Goal: Task Accomplishment & Management: Complete application form

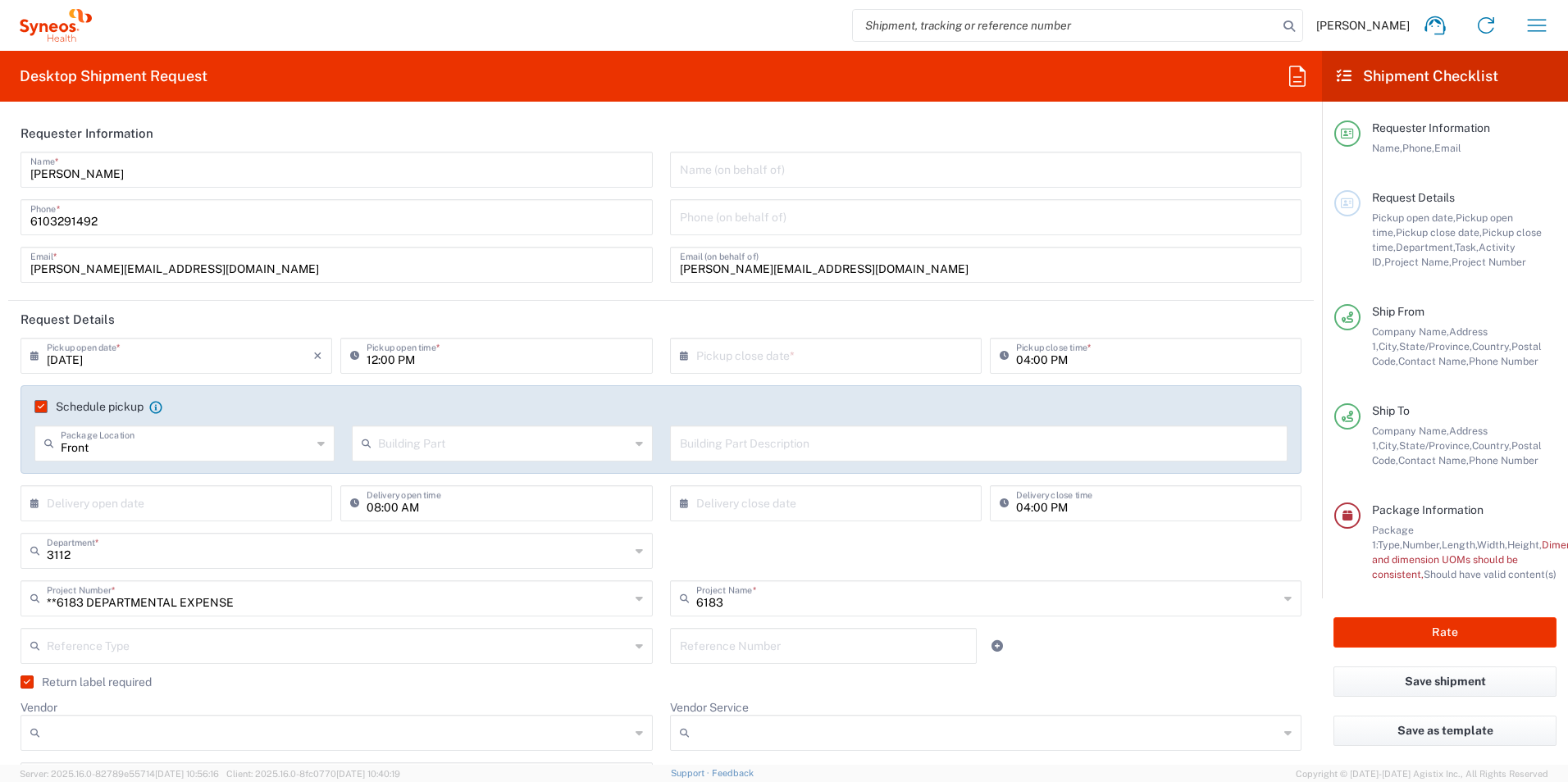
scroll to position [1328, 0]
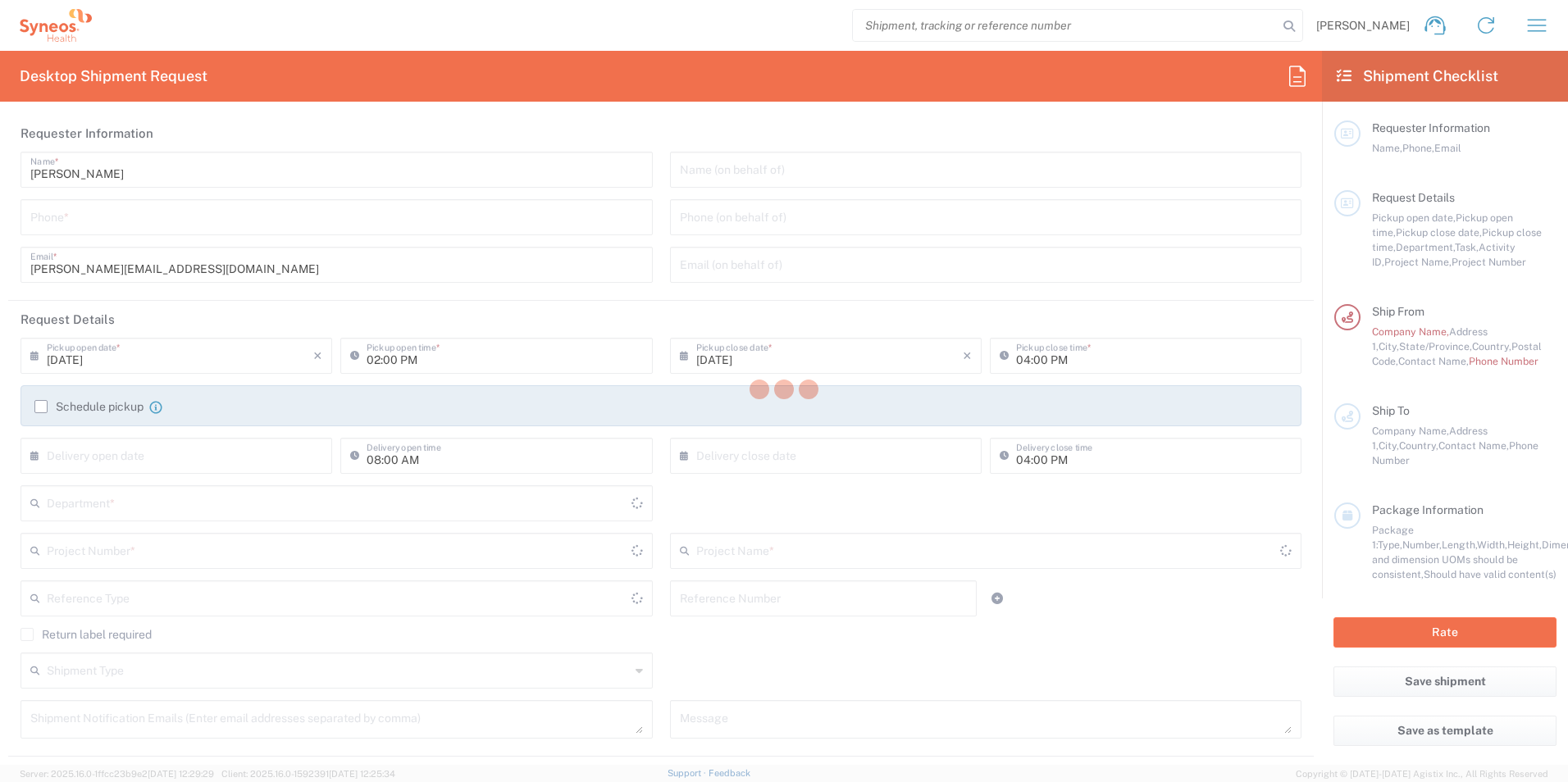
type input "[US_STATE]"
type input "[GEOGRAPHIC_DATA]"
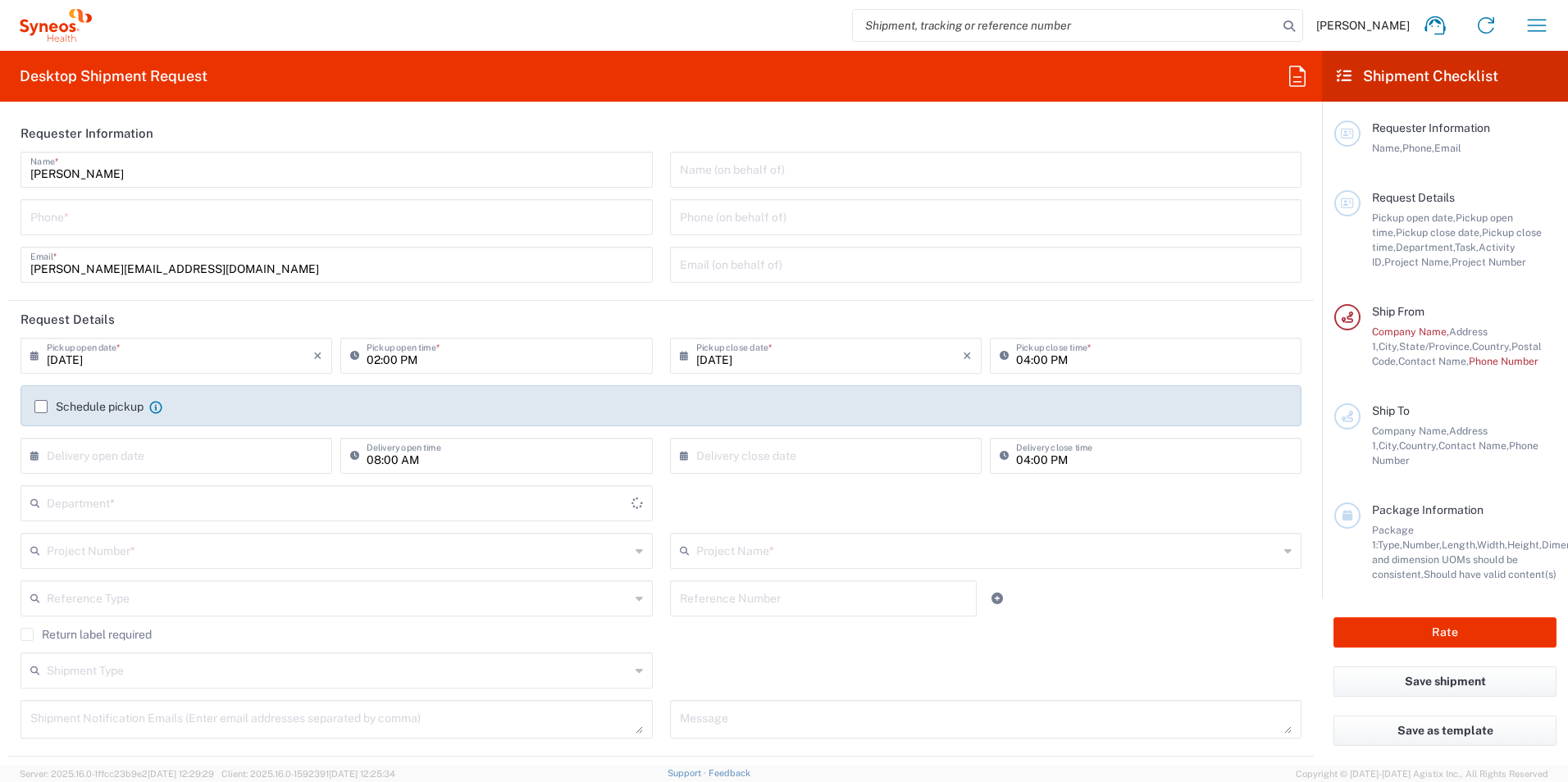
type input "3112"
type input "Syneos Health, LLC-[GEOGRAPHIC_DATA] [GEOGRAPHIC_DATA] [GEOGRAPHIC_DATA]"
click at [272, 360] on input "[DATE]" at bounding box center [180, 355] width 266 height 29
click at [248, 484] on span "16" at bounding box center [248, 481] width 24 height 23
type input "[DATE]"
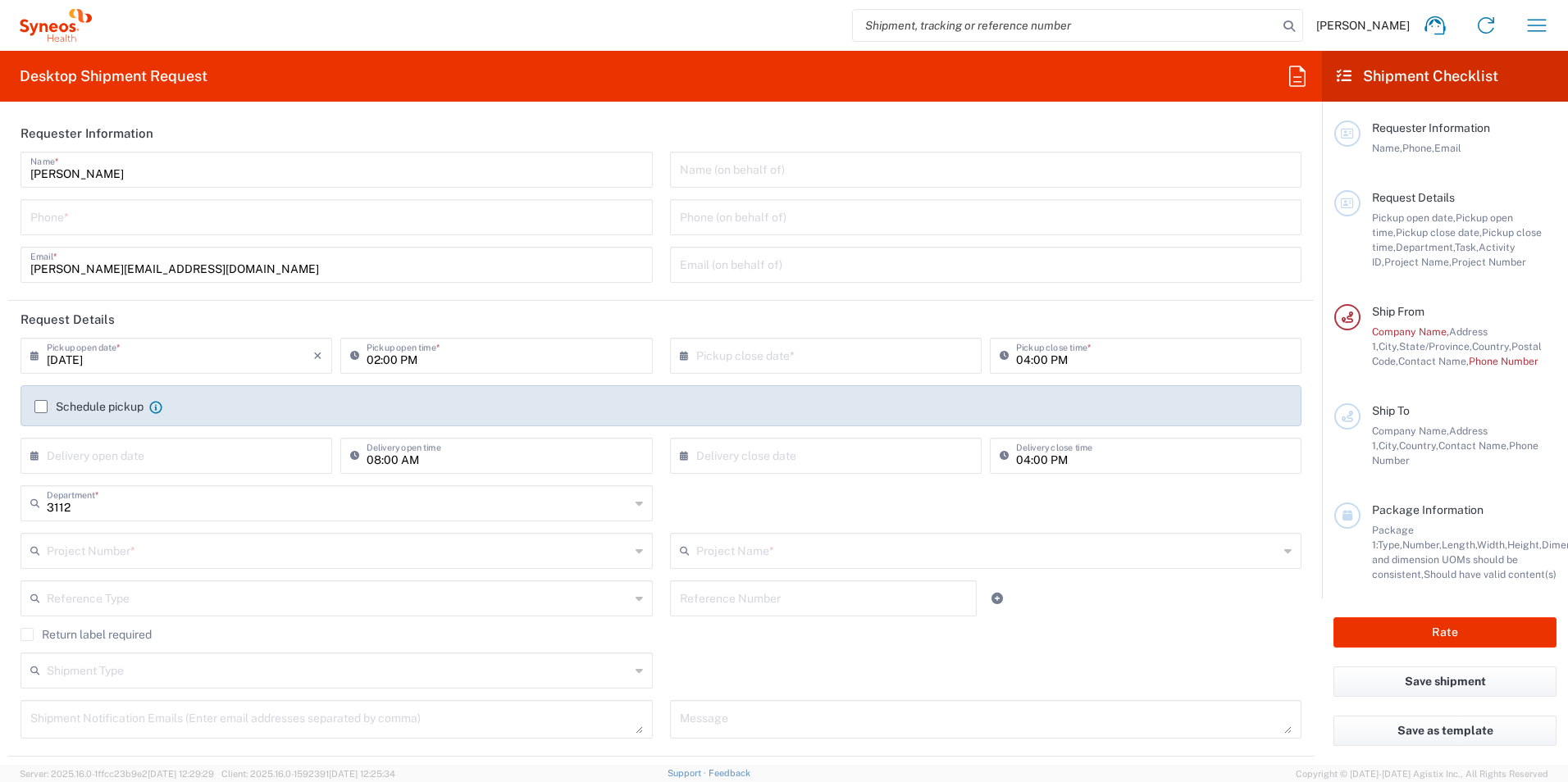
click at [45, 408] on label "Schedule pickup" at bounding box center [88, 406] width 109 height 13
click at [41, 407] on input "Schedule pickup" at bounding box center [41, 407] width 0 height 0
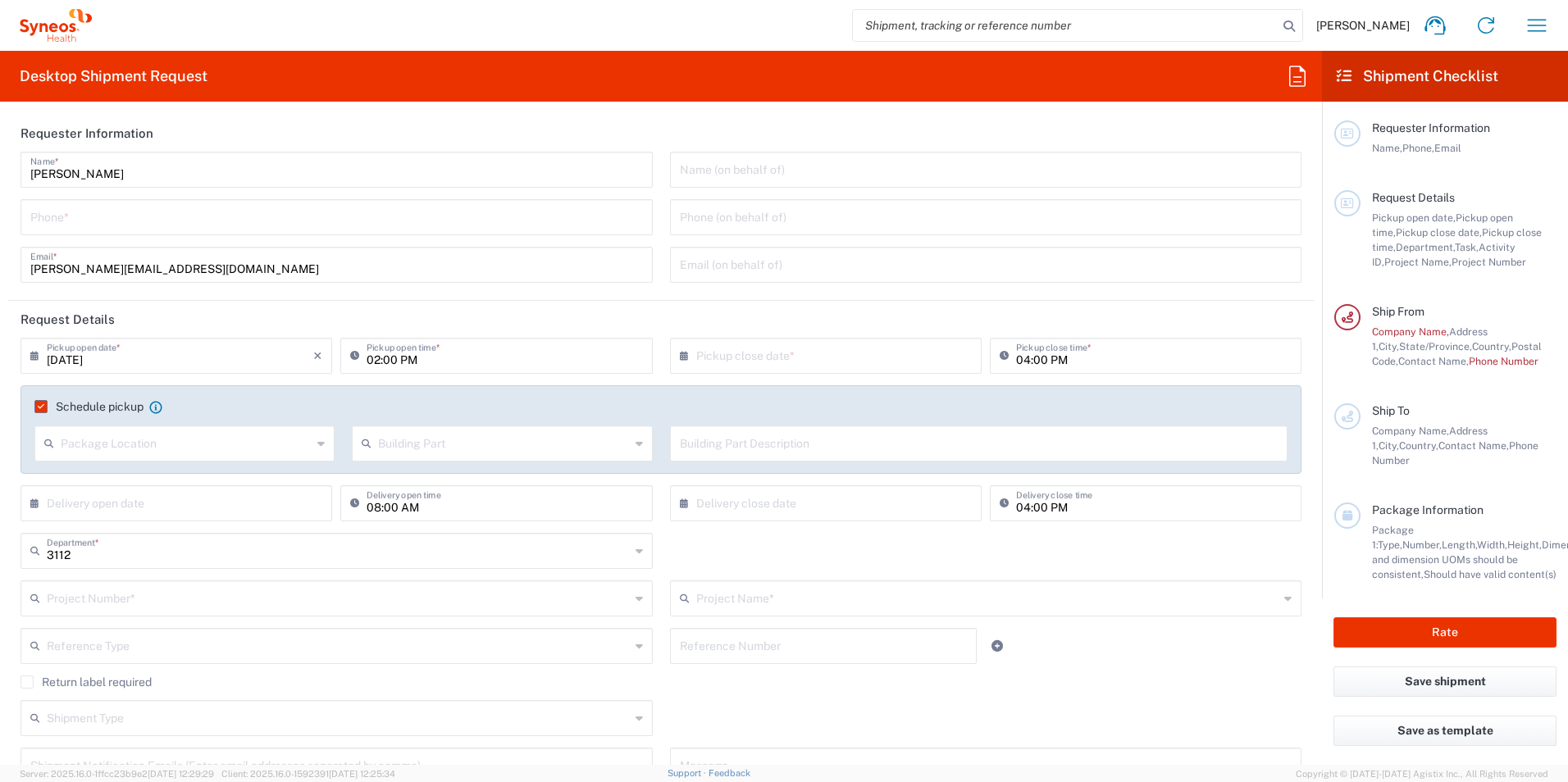
click at [41, 410] on label "Schedule pickup" at bounding box center [88, 406] width 109 height 13
click at [38, 407] on input "Schedule pickup" at bounding box center [38, 407] width 0 height 0
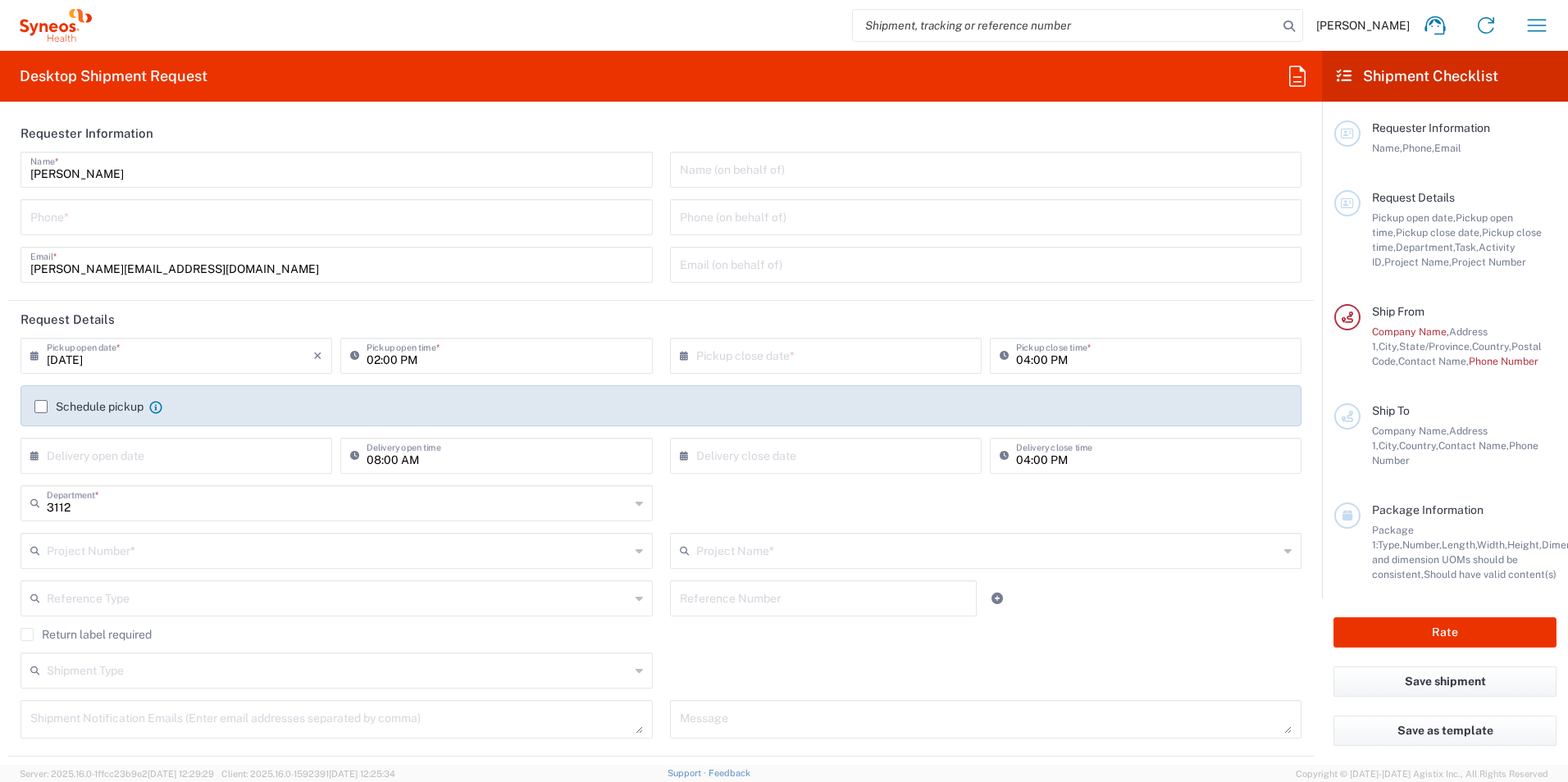
click at [243, 559] on input "text" at bounding box center [338, 550] width 583 height 29
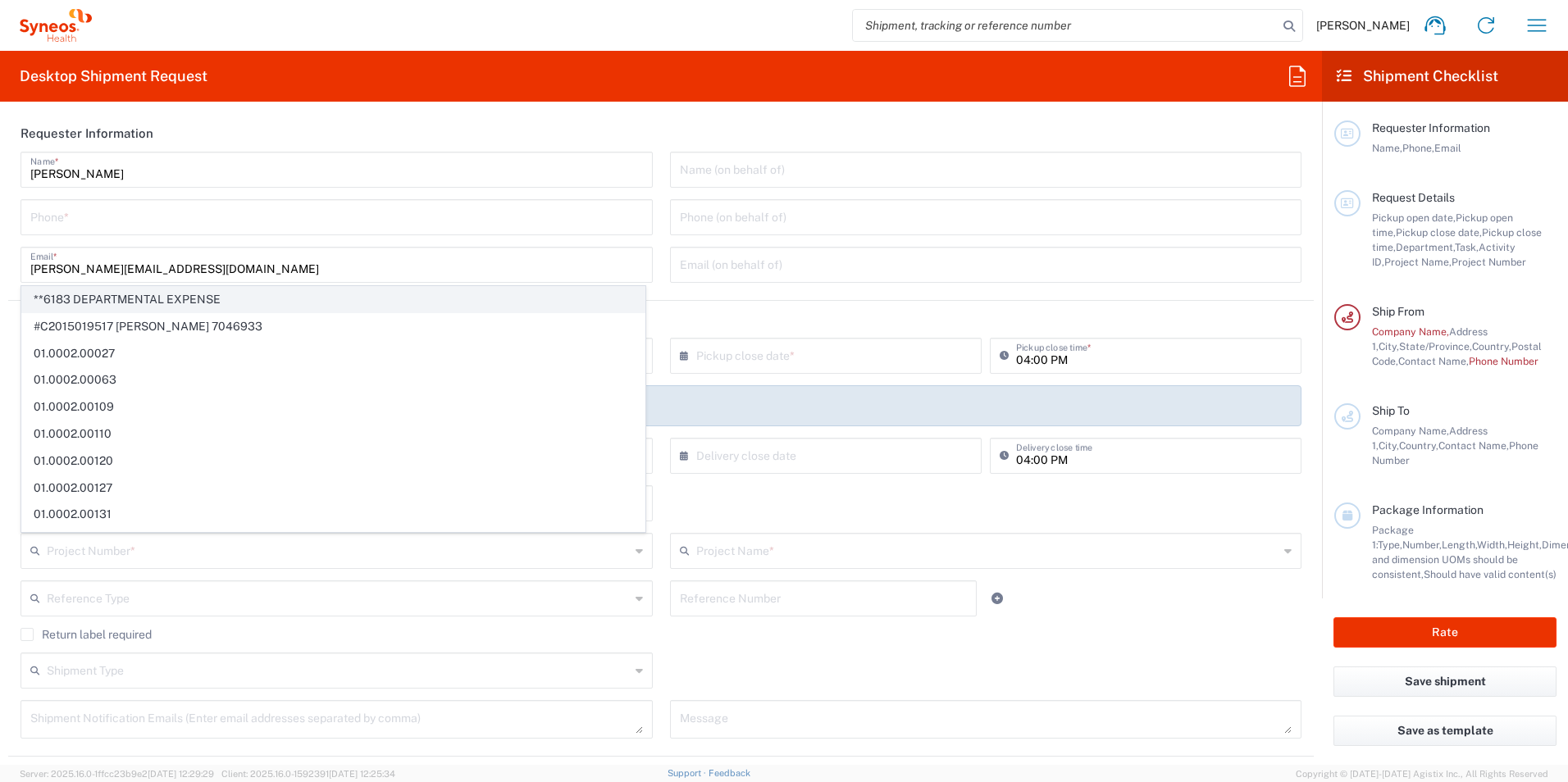
click at [227, 293] on span "**6183 DEPARTMENTAL EXPENSE" at bounding box center [333, 300] width 623 height 26
type input "**6183 DEPARTMENTAL EXPENSE"
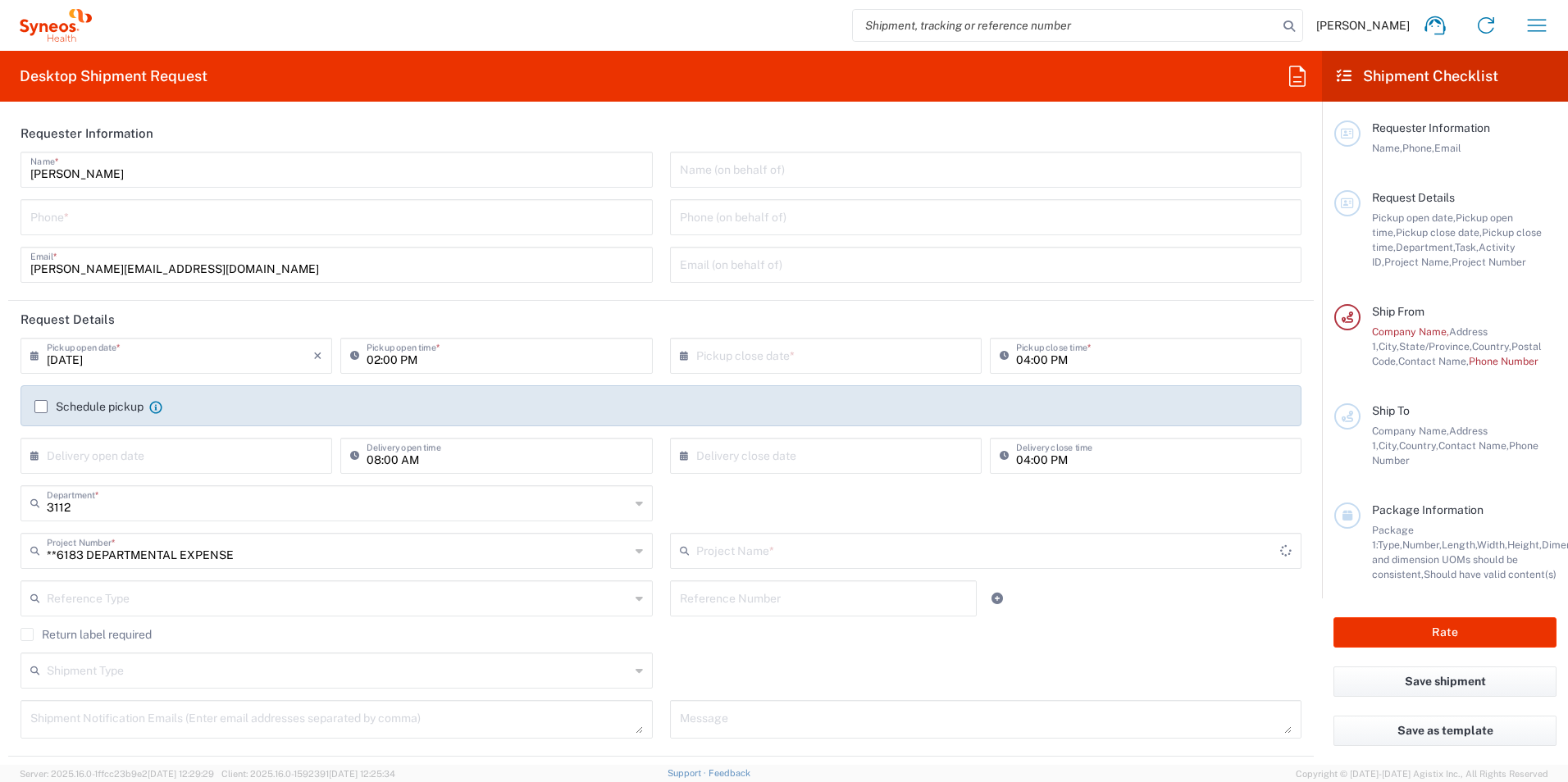
type input "6183"
click at [90, 636] on label "Return label required" at bounding box center [86, 634] width 131 height 13
click at [27, 635] on input "Return label required" at bounding box center [27, 635] width 0 height 0
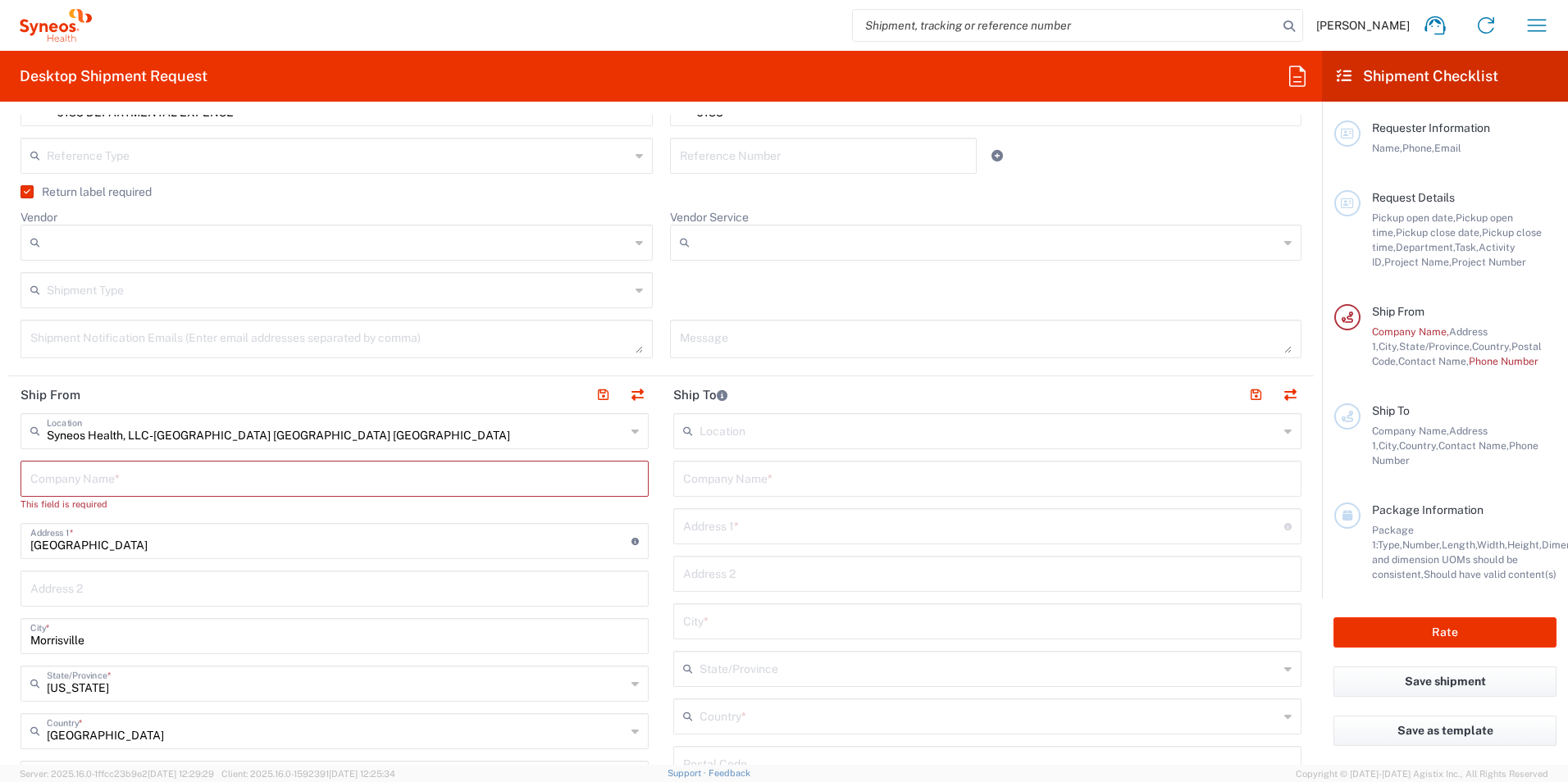
scroll to position [492, 0]
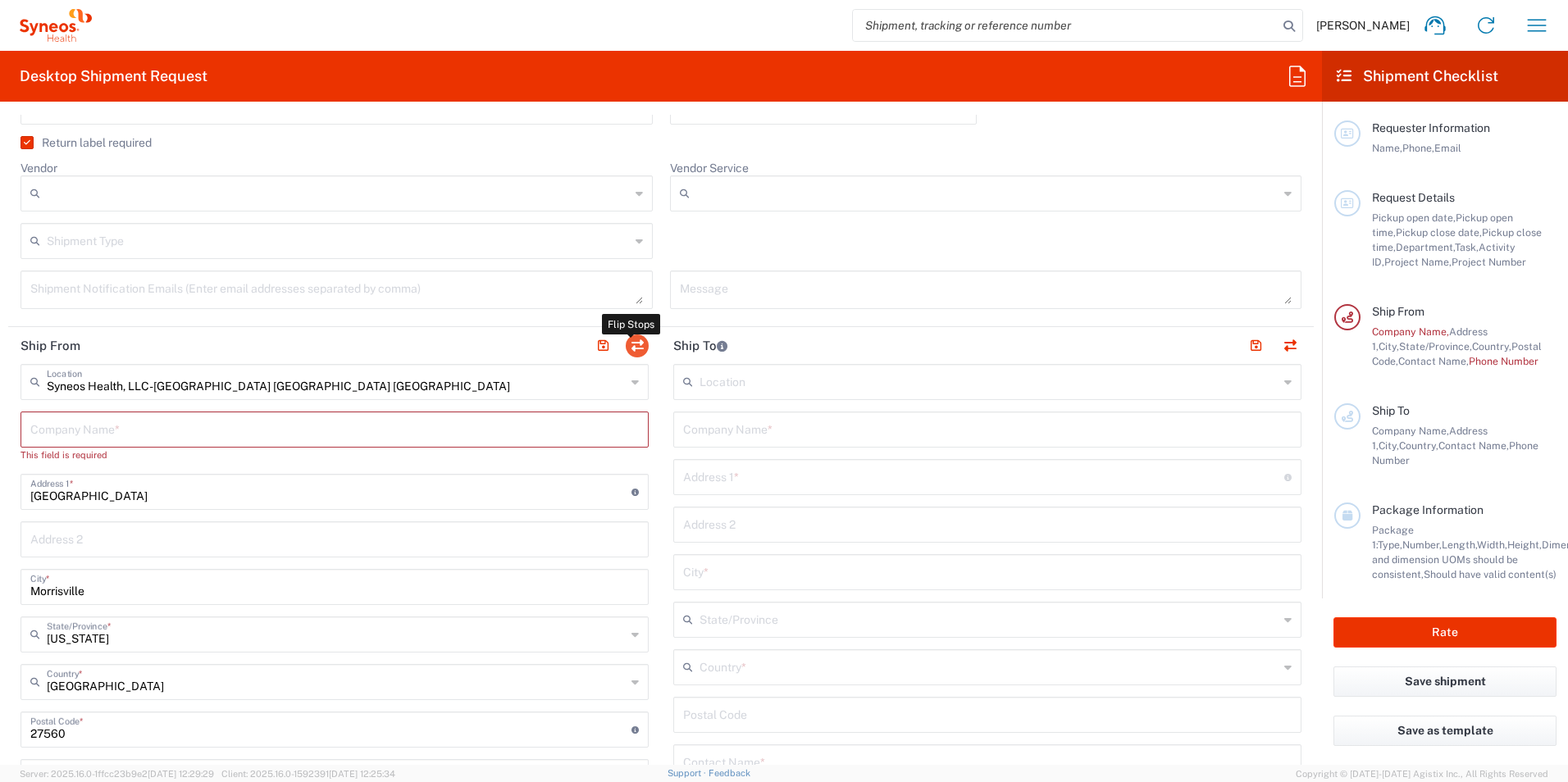
click at [636, 342] on button "button" at bounding box center [637, 346] width 23 height 23
type input "Syneos Health, LLC-[GEOGRAPHIC_DATA] [GEOGRAPHIC_DATA] [GEOGRAPHIC_DATA]"
type input "[GEOGRAPHIC_DATA]"
type input "Morrisville"
type input "[GEOGRAPHIC_DATA]"
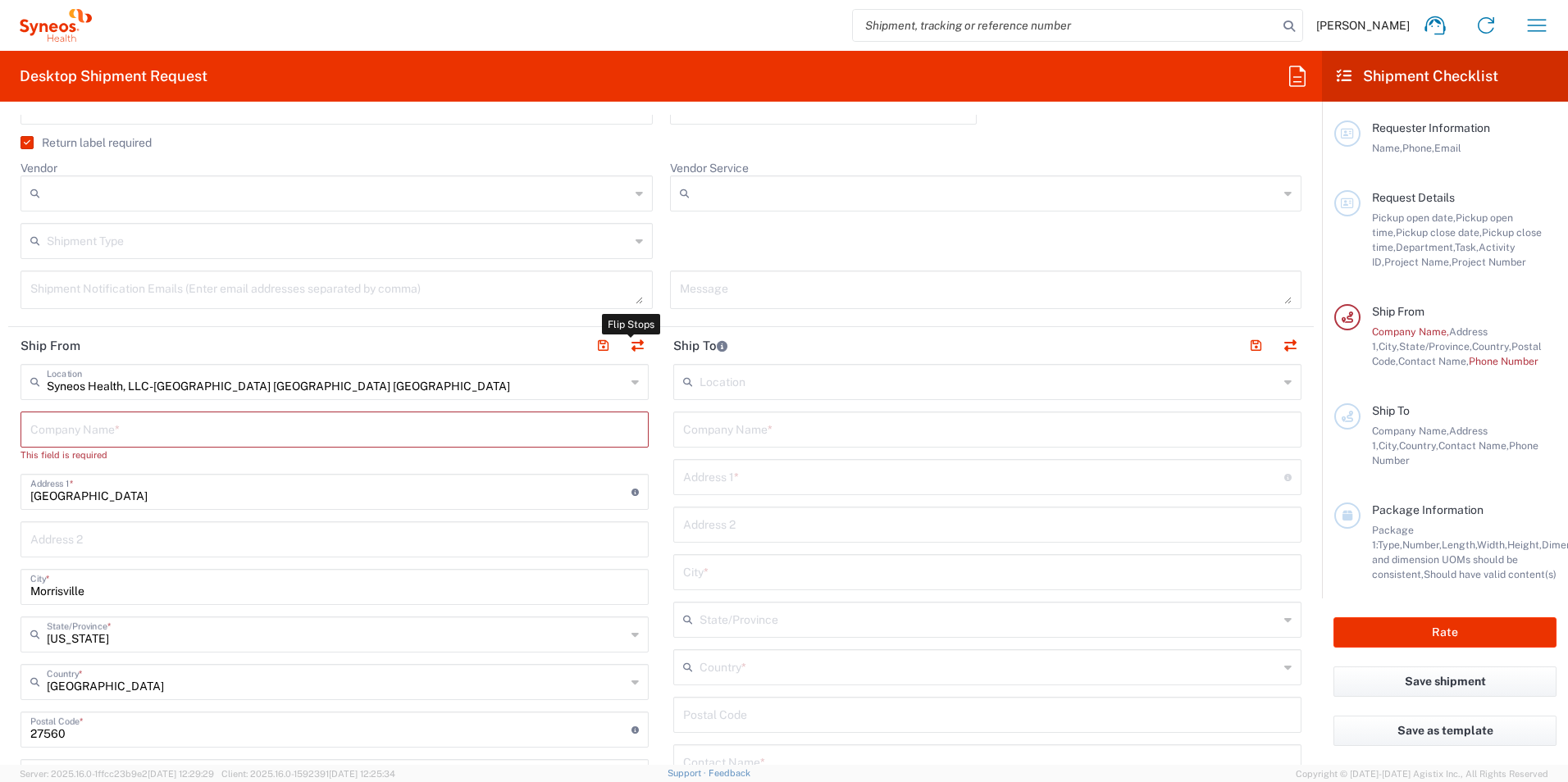
type input "27560"
type input "[PERSON_NAME]"
type input "[PERSON_NAME][EMAIL_ADDRESS][DOMAIN_NAME]"
type input "EORI"
type input "TIN"
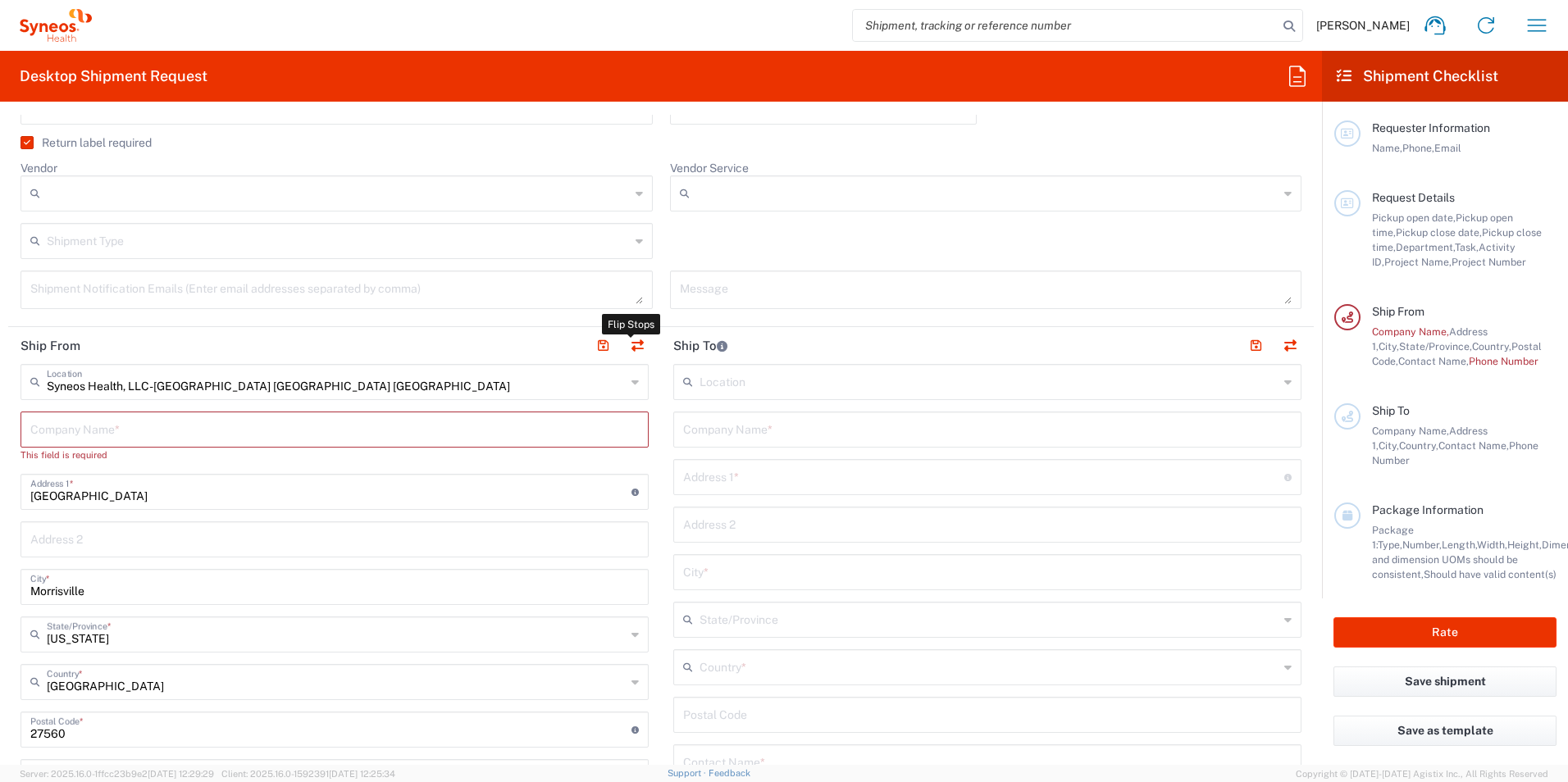
type input "592407464"
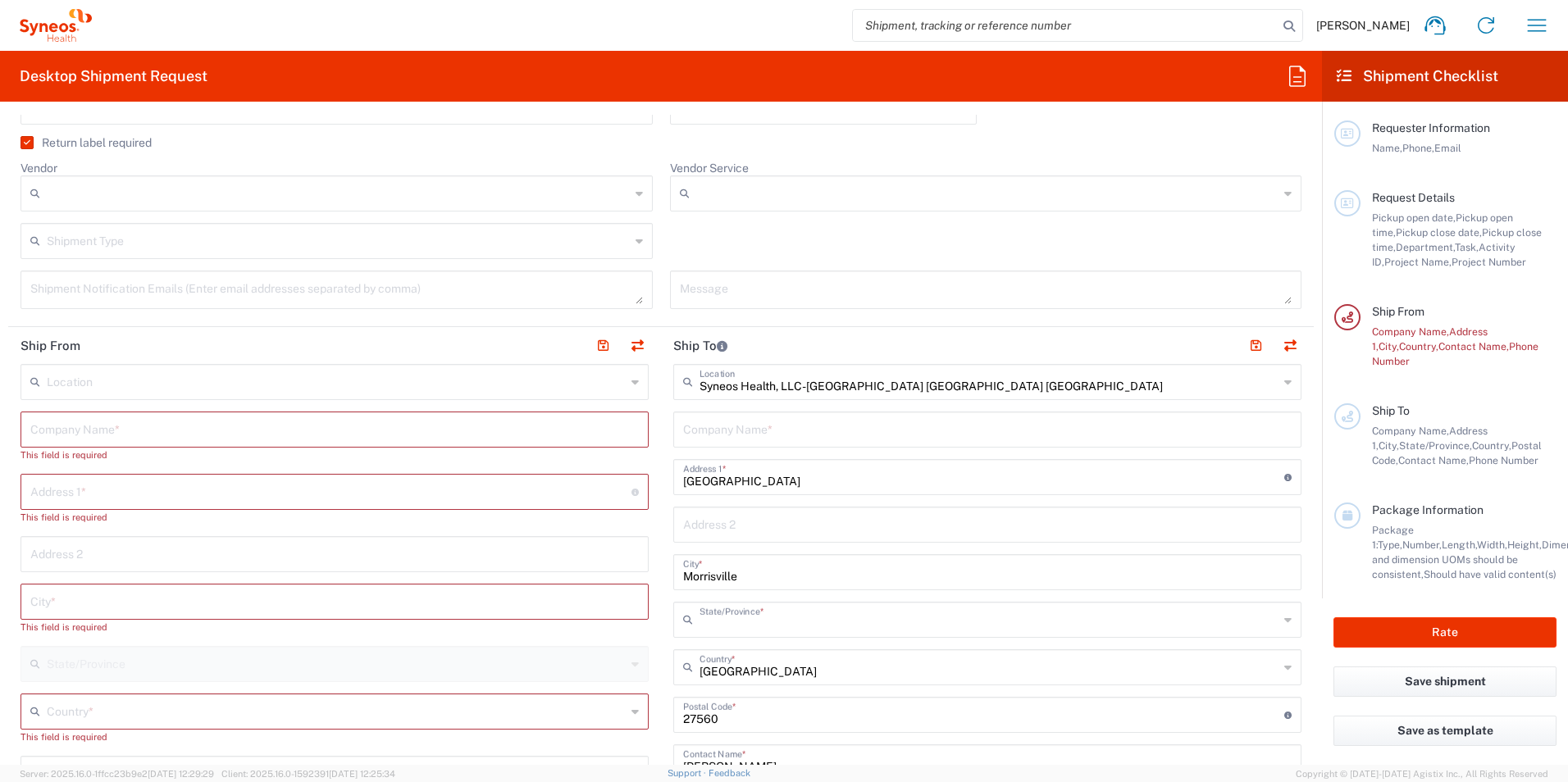
type input "[US_STATE]"
click at [833, 425] on input "text" at bounding box center [987, 429] width 608 height 29
type input "S"
click at [848, 427] on input "Syneos Health At" at bounding box center [987, 429] width 608 height 29
paste input "ATTN: IT Asset Management"
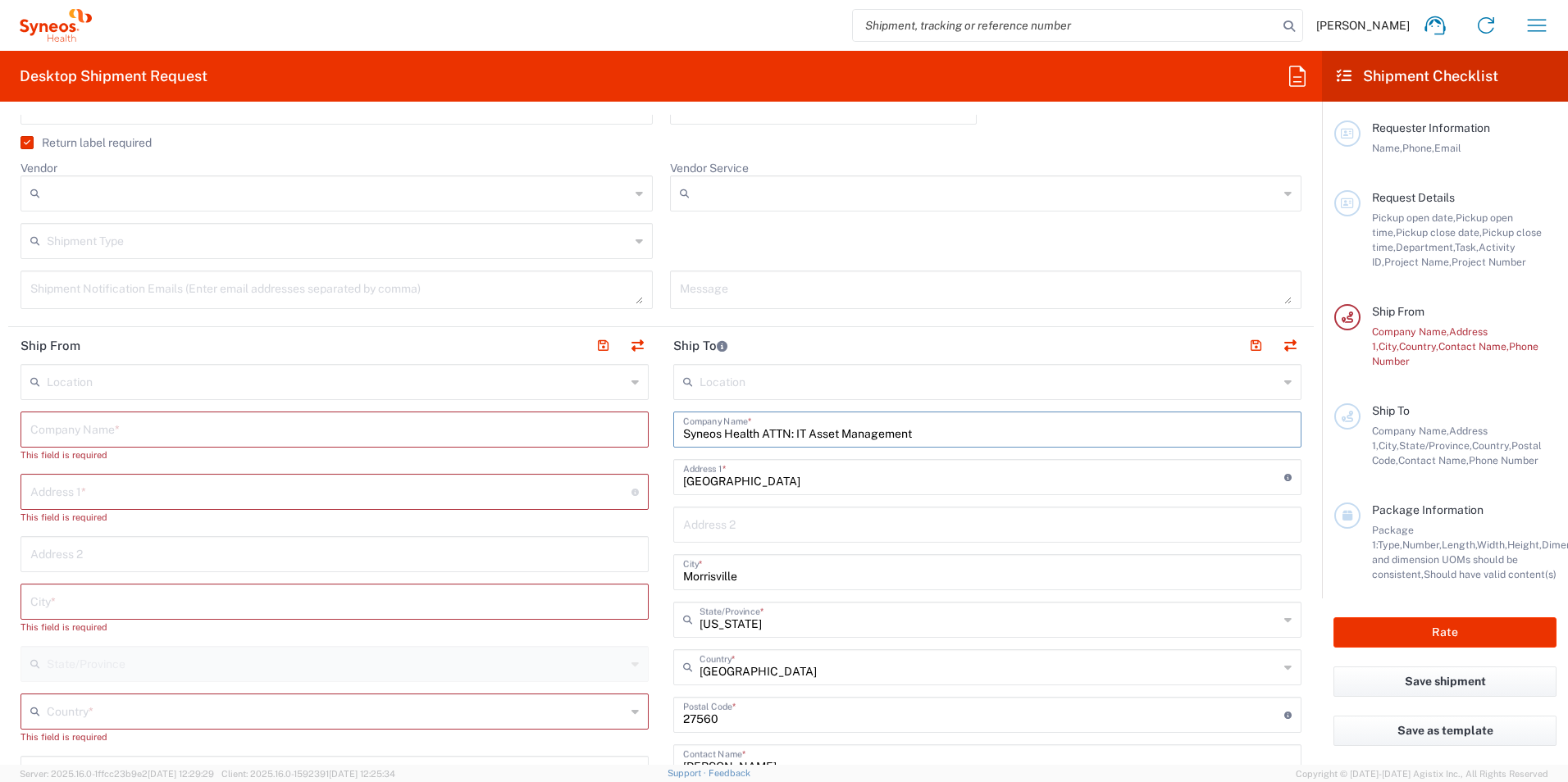
type input "Syneos Health ATTN: IT Asset Management"
click at [426, 446] on div "Company Name *" at bounding box center [334, 430] width 628 height 36
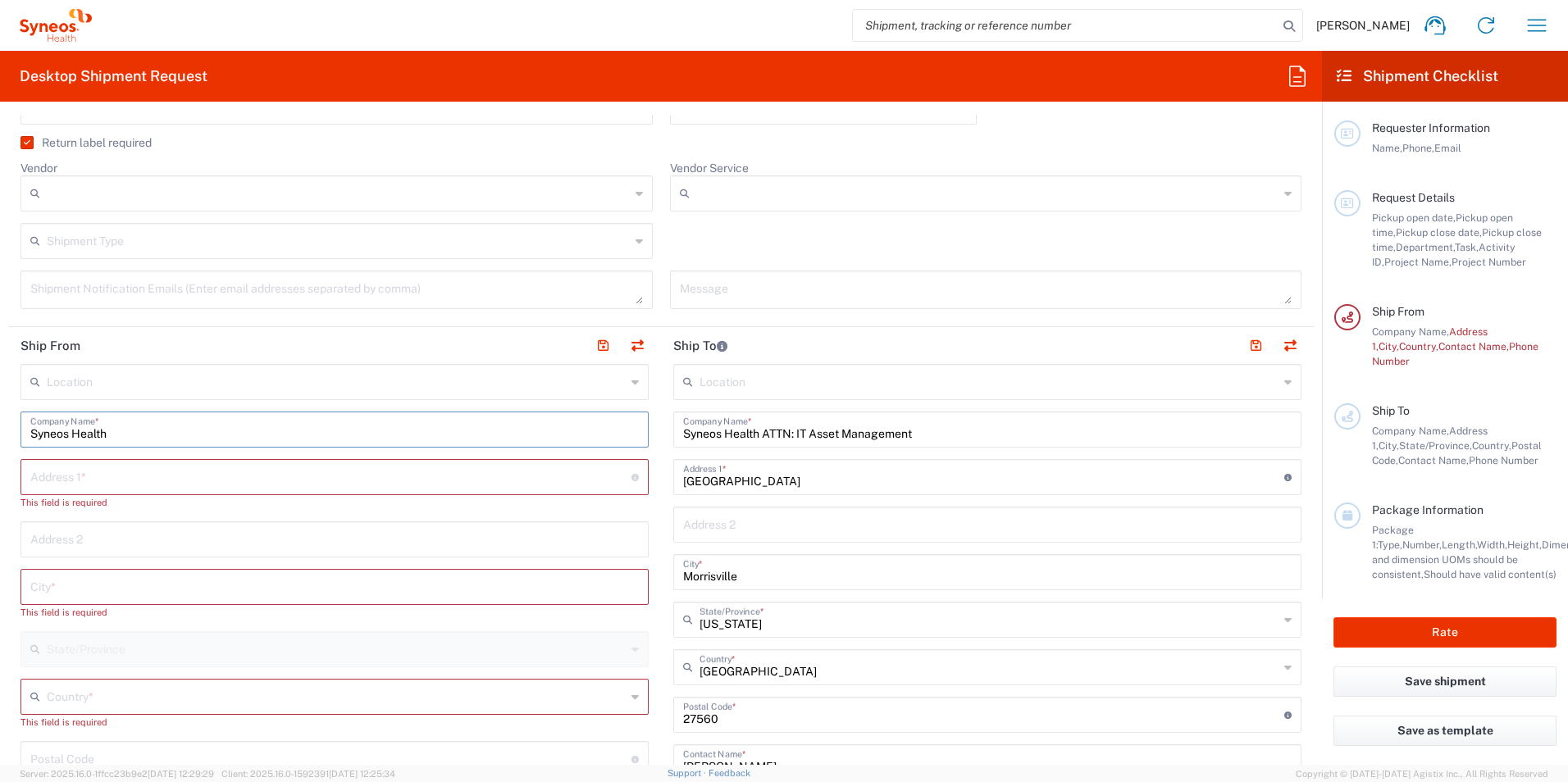
type input "Syneos Health"
type input "[STREET_ADDRESS][PERSON_NAME]"
type input "[PERSON_NAME][EMAIL_ADDRESS][DOMAIN_NAME]"
type input "[GEOGRAPHIC_DATA]"
type input "6103291492"
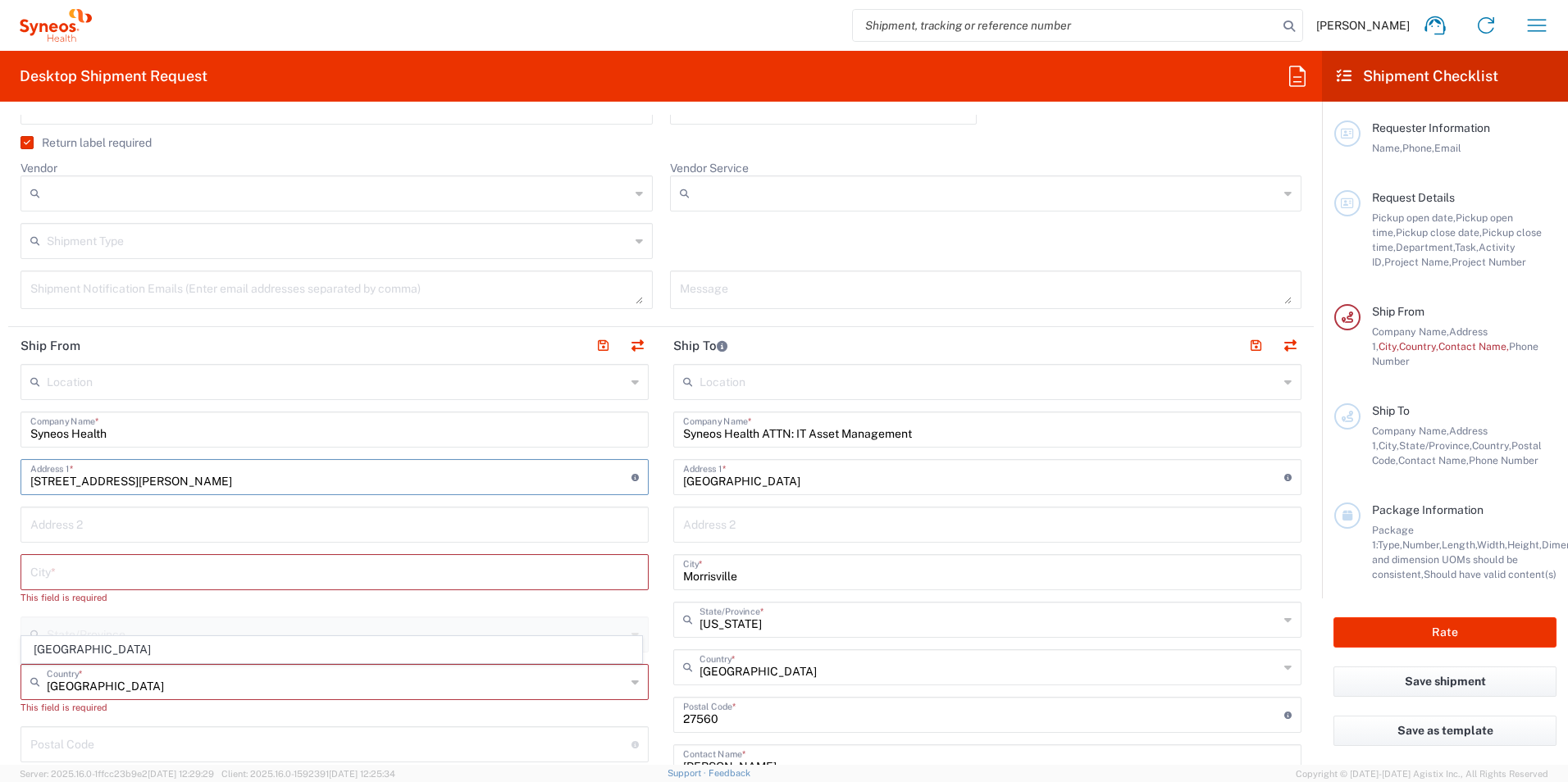
click at [280, 564] on input "text" at bounding box center [334, 571] width 608 height 29
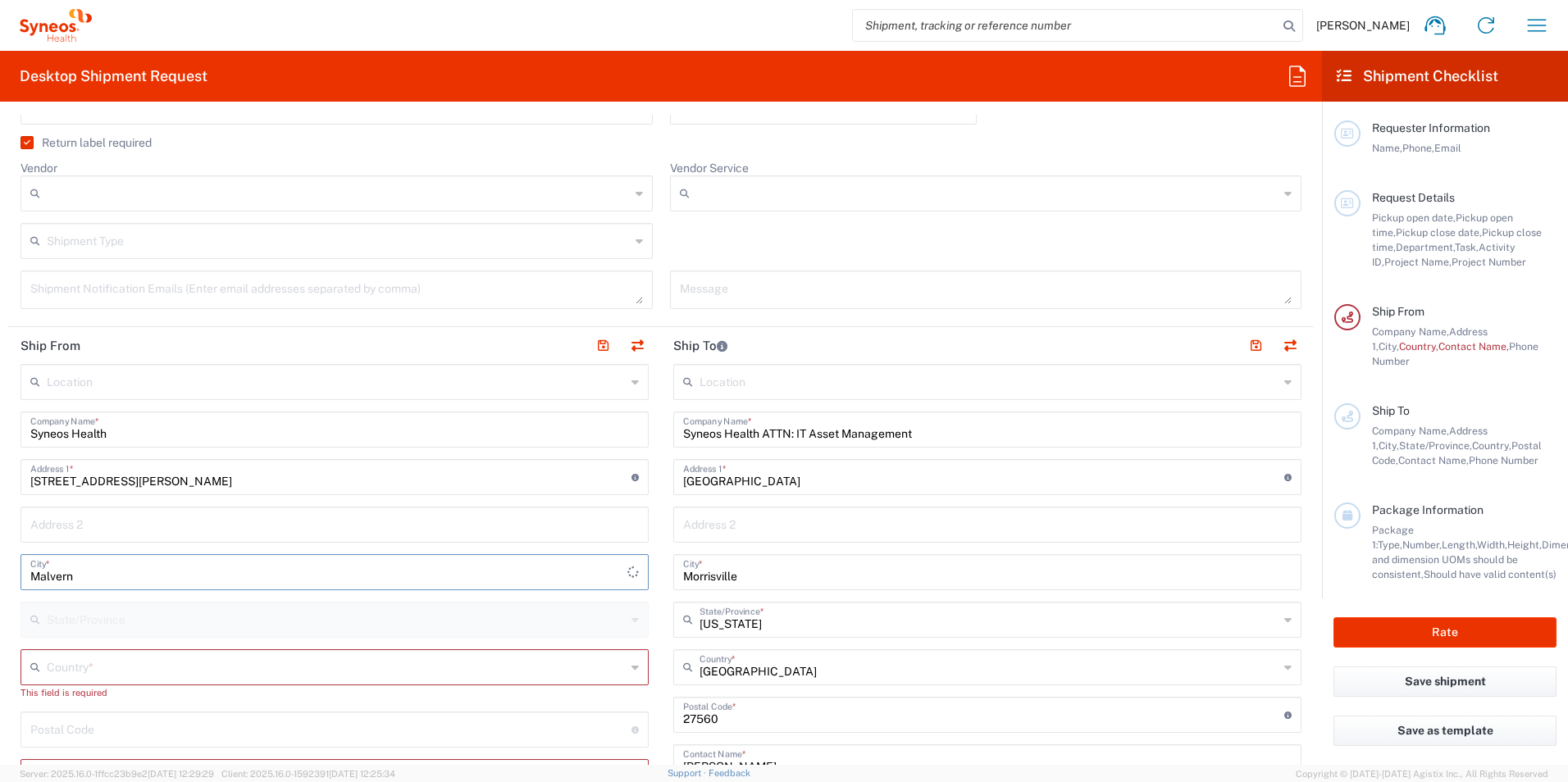
type input "Malvern"
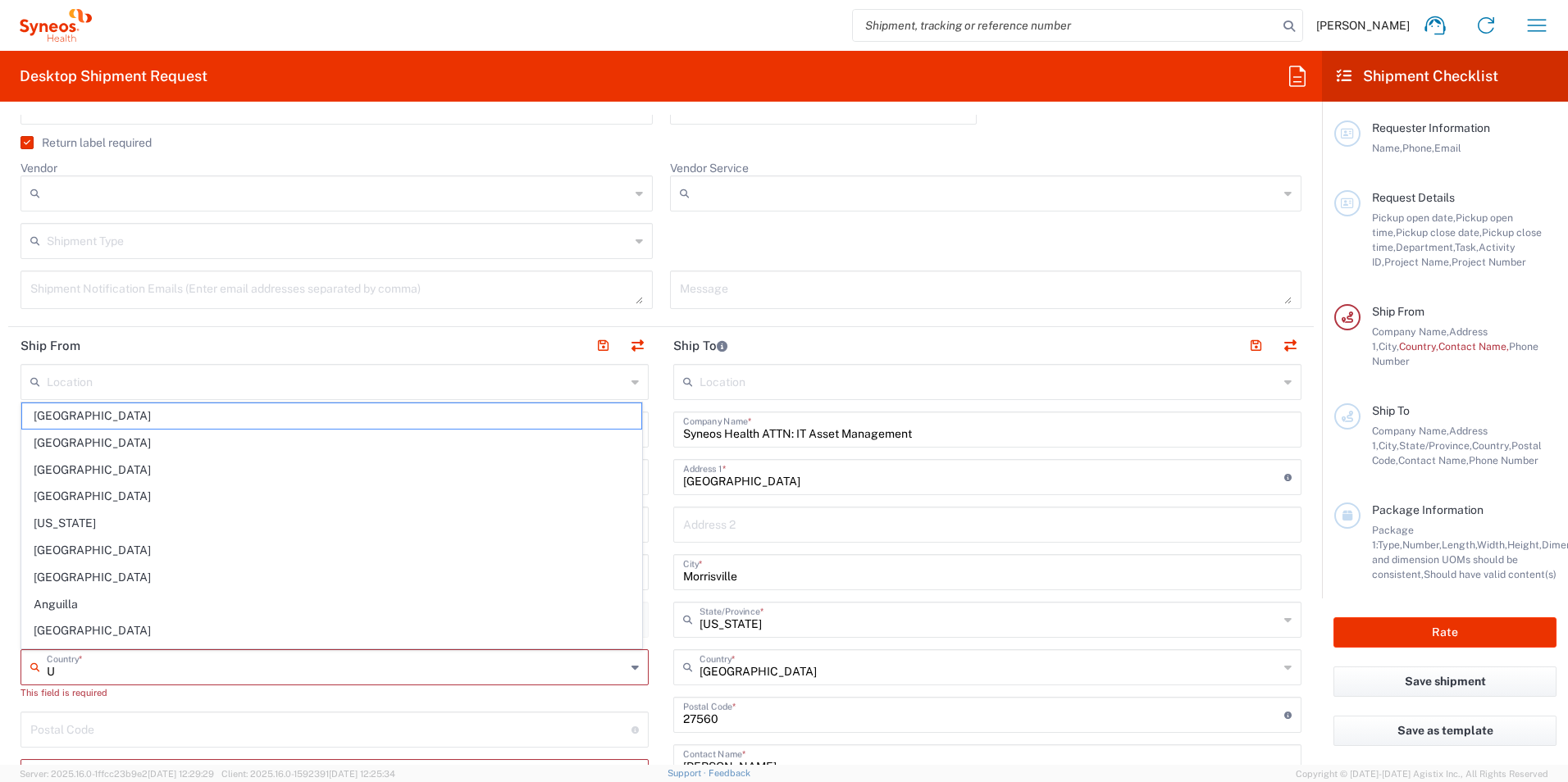
type input "Un"
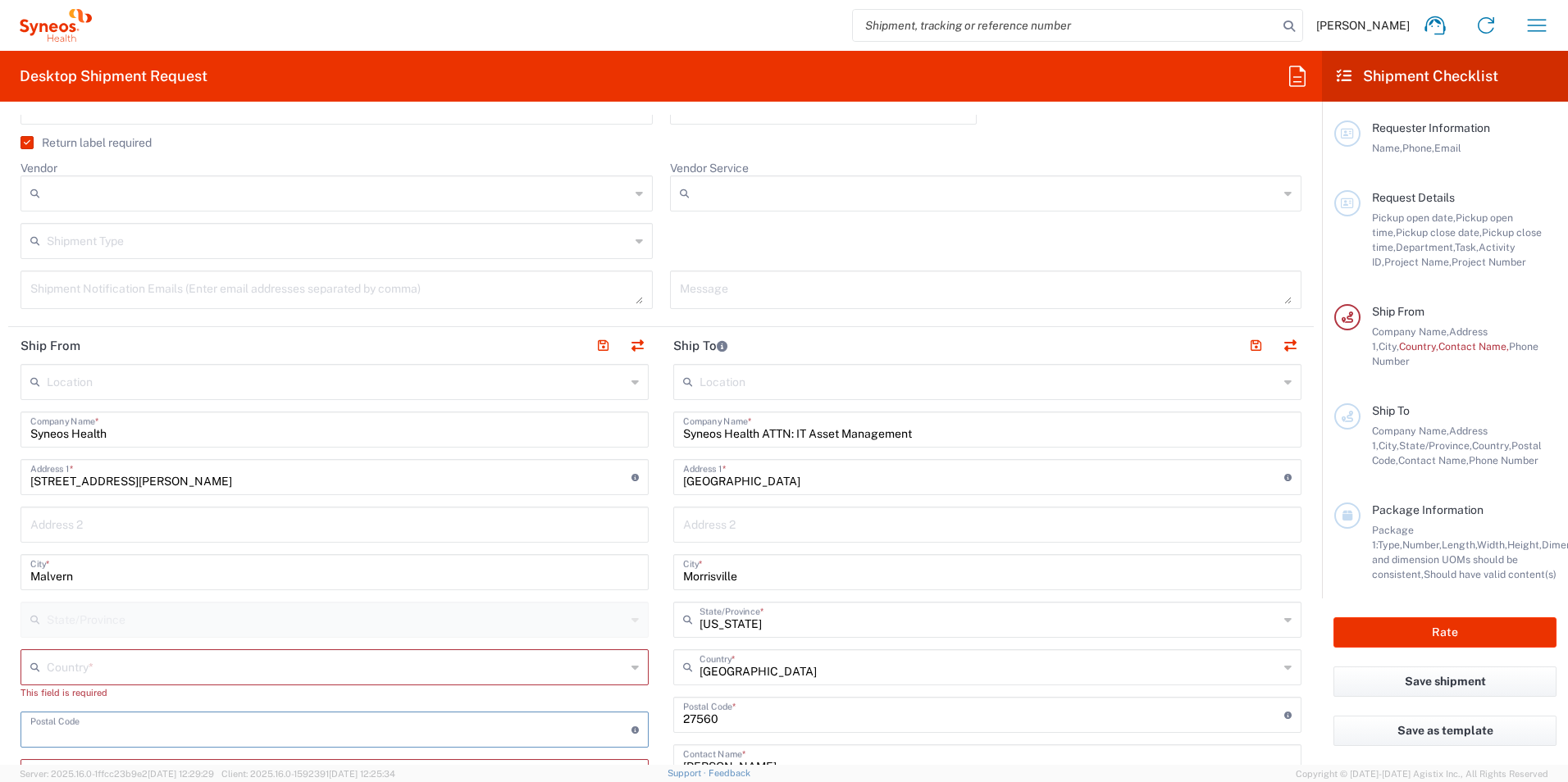
click at [137, 670] on input "text" at bounding box center [337, 666] width 579 height 29
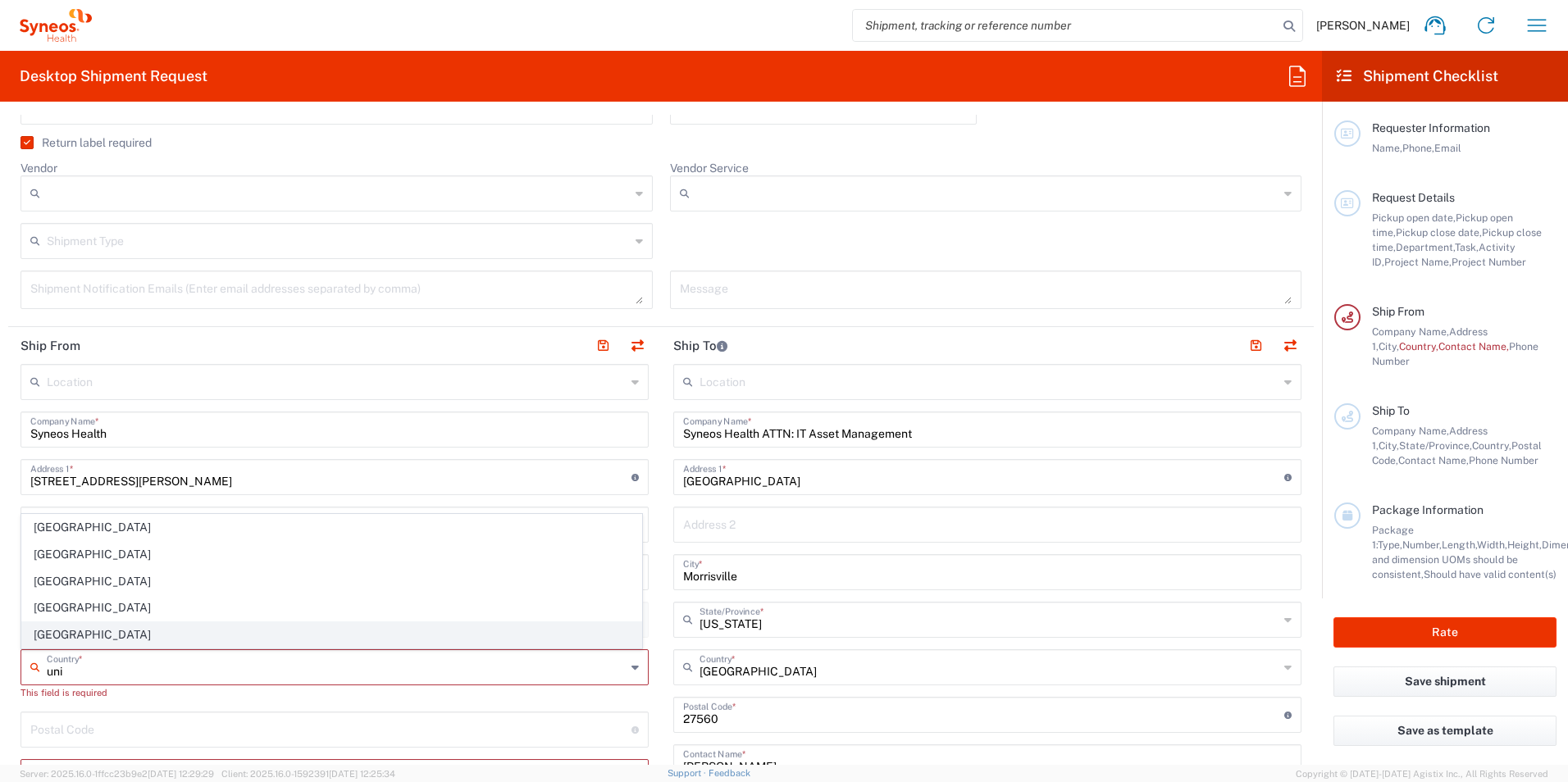
click at [62, 634] on span "[GEOGRAPHIC_DATA]" at bounding box center [331, 636] width 619 height 26
type input "[GEOGRAPHIC_DATA]"
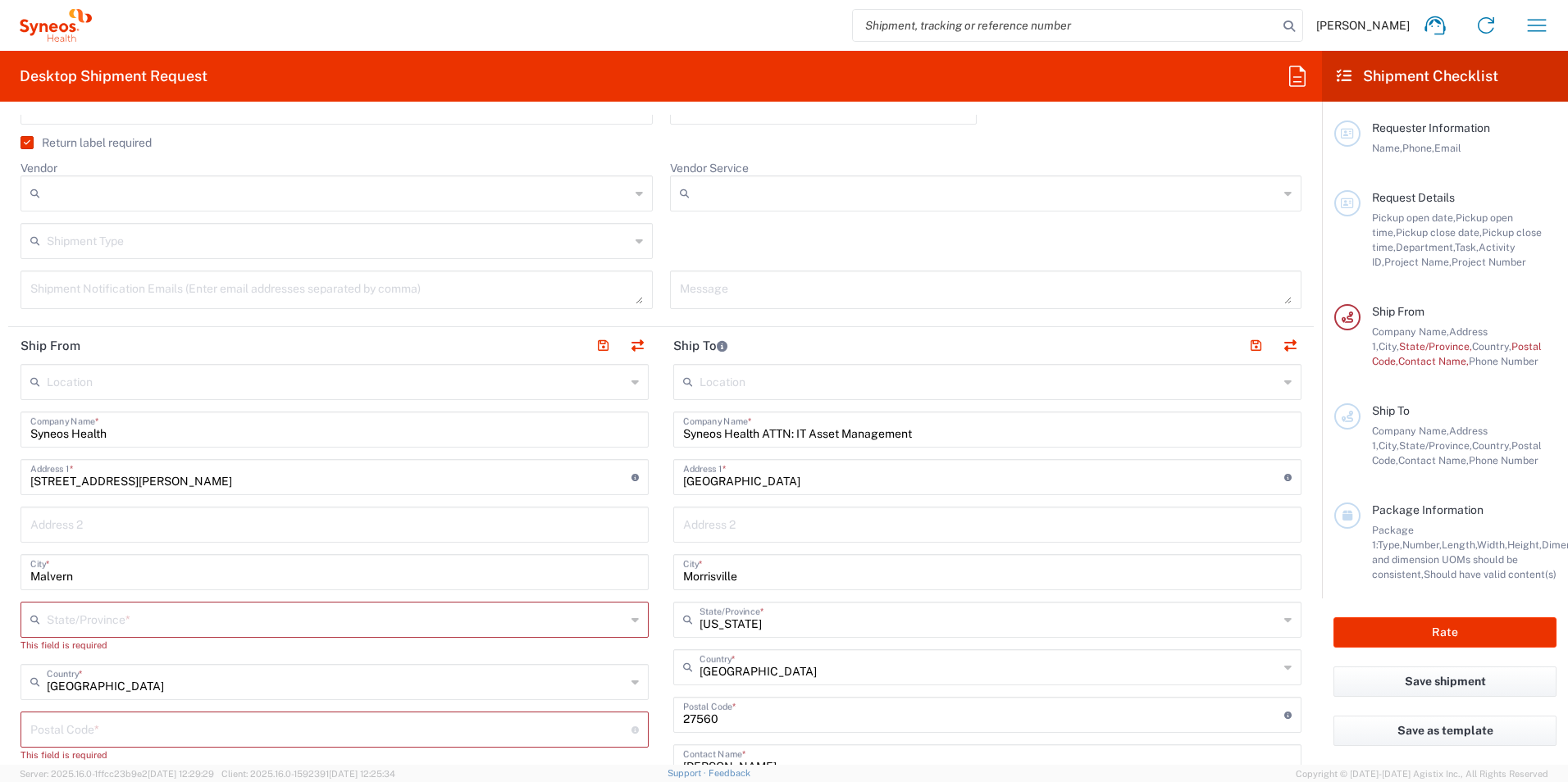
click at [128, 618] on input "text" at bounding box center [337, 619] width 579 height 29
click at [151, 617] on input "p" at bounding box center [337, 619] width 579 height 29
type input "p"
click at [623, 620] on div "p State/Province *" at bounding box center [334, 620] width 628 height 36
click at [372, 616] on input "p" at bounding box center [337, 619] width 579 height 29
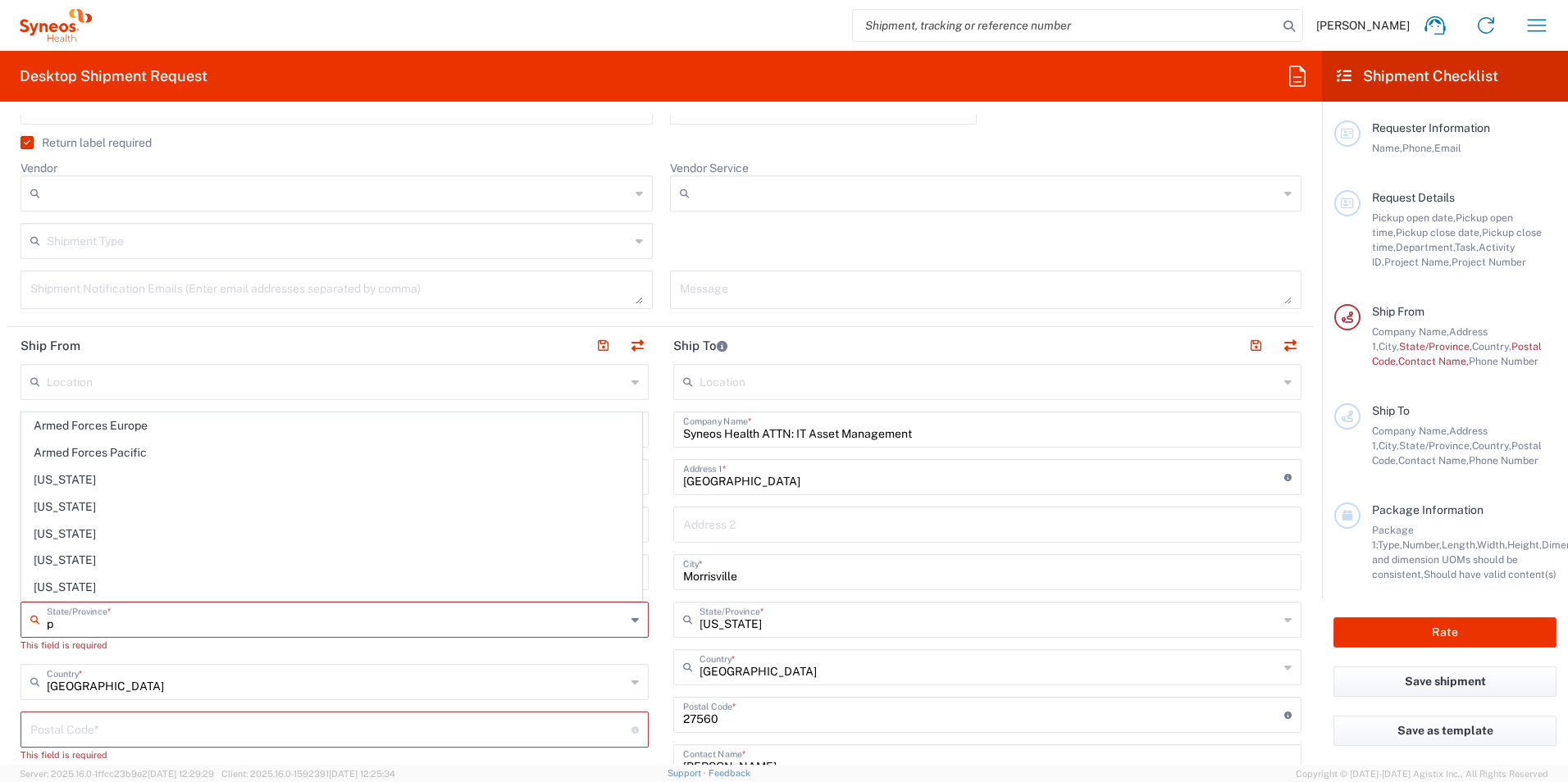
click at [624, 617] on div "p State/Province *" at bounding box center [334, 620] width 628 height 36
click at [631, 619] on icon at bounding box center [635, 619] width 8 height 27
click at [414, 618] on input "p" at bounding box center [337, 619] width 579 height 29
type input "[GEOGRAPHIC_DATA]"
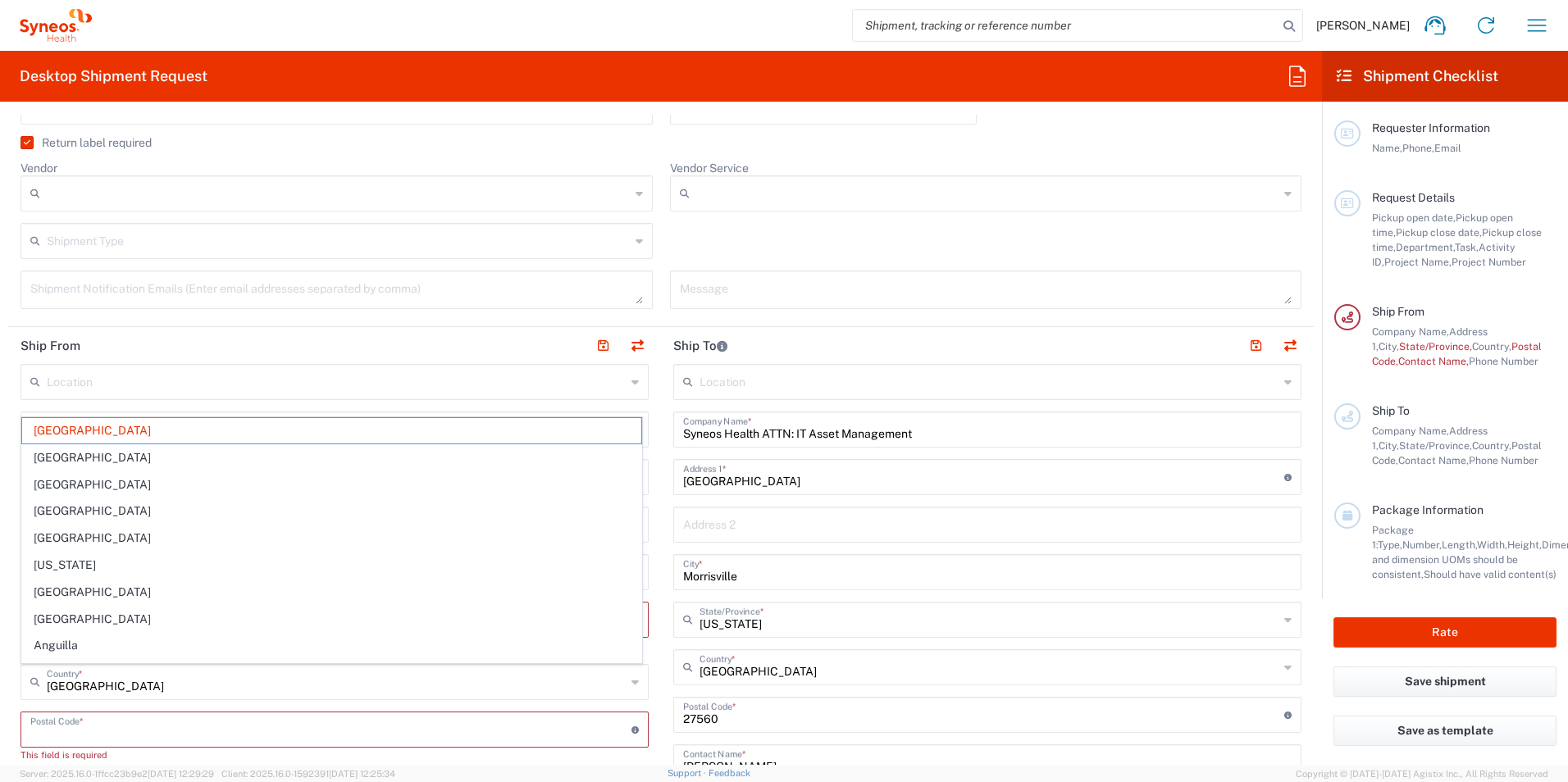
click at [319, 731] on input "undefined" at bounding box center [331, 729] width 601 height 29
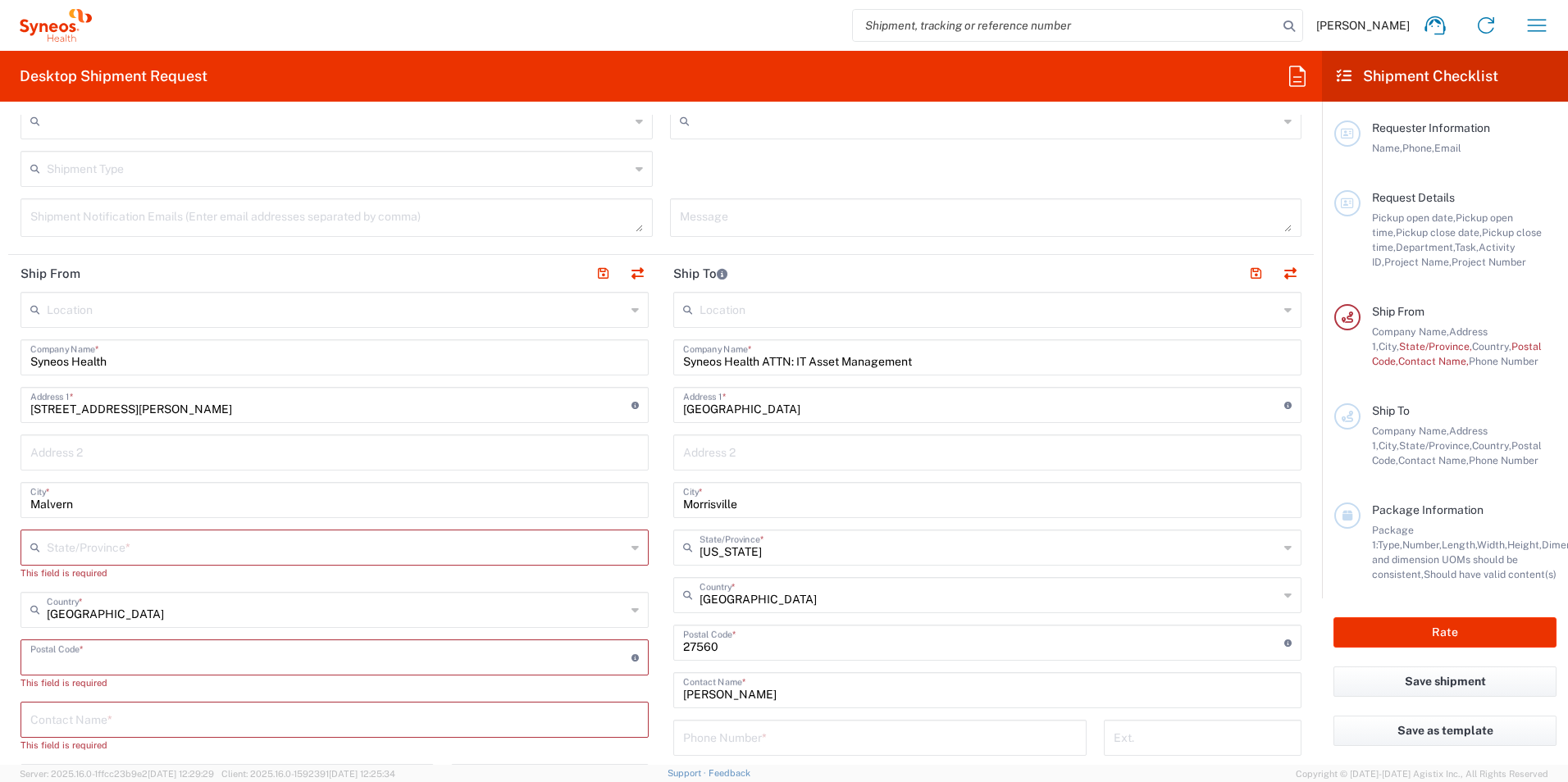
scroll to position [656, 0]
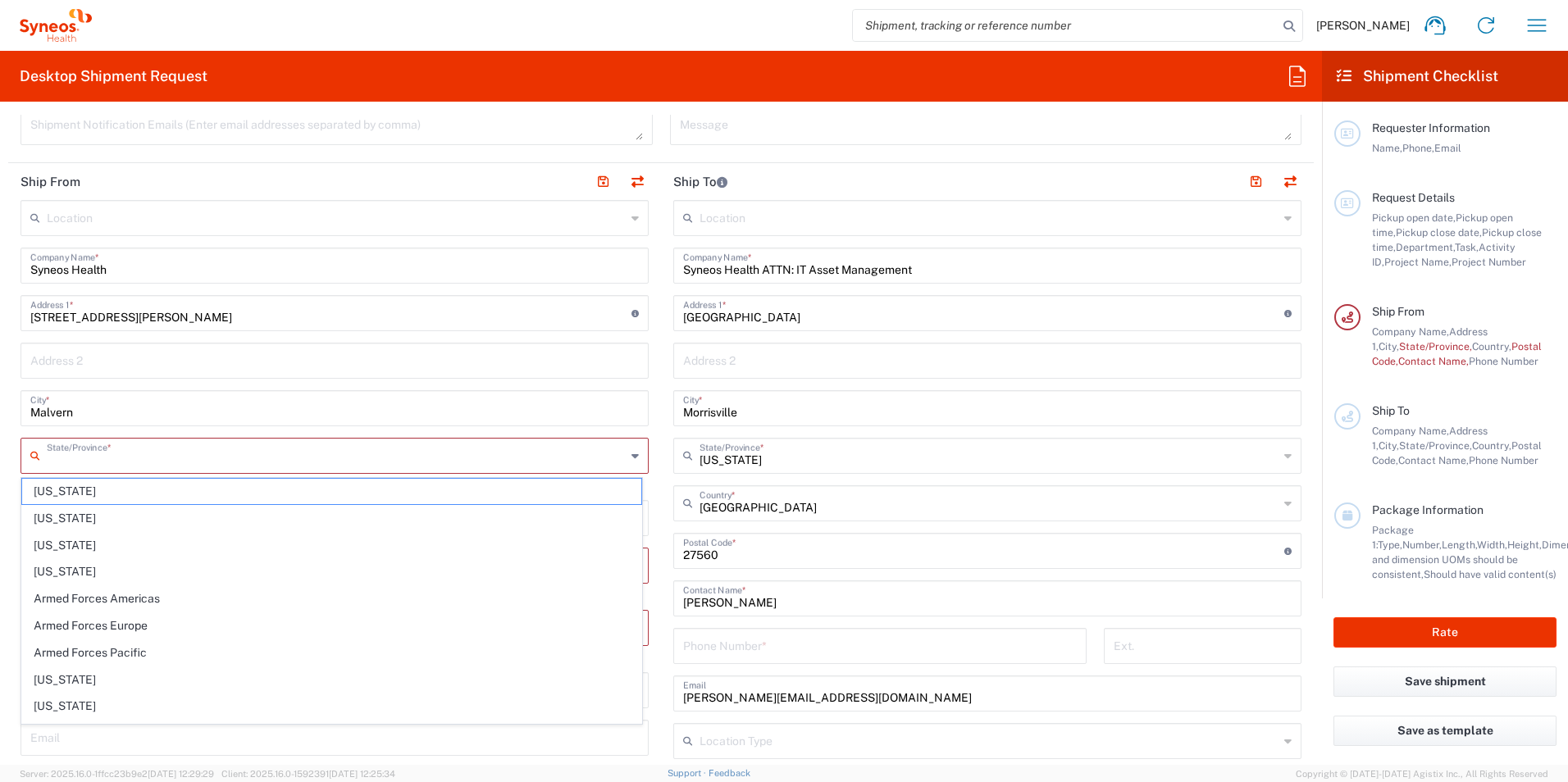
click at [365, 456] on input "text" at bounding box center [337, 455] width 579 height 29
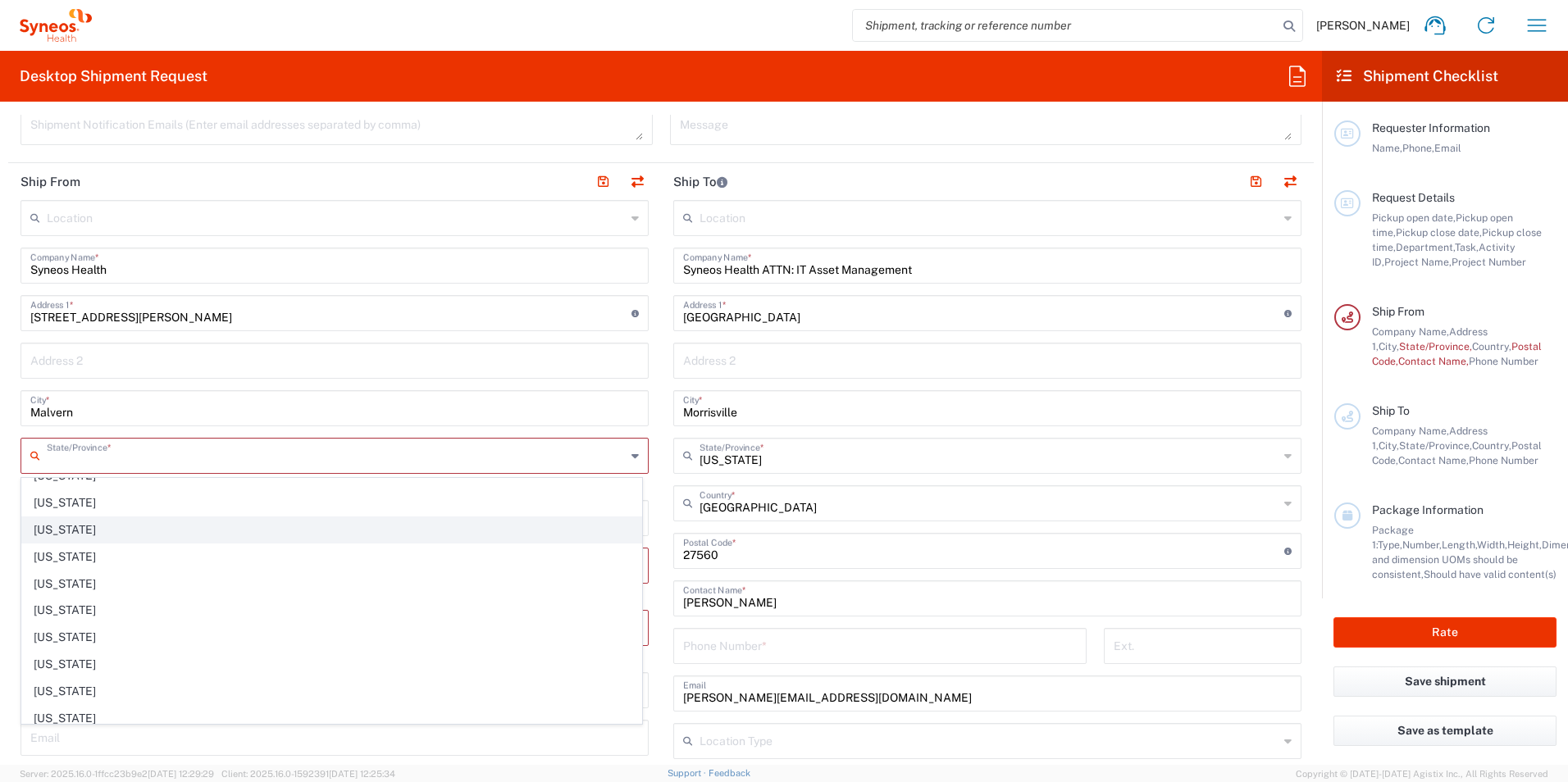
scroll to position [984, 0]
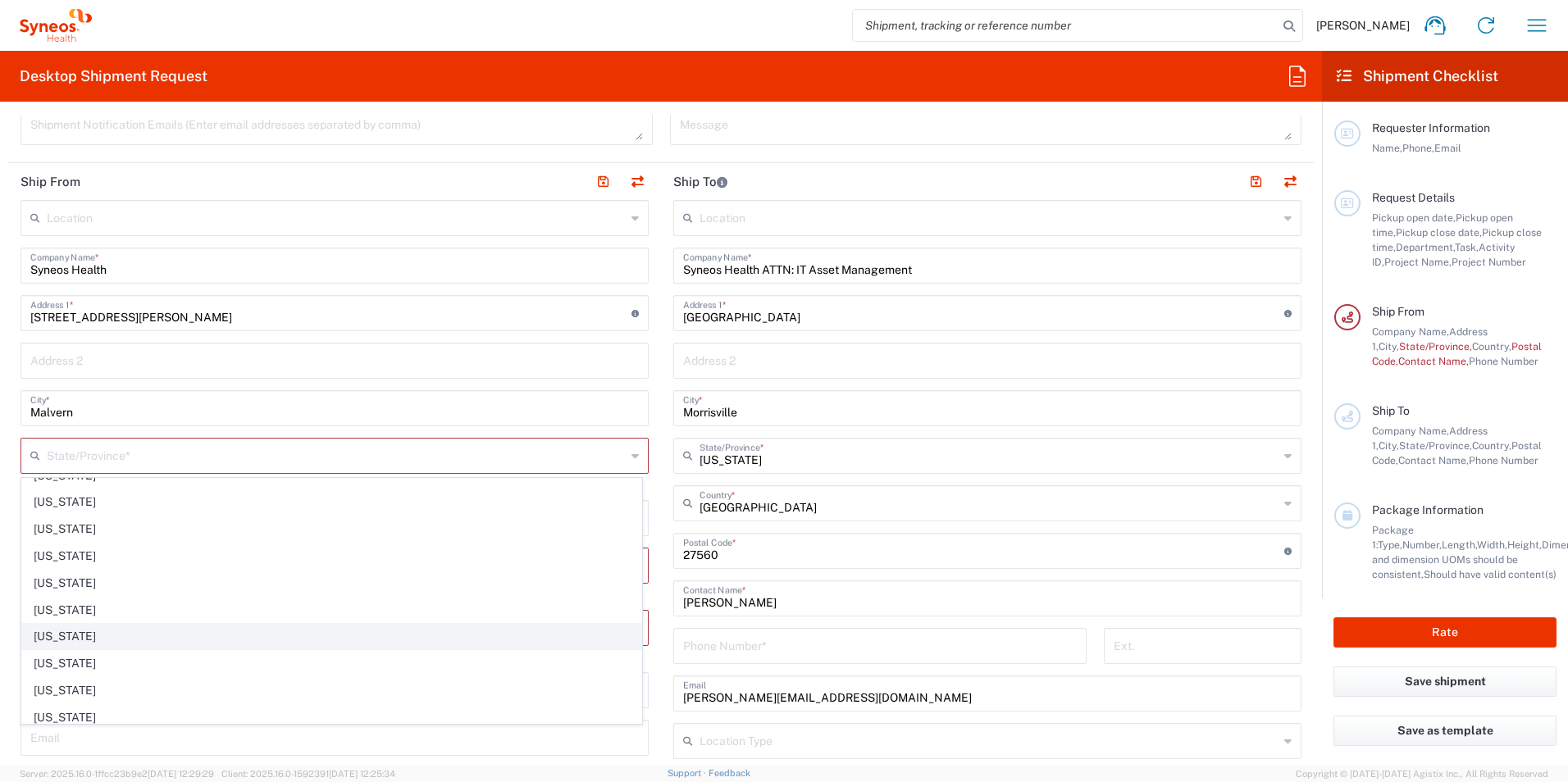
click at [51, 642] on span "[US_STATE]" at bounding box center [331, 637] width 619 height 26
type input "[US_STATE]"
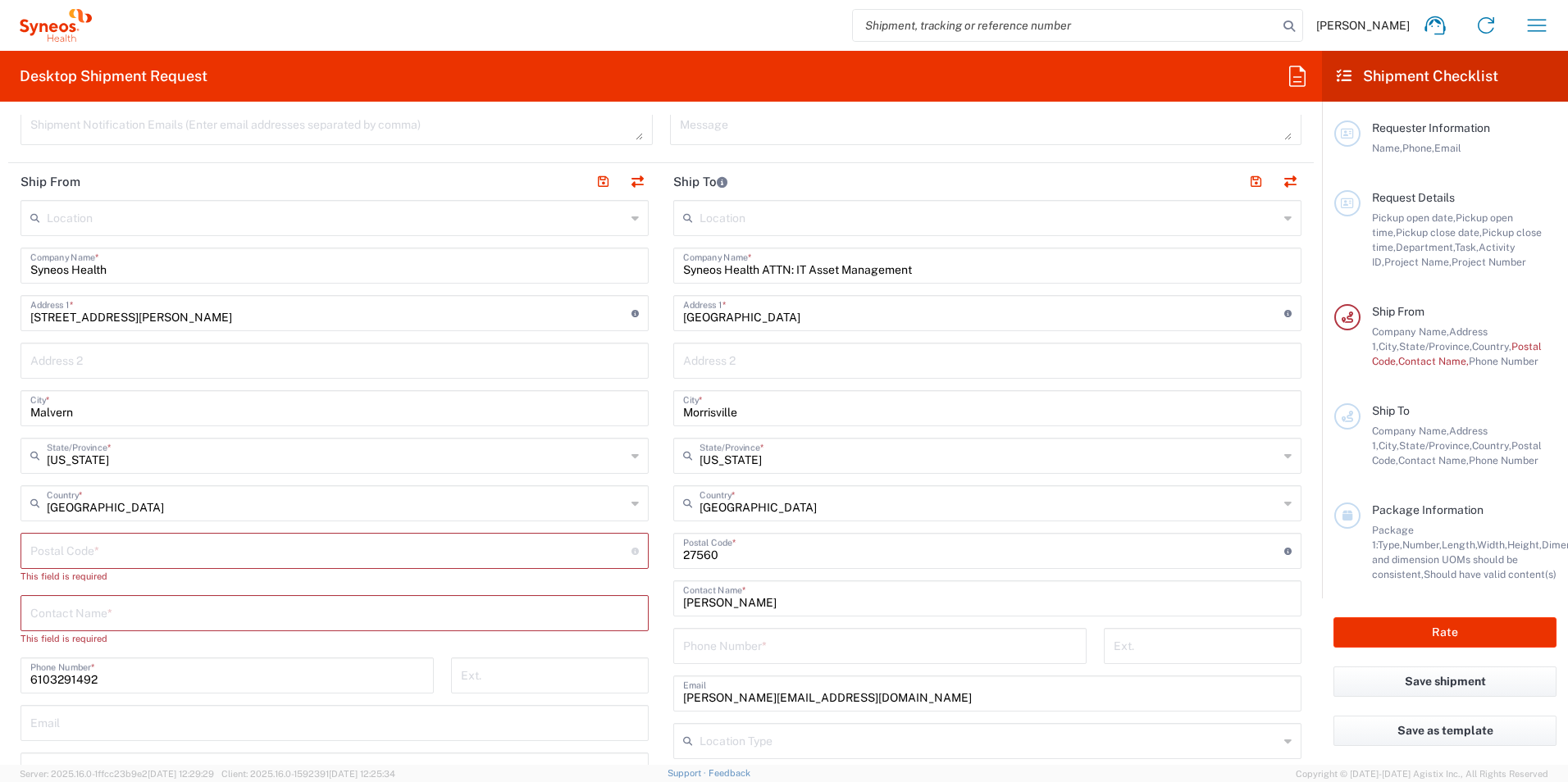
click at [132, 552] on input "undefined" at bounding box center [331, 550] width 601 height 29
type input "19355"
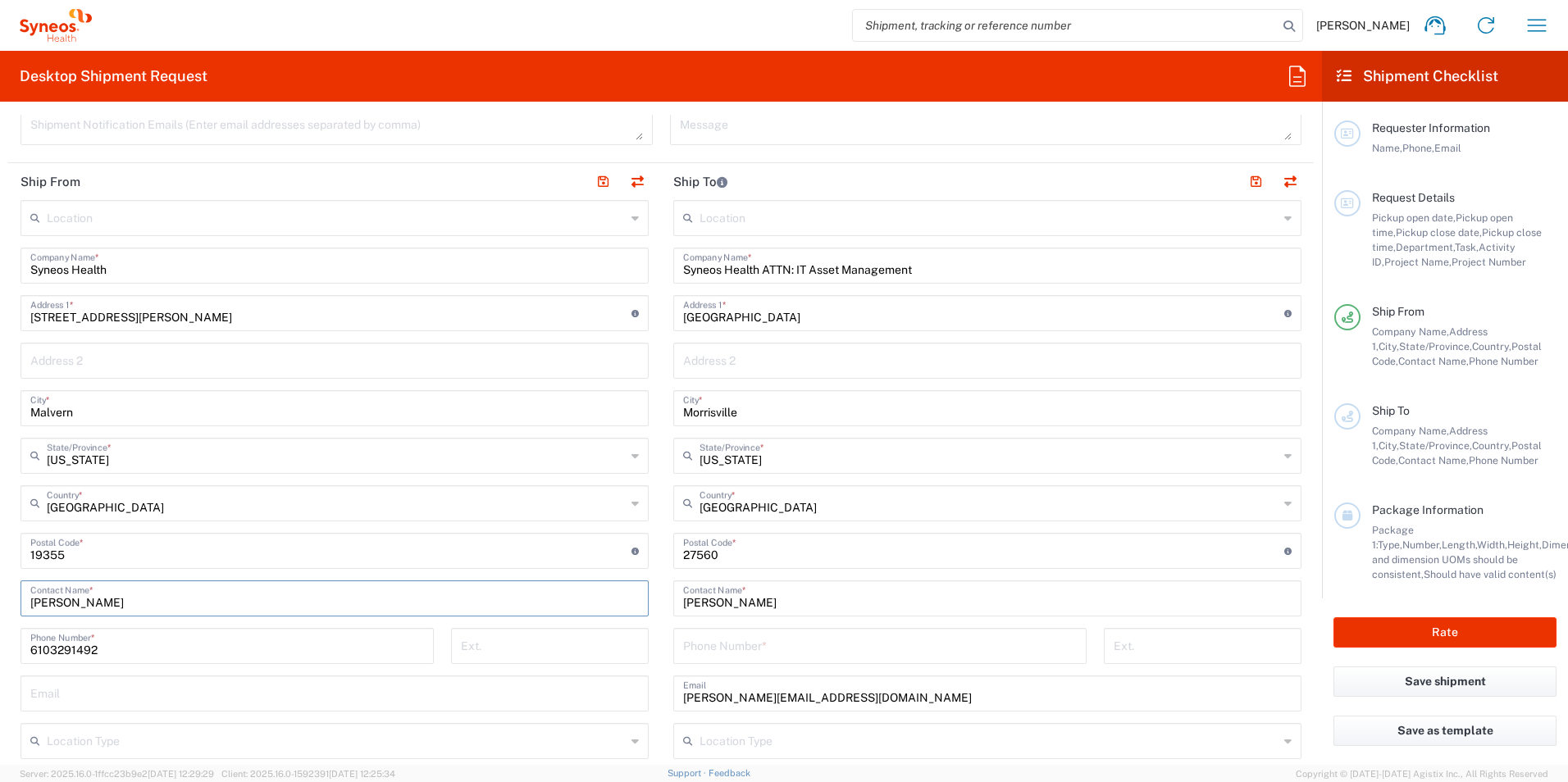
type input "[PERSON_NAME]"
type input "s"
type input "[PERSON_NAME][EMAIL_ADDRESS][DOMAIN_NAME]"
type input "6103291492"
click at [950, 670] on div "[PHONE_NUMBER] Phone Number *" at bounding box center [879, 652] width 431 height 48
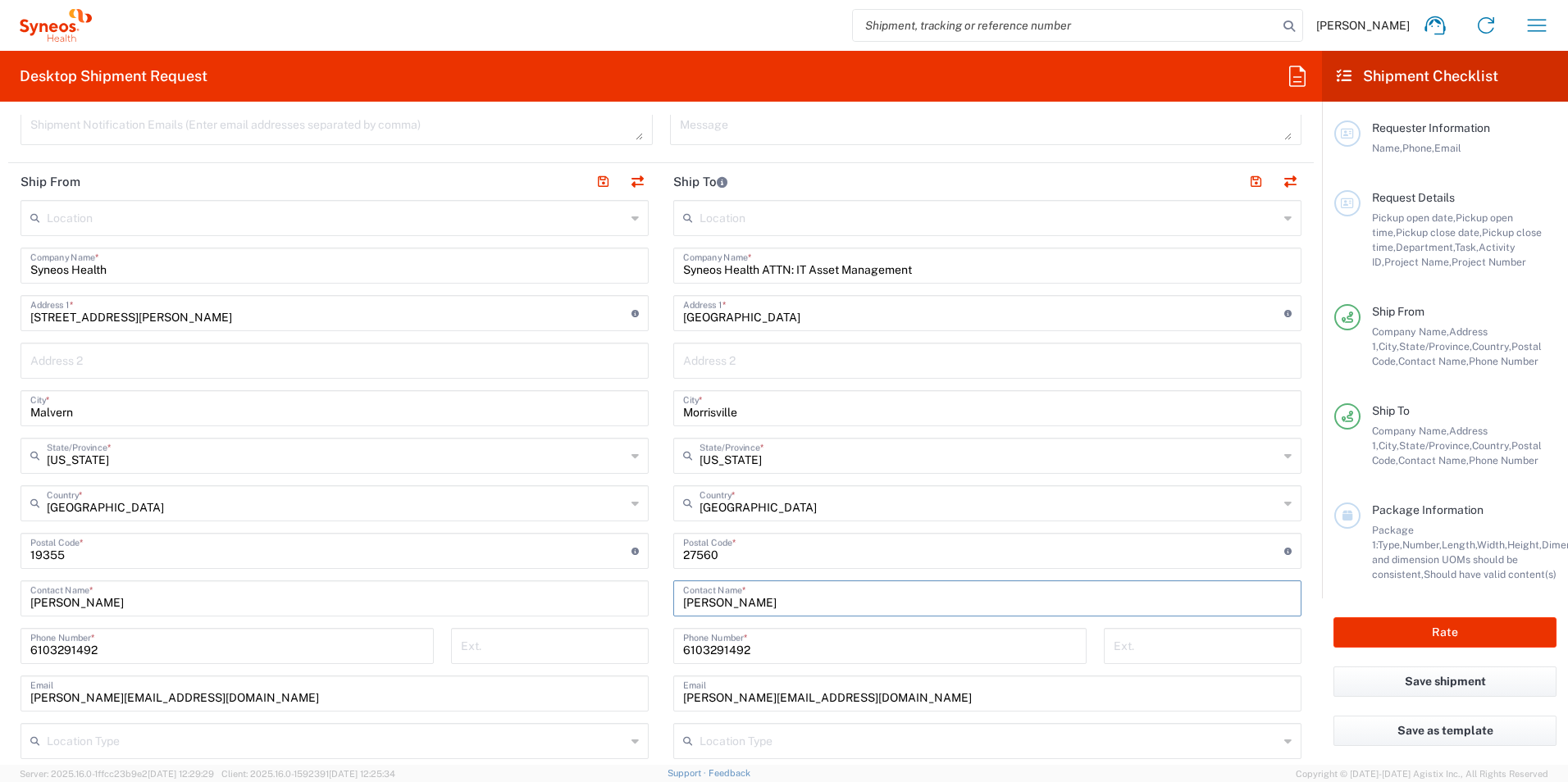
drag, startPoint x: 859, startPoint y: 606, endPoint x: 636, endPoint y: 582, distance: 224.3
click at [638, 582] on div "Ship From Location [PERSON_NAME] LLC-[GEOGRAPHIC_DATA] [GEOGRAPHIC_DATA] [GEOGR…" at bounding box center [661, 529] width 1305 height 732
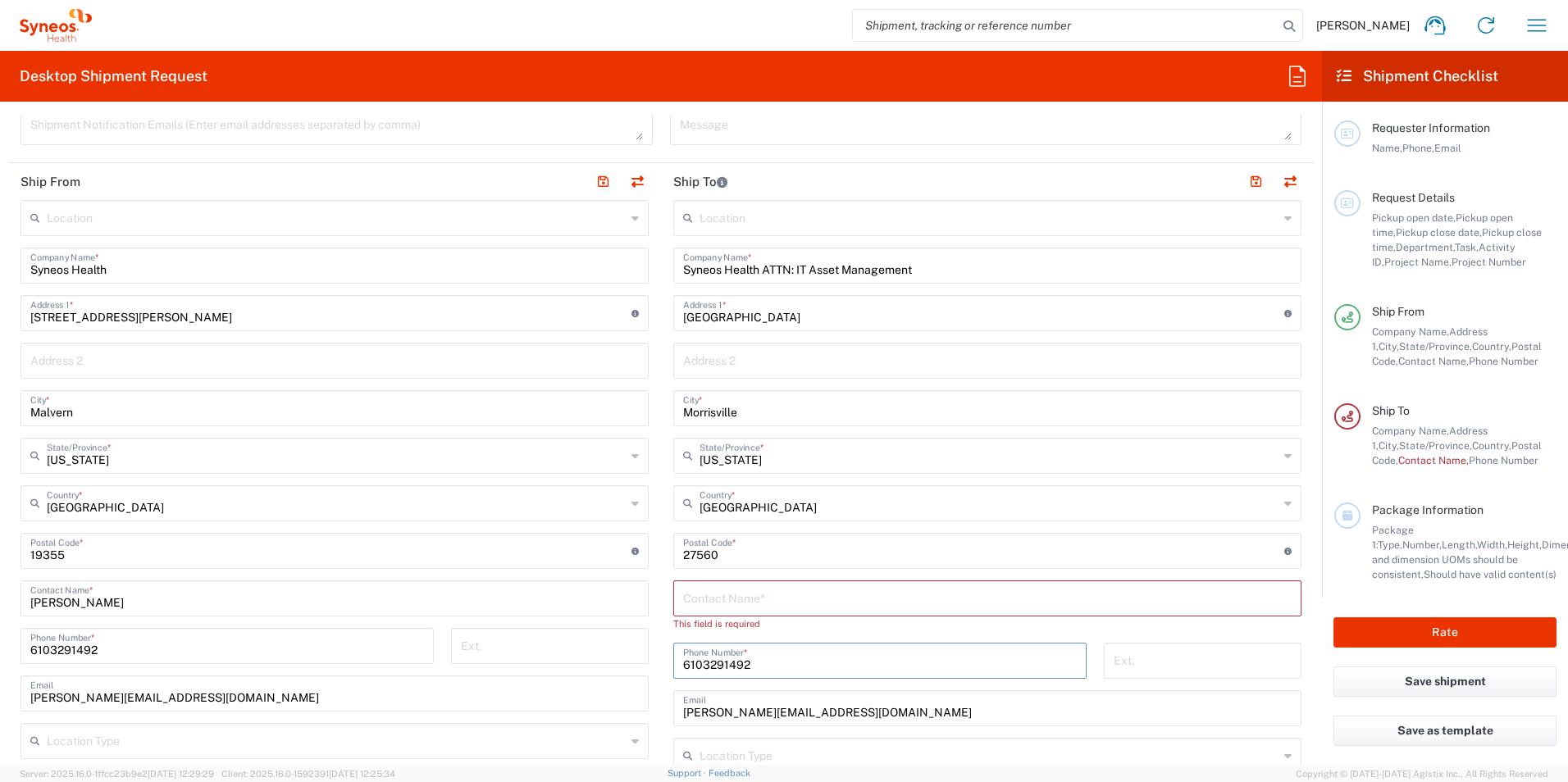
drag, startPoint x: 715, startPoint y: 636, endPoint x: 653, endPoint y: 634, distance: 62.0
click at [653, 634] on div "Ship From Location [PERSON_NAME] LLC-[GEOGRAPHIC_DATA] [GEOGRAPHIC_DATA] [GEOGR…" at bounding box center [661, 537] width 1305 height 747
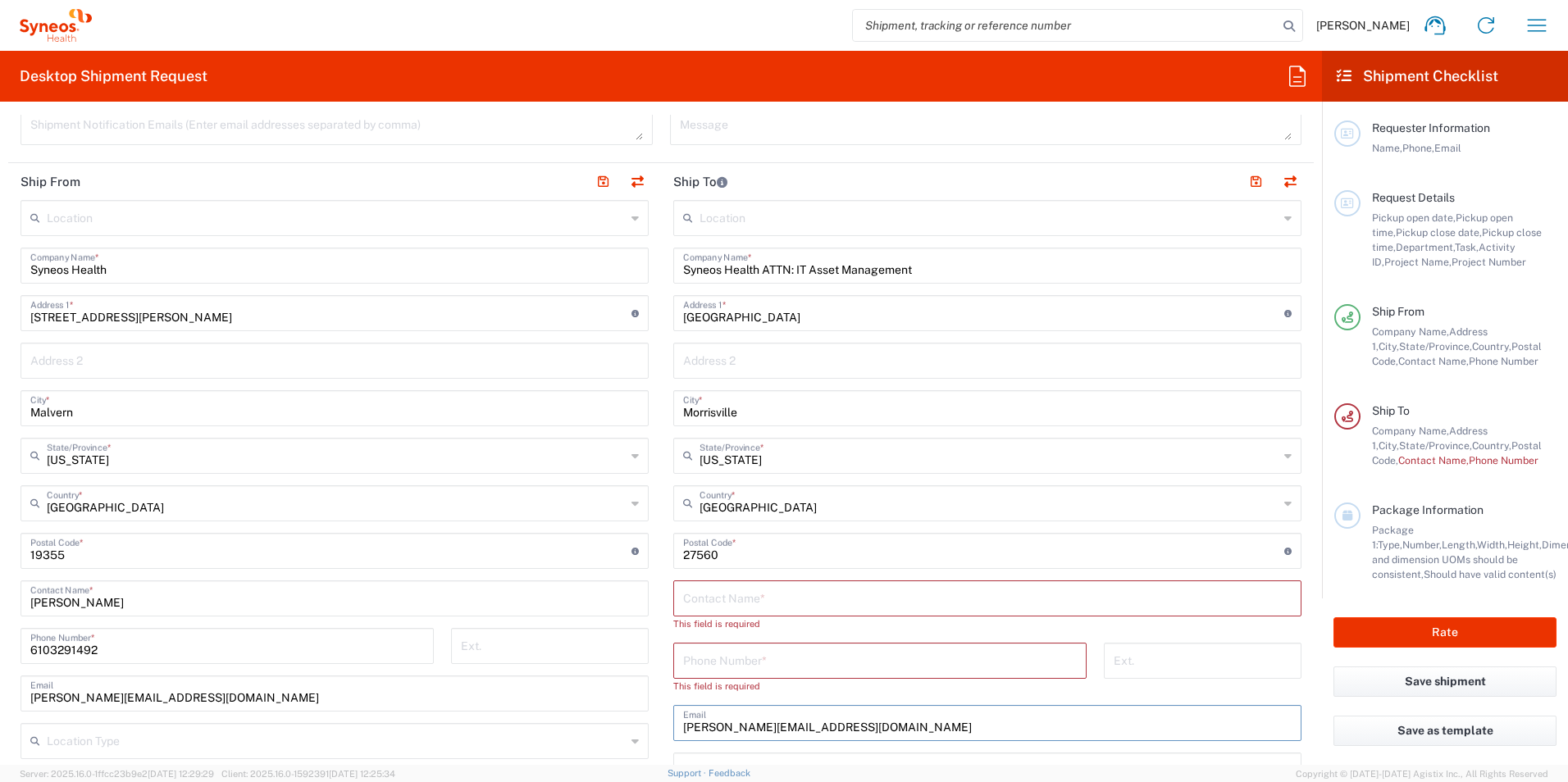
drag, startPoint x: 909, startPoint y: 715, endPoint x: 635, endPoint y: 708, distance: 274.1
click at [635, 708] on div "Ship From Location [PERSON_NAME] LLC-[GEOGRAPHIC_DATA] [GEOGRAPHIC_DATA] [GEOGR…" at bounding box center [661, 544] width 1305 height 761
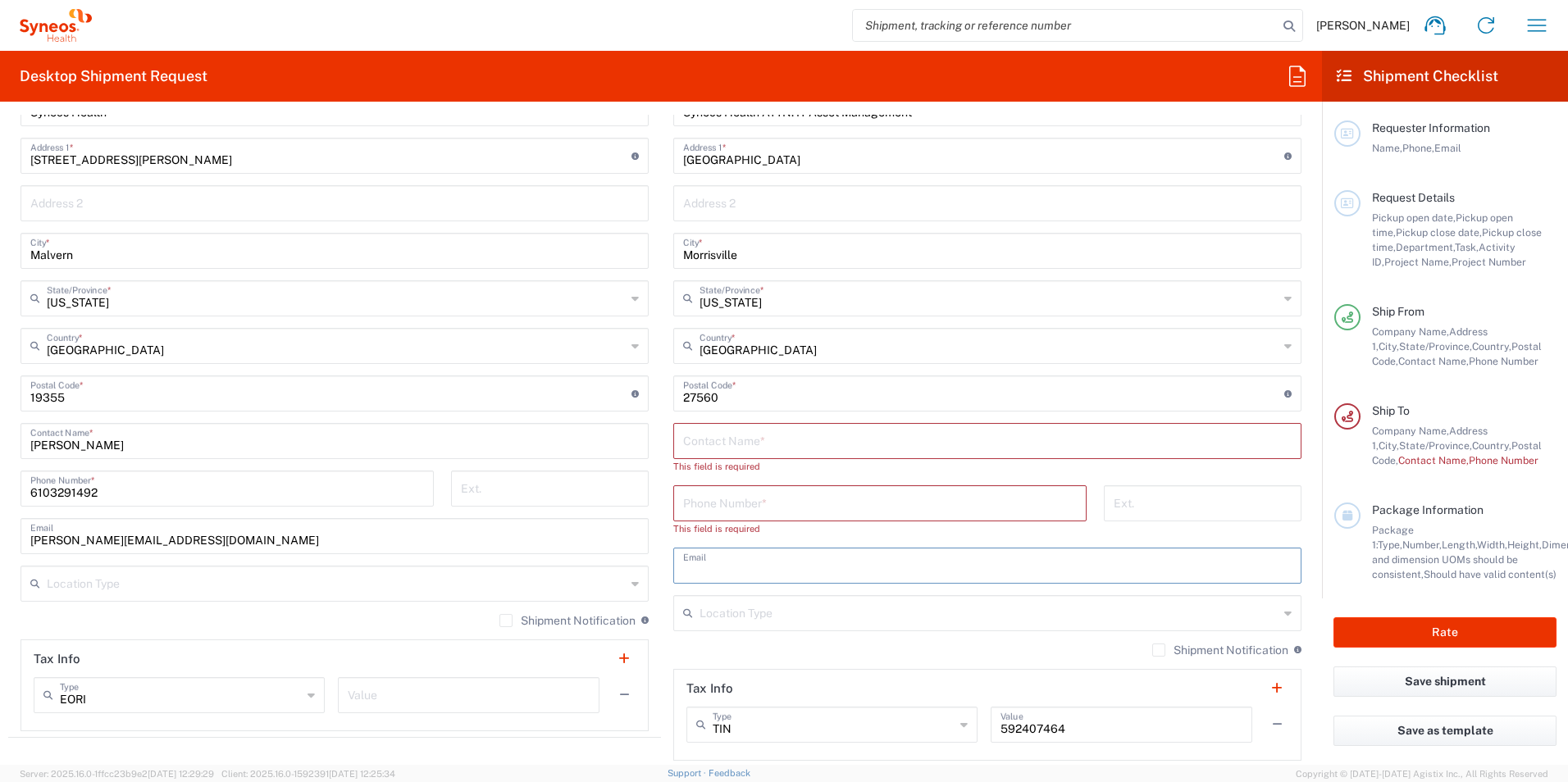
scroll to position [820, 0]
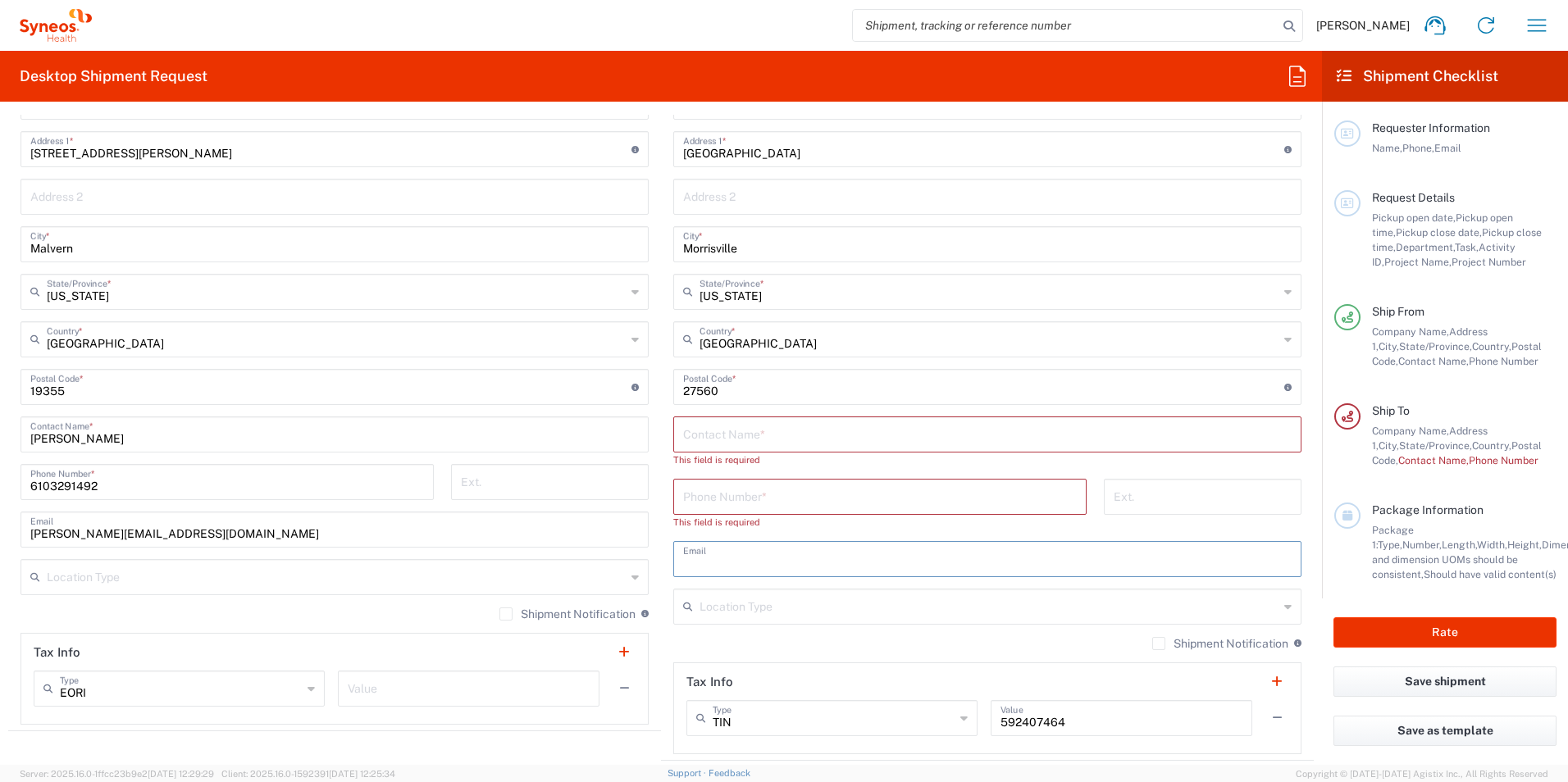
drag, startPoint x: 858, startPoint y: 499, endPoint x: 867, endPoint y: 482, distance: 19.2
click at [858, 499] on input "tel" at bounding box center [880, 496] width 394 height 29
click at [889, 413] on div "Location [PERSON_NAME] LLC-[GEOGRAPHIC_DATA] [GEOGRAPHIC_DATA] [GEOGRAPHIC_DATA…" at bounding box center [987, 395] width 628 height 719
click at [885, 429] on input "text" at bounding box center [987, 433] width 608 height 29
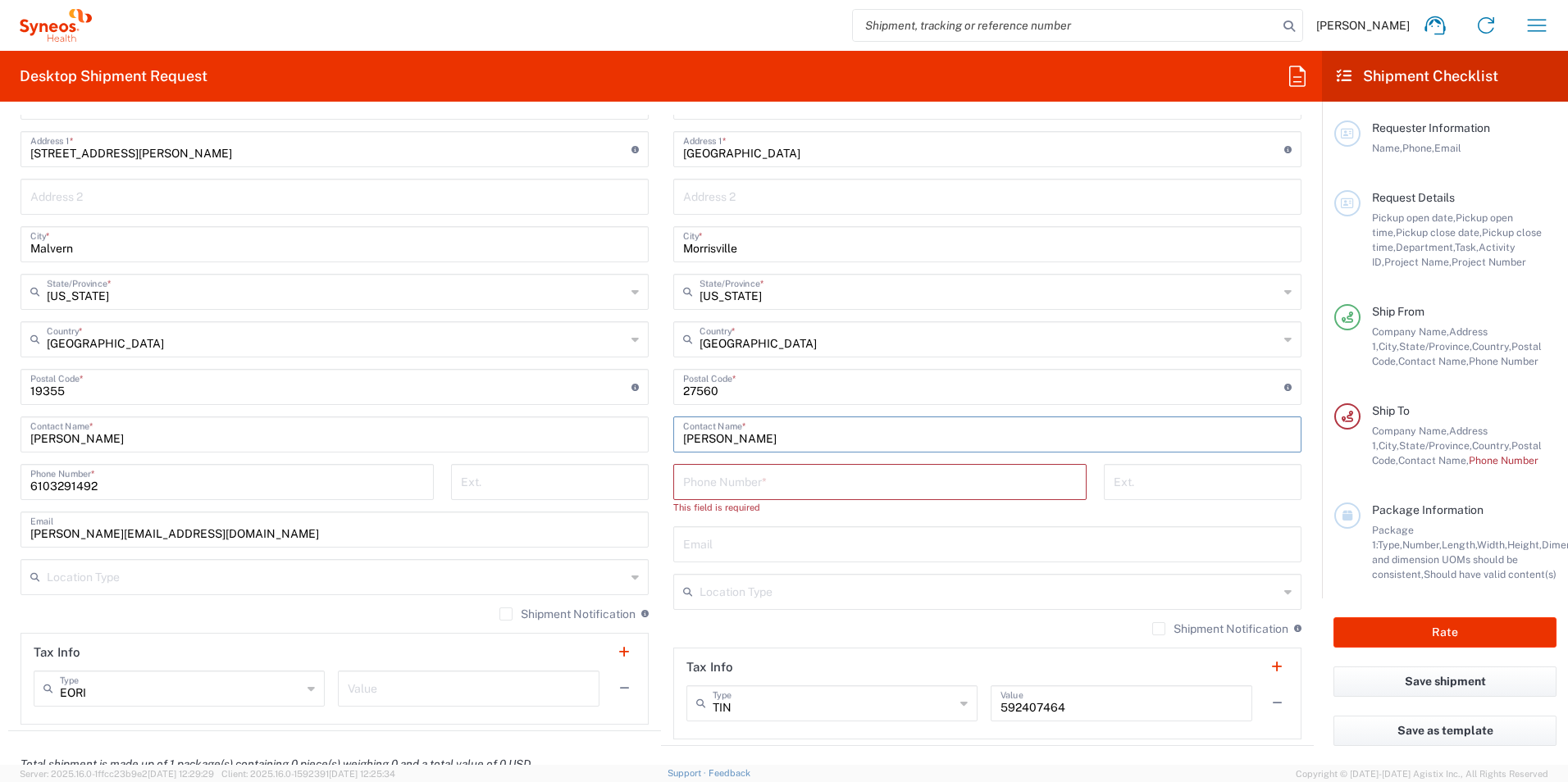
type input "[PERSON_NAME]"
click at [783, 539] on input "text" at bounding box center [987, 544] width 608 height 29
paste input "[PERSON_NAME][EMAIL_ADDRESS][PERSON_NAME][DOMAIN_NAME]"
type input "[PERSON_NAME][EMAIL_ADDRESS][PERSON_NAME][DOMAIN_NAME]"
click at [785, 483] on input "tel" at bounding box center [880, 481] width 394 height 29
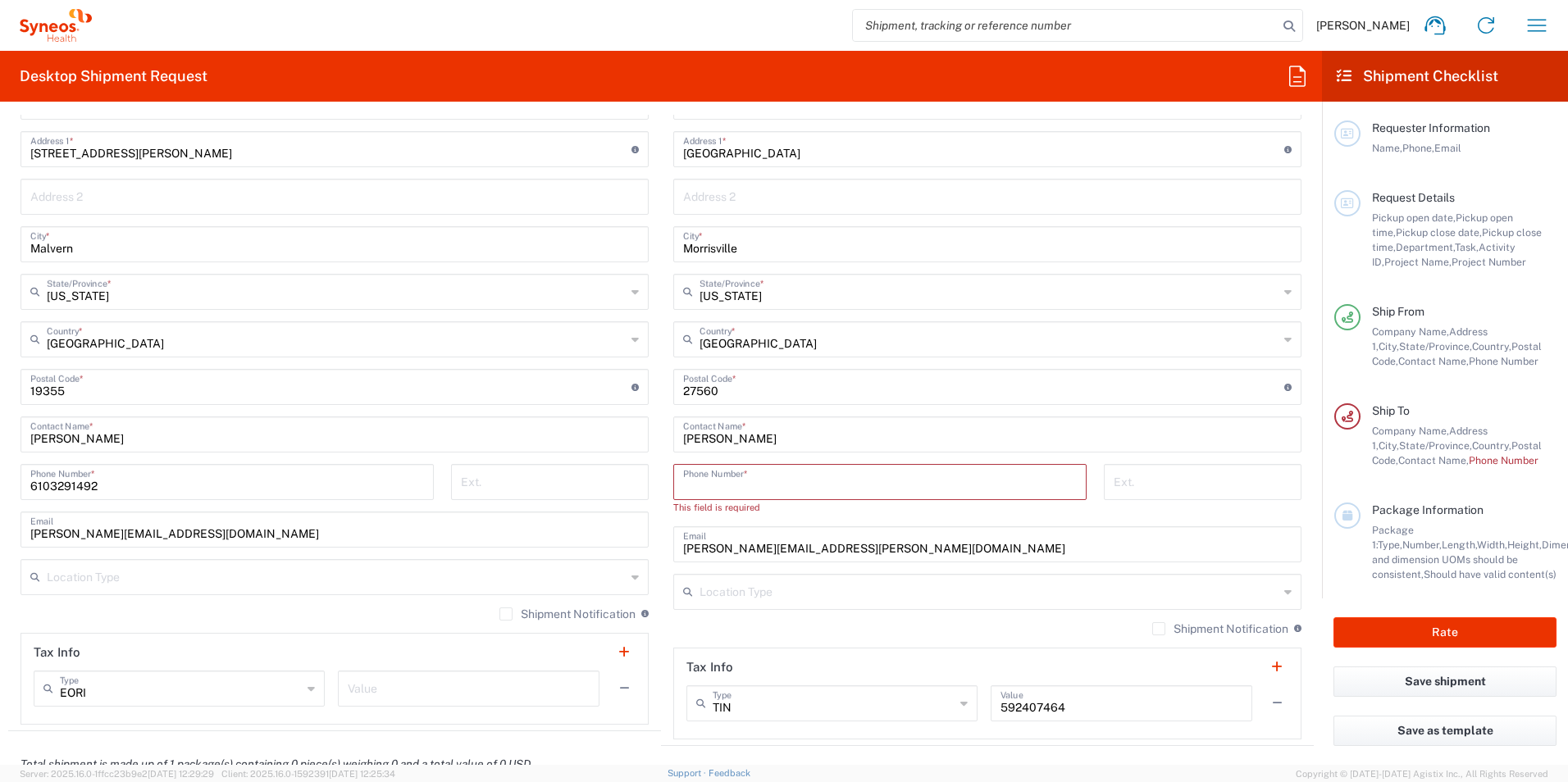
paste input "[PHONE_NUMBER]"
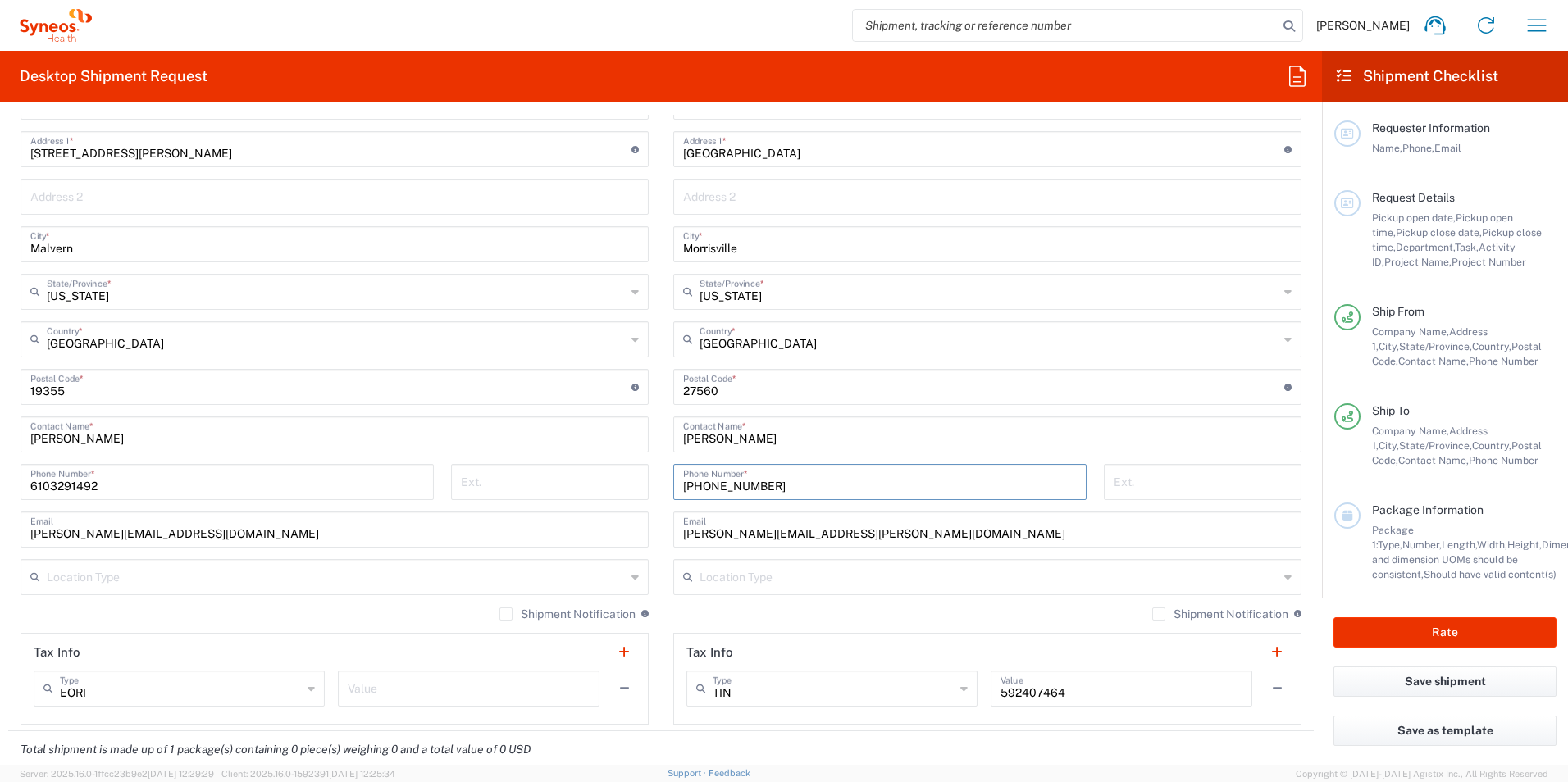
type input "[PHONE_NUMBER]"
click at [1001, 404] on div "Postal Code * Postal Code for [GEOGRAPHIC_DATA] should have the following forma…" at bounding box center [987, 387] width 628 height 36
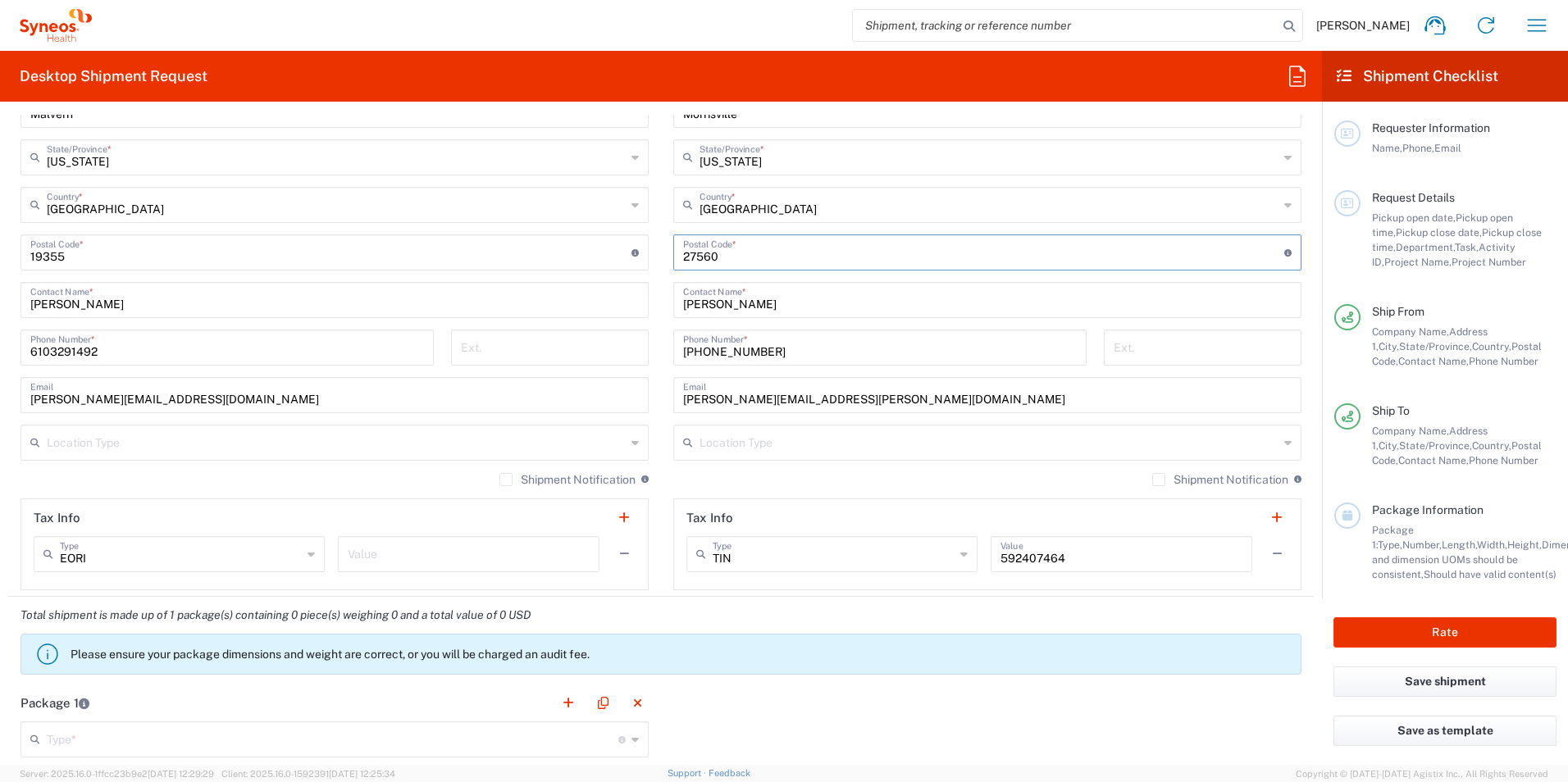
scroll to position [984, 0]
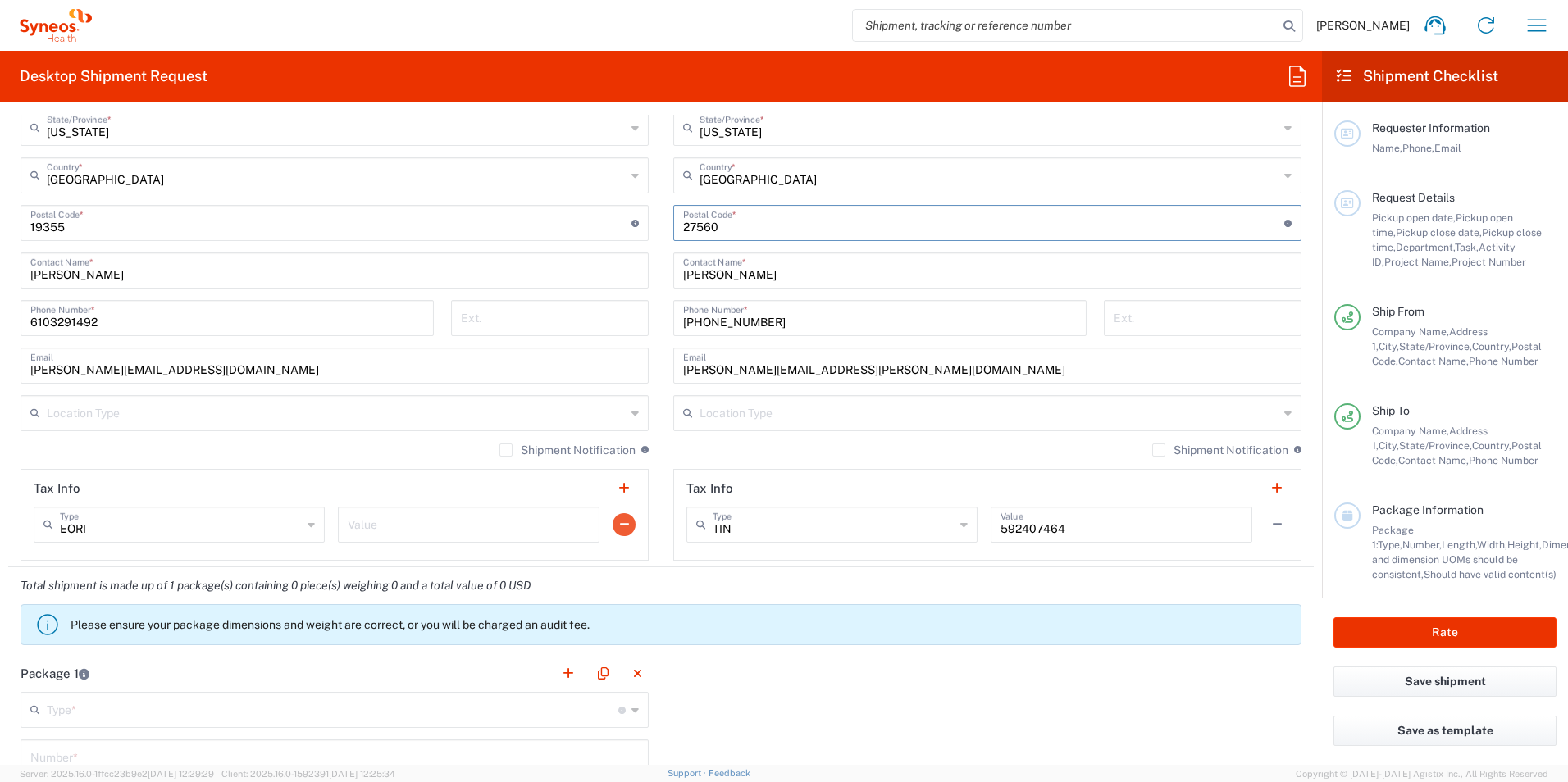
click at [625, 523] on button "button" at bounding box center [623, 524] width 23 height 23
click at [1267, 528] on button "button" at bounding box center [1276, 524] width 23 height 23
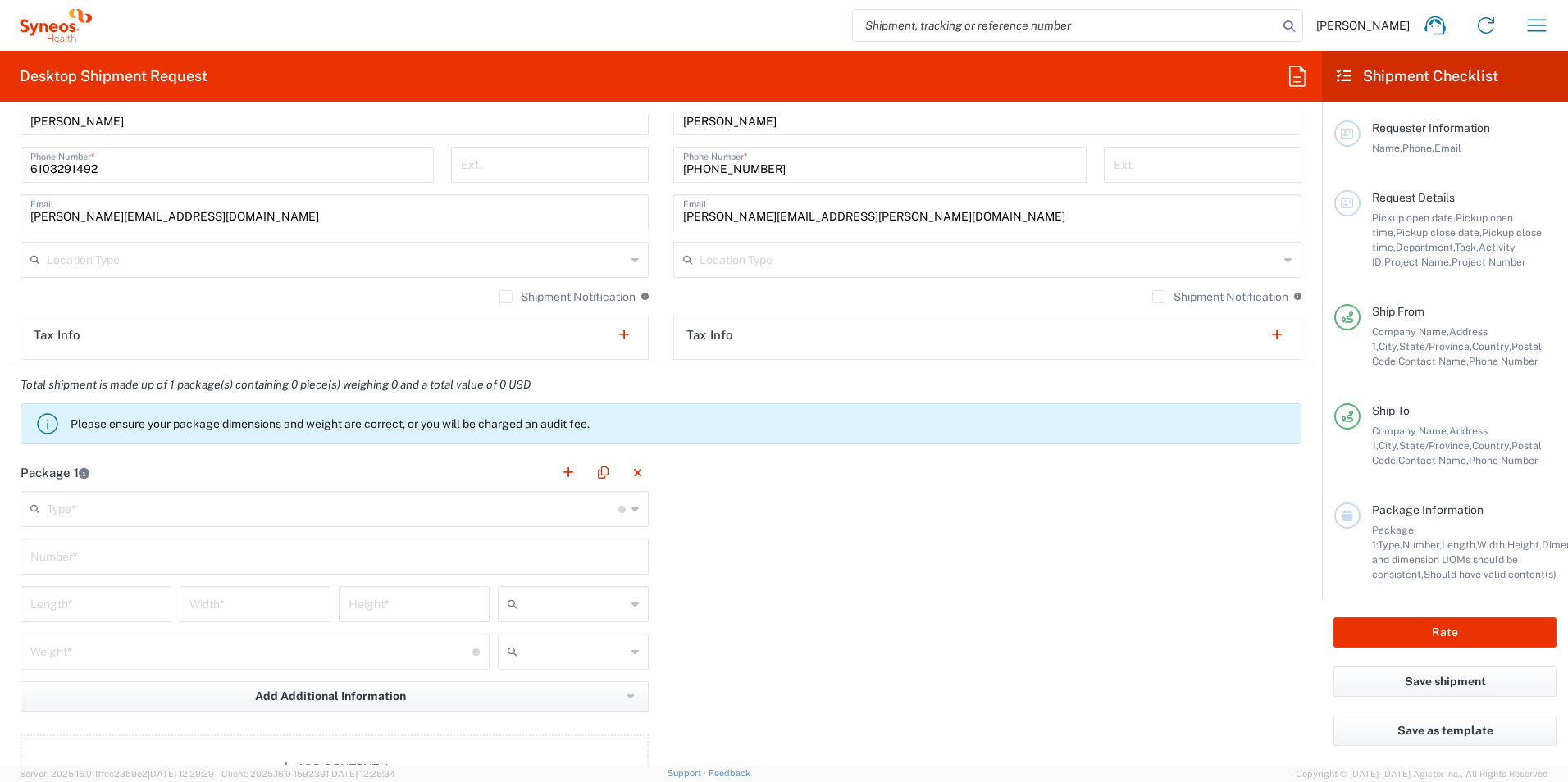
scroll to position [1230, 0]
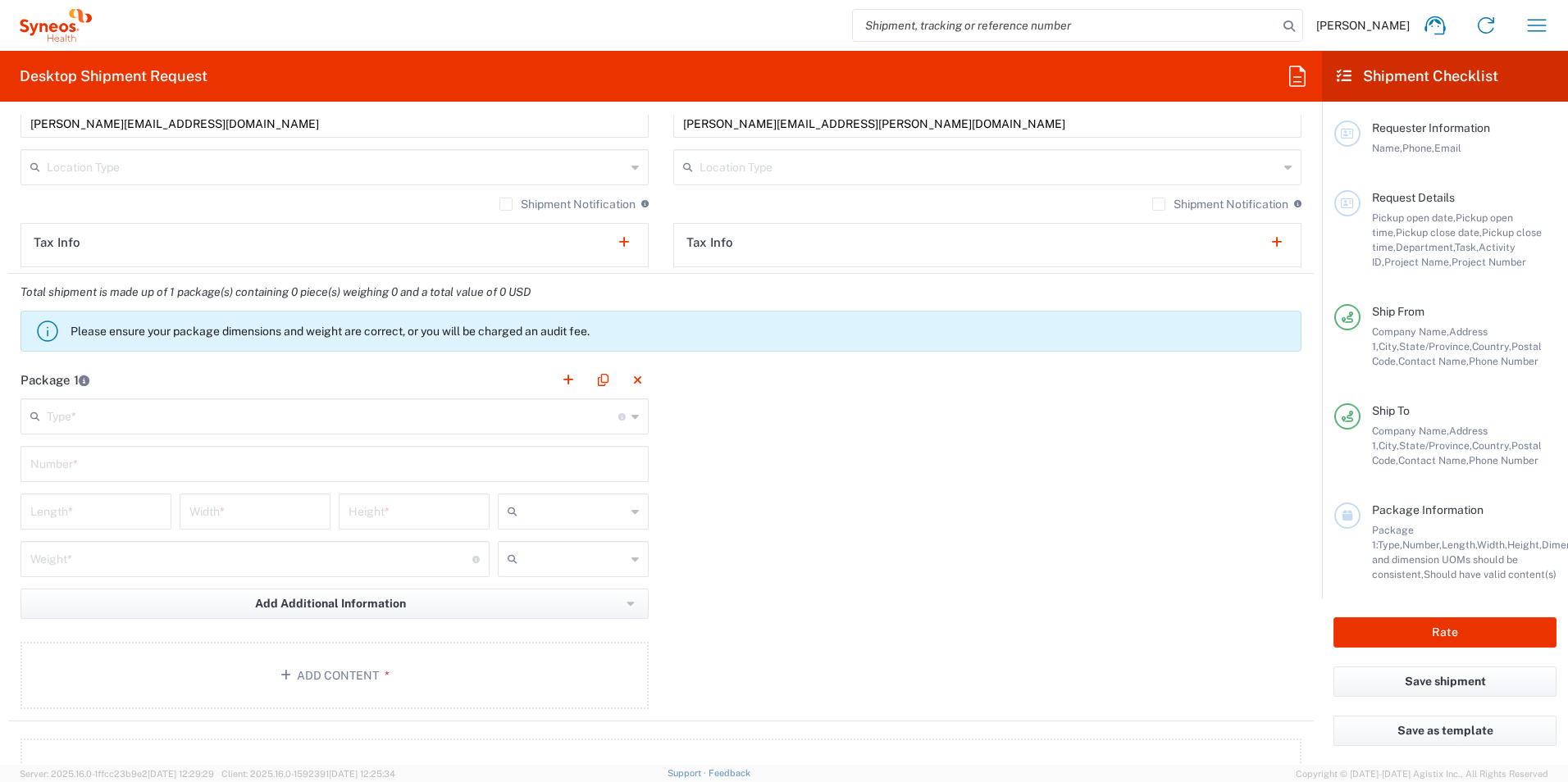
click at [631, 421] on icon at bounding box center [635, 416] width 8 height 27
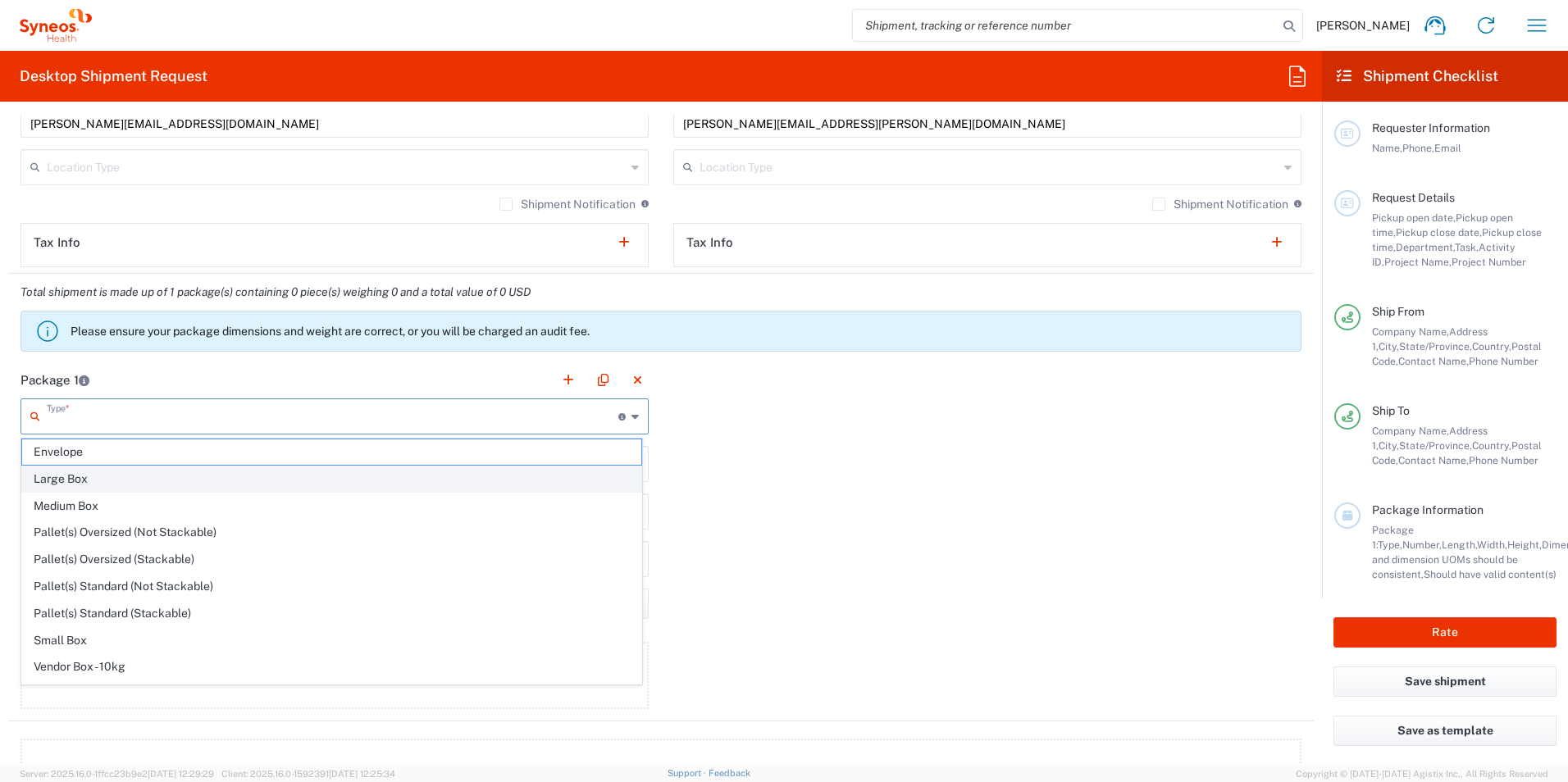
click at [349, 487] on span "Large Box" at bounding box center [331, 480] width 619 height 26
type input "Large Box"
type input "17.5"
type input "12.5"
type input "3"
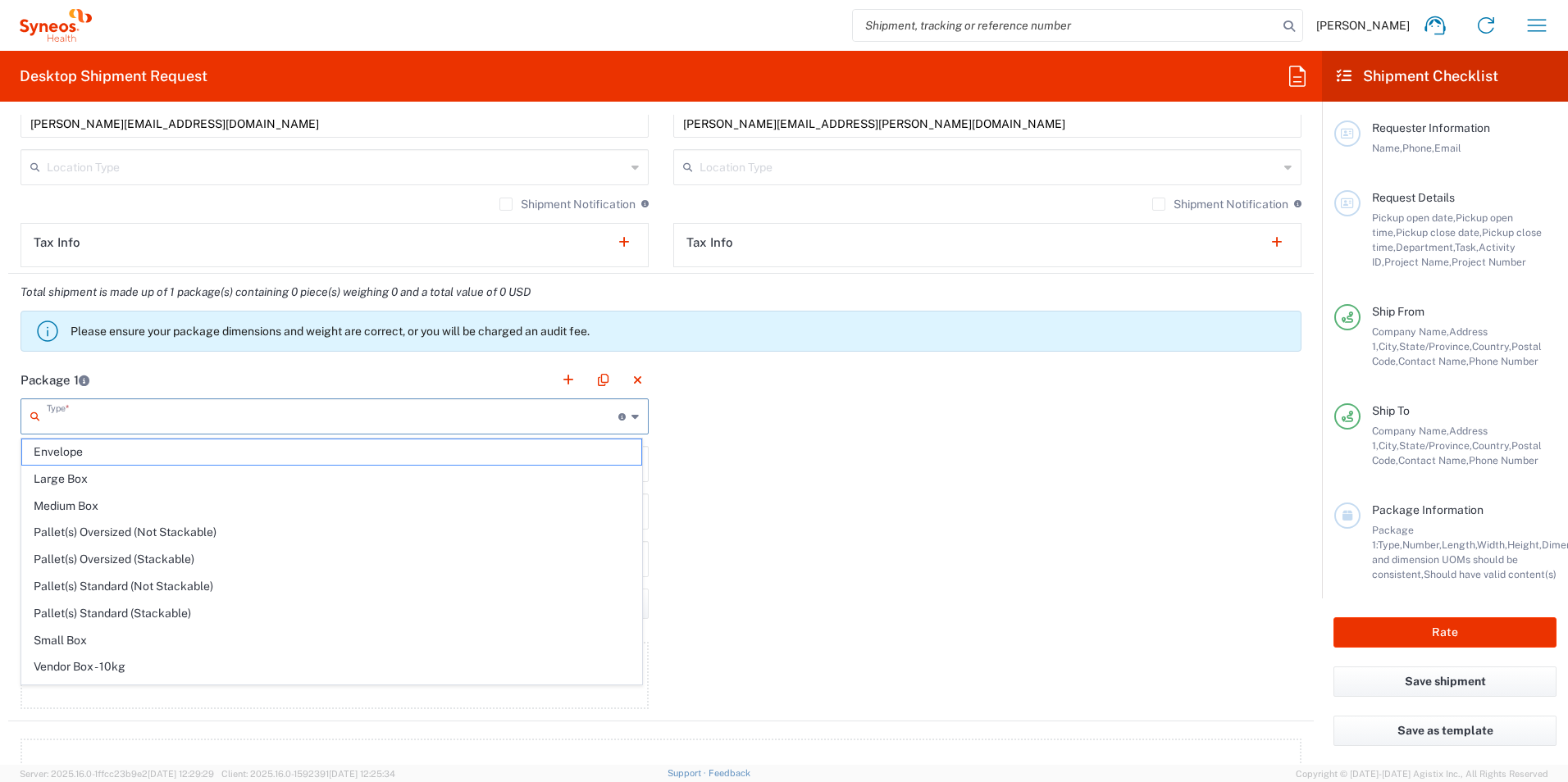
type input "in"
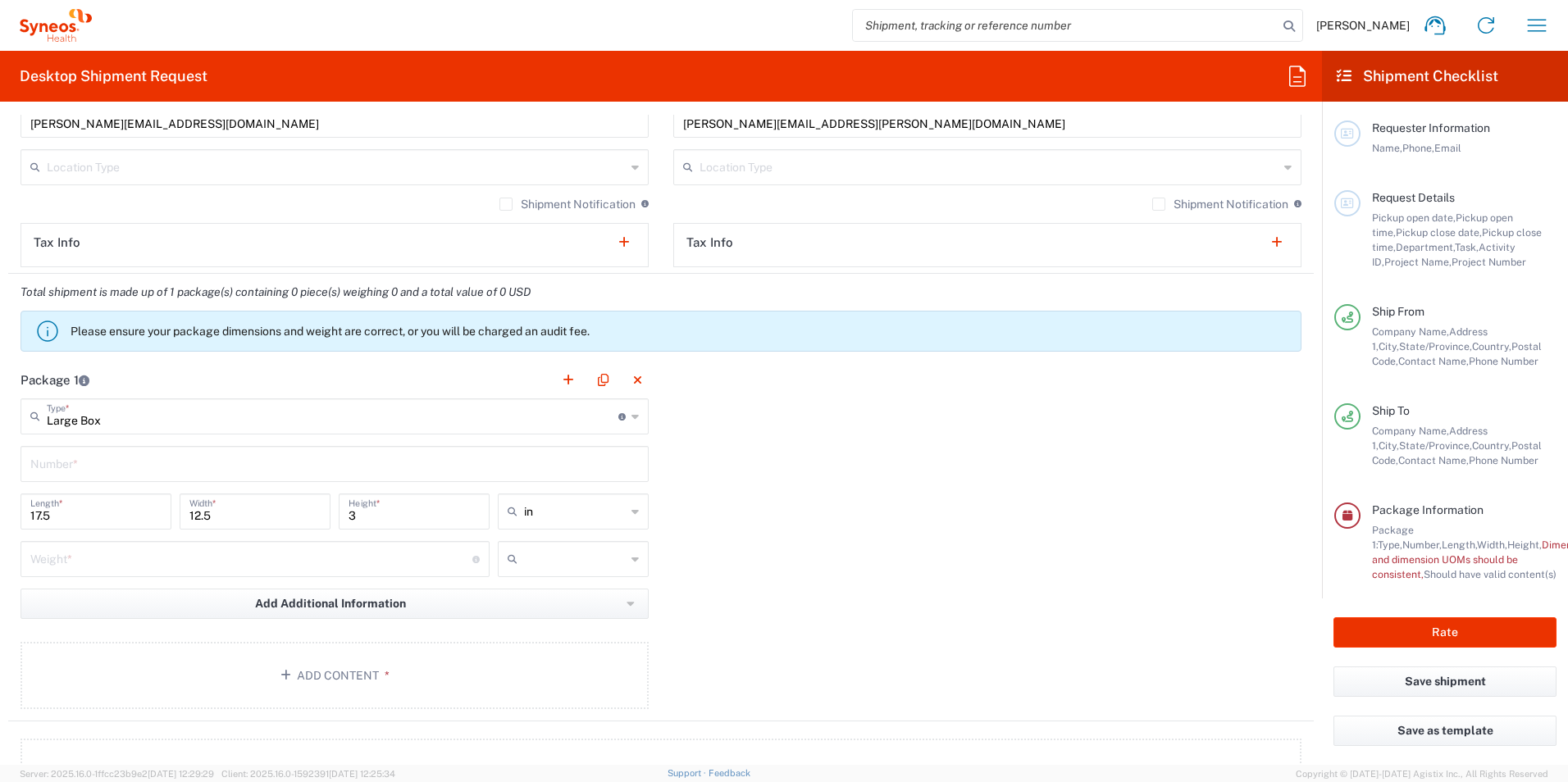
click at [631, 420] on icon at bounding box center [635, 416] width 8 height 27
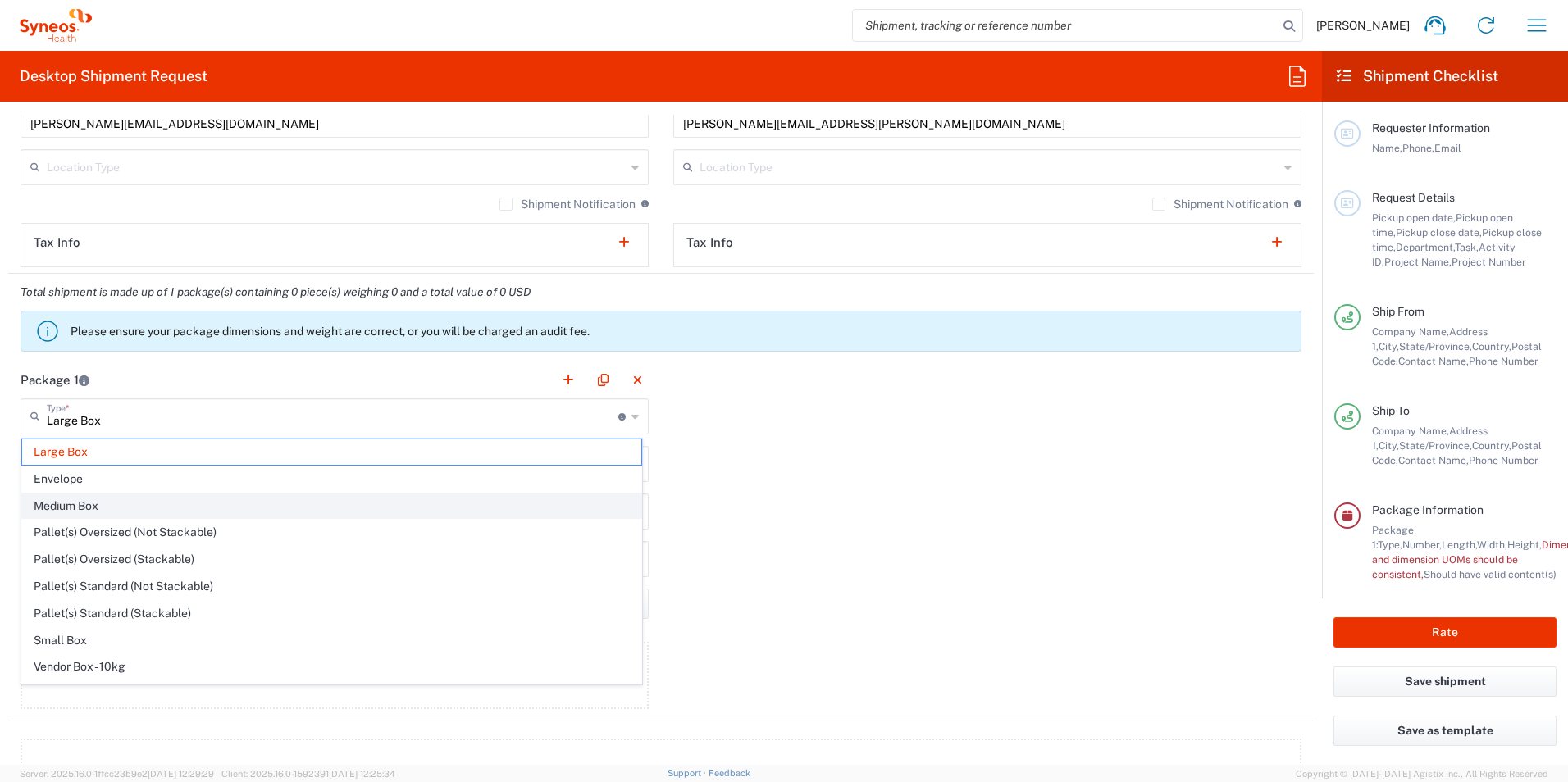
click at [492, 500] on span "Medium Box" at bounding box center [331, 506] width 619 height 26
type input "Medium Box"
type input "13"
type input "11.5"
type input "2.5"
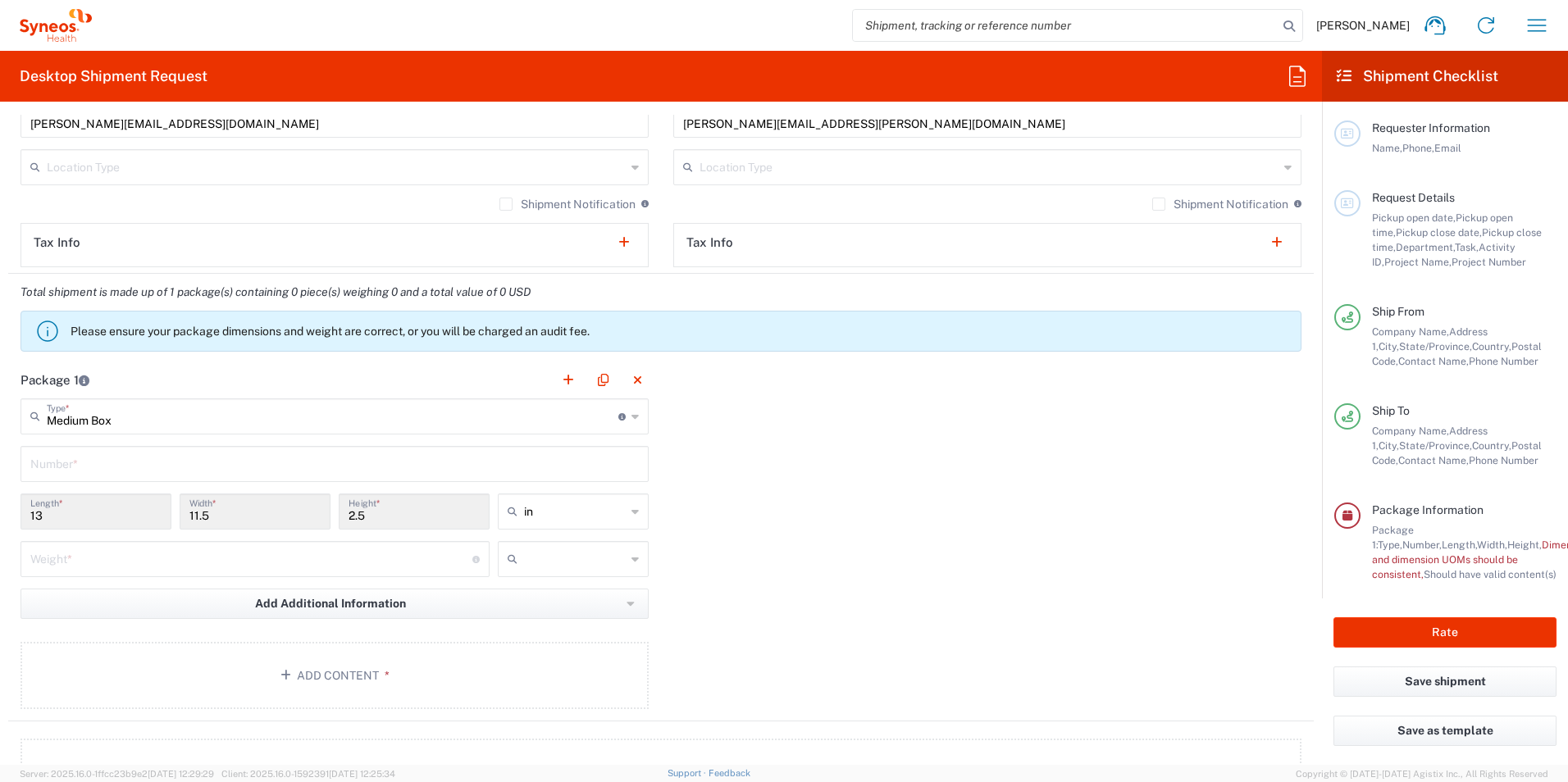
click at [631, 415] on icon at bounding box center [635, 416] width 8 height 27
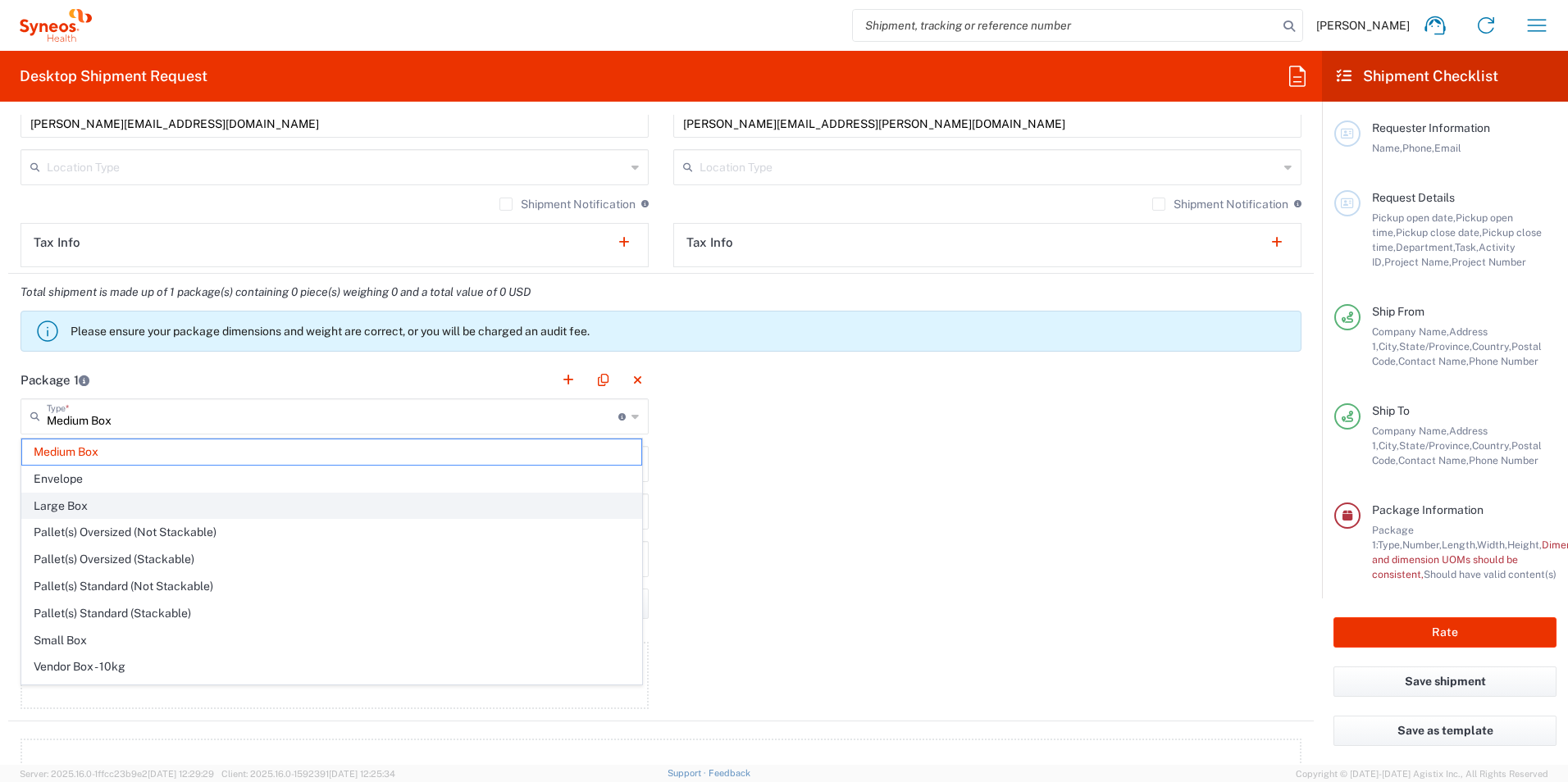
click at [338, 505] on span "Large Box" at bounding box center [331, 506] width 619 height 26
type input "Large Box"
type input "17.5"
type input "12.5"
type input "3"
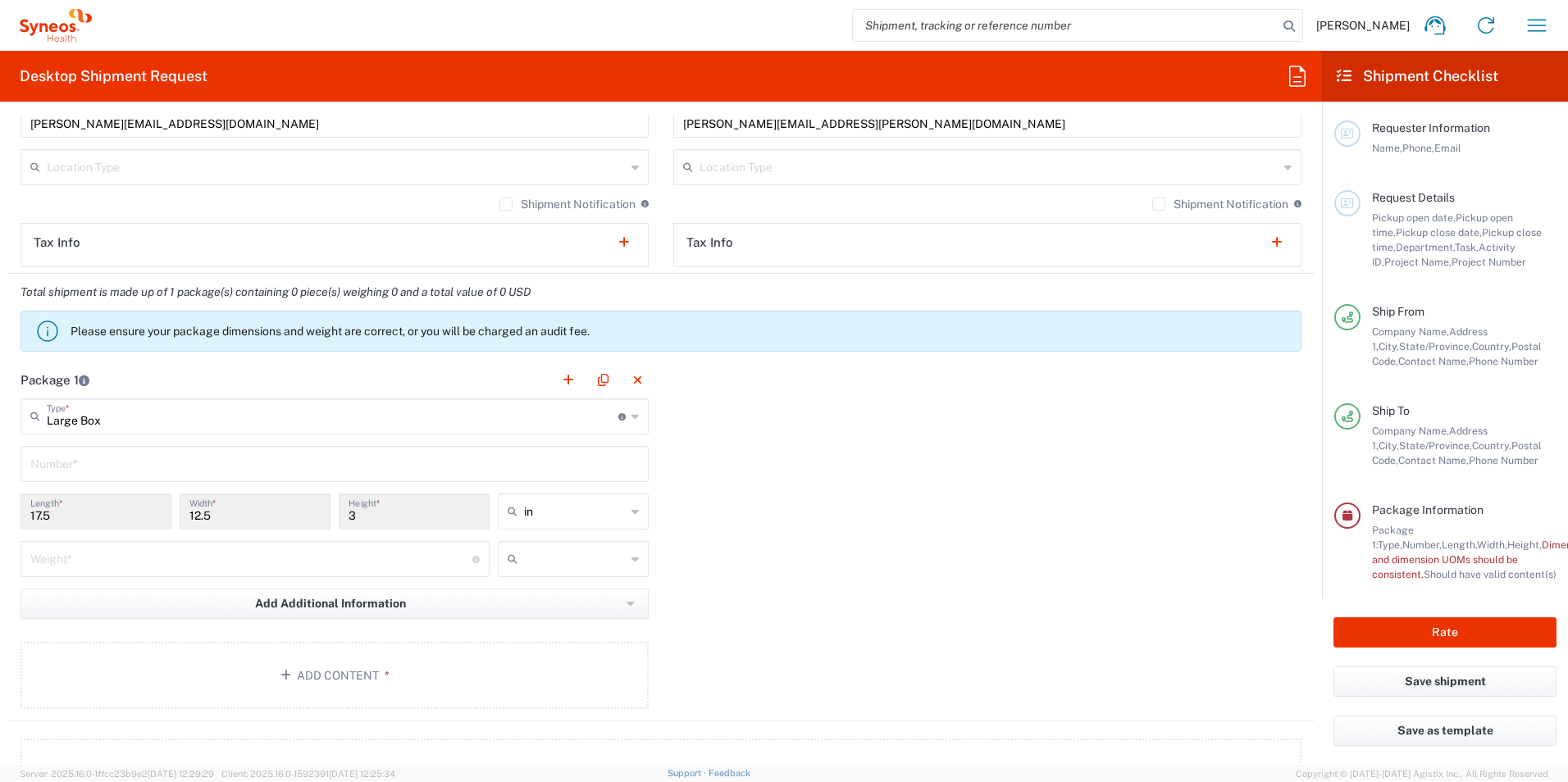
click at [706, 525] on div "Package 1 Large Box Type * Material used to package goods Medium Box Envelope L…" at bounding box center [661, 541] width 1305 height 360
click at [440, 463] on input "text" at bounding box center [334, 463] width 608 height 29
type input "1"
click at [788, 511] on div "Package 1 Large Box Type * Material used to package goods Medium Box Envelope L…" at bounding box center [661, 541] width 1305 height 360
click at [394, 560] on input "number" at bounding box center [251, 558] width 442 height 29
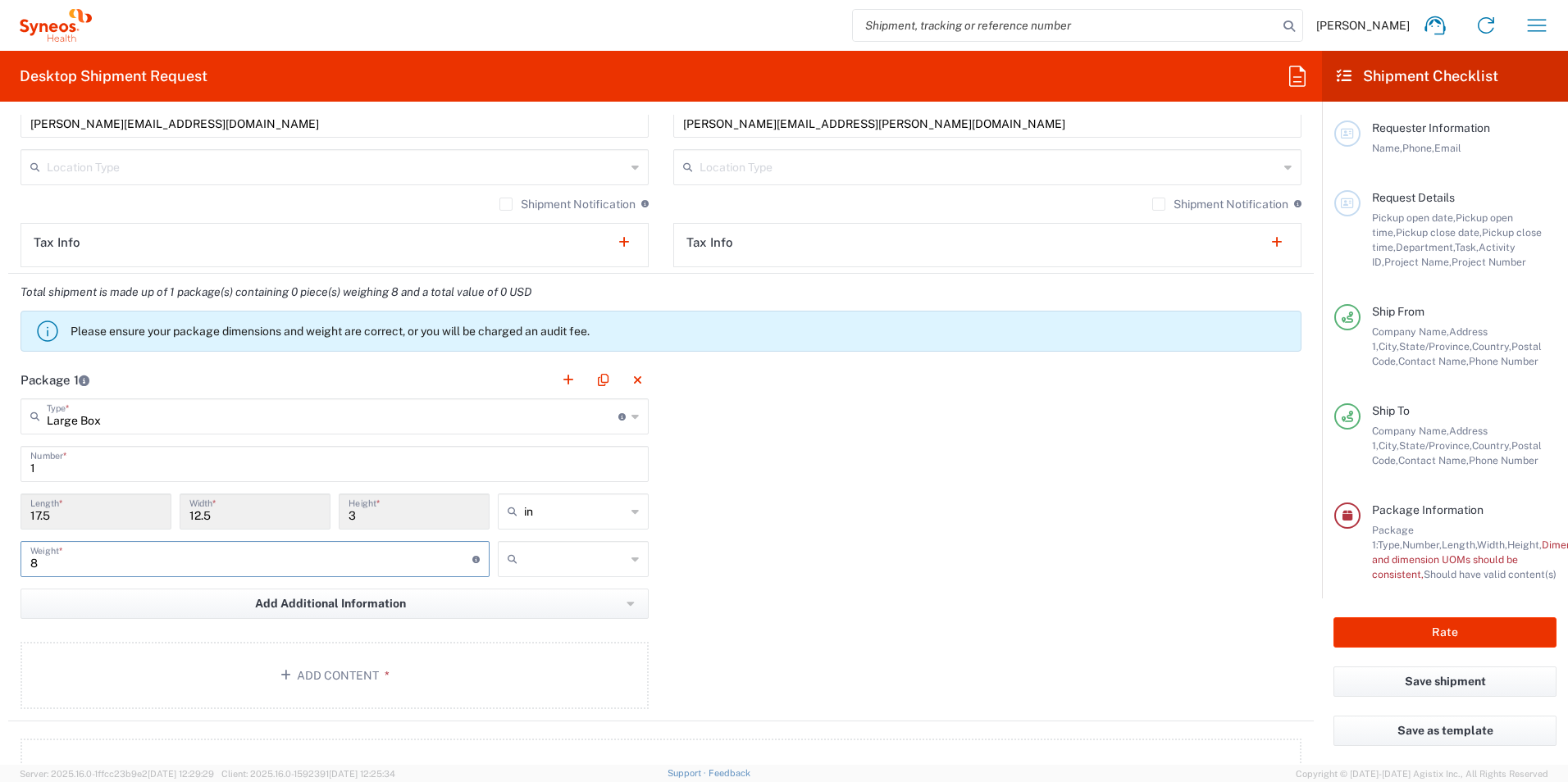
type input "8"
click at [719, 572] on div "Package 1 Large Box Type * Material used to package goods Medium Box Envelope L…" at bounding box center [661, 541] width 1305 height 360
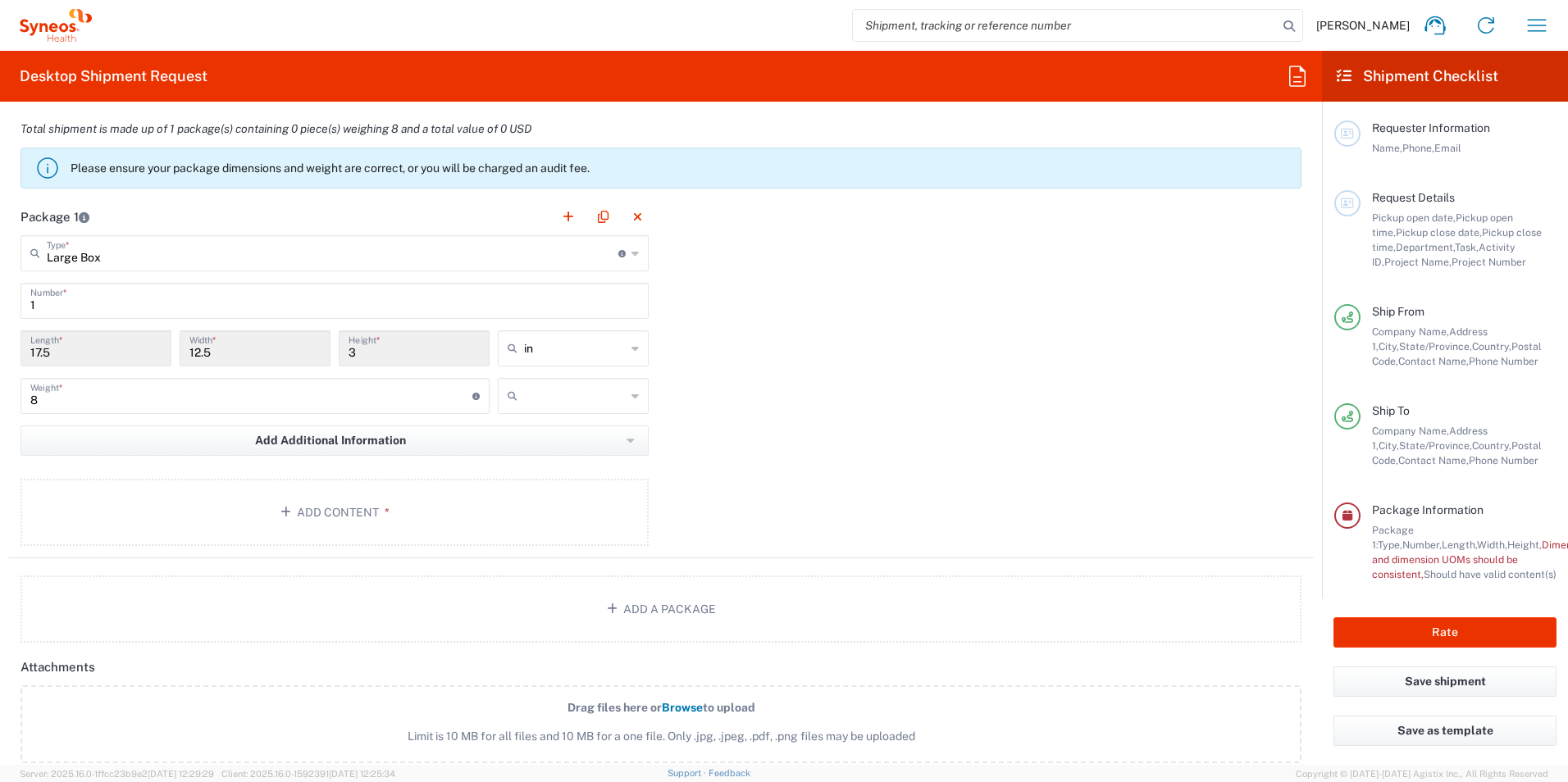
scroll to position [1394, 0]
click at [348, 510] on button "Add Content *" at bounding box center [334, 511] width 628 height 68
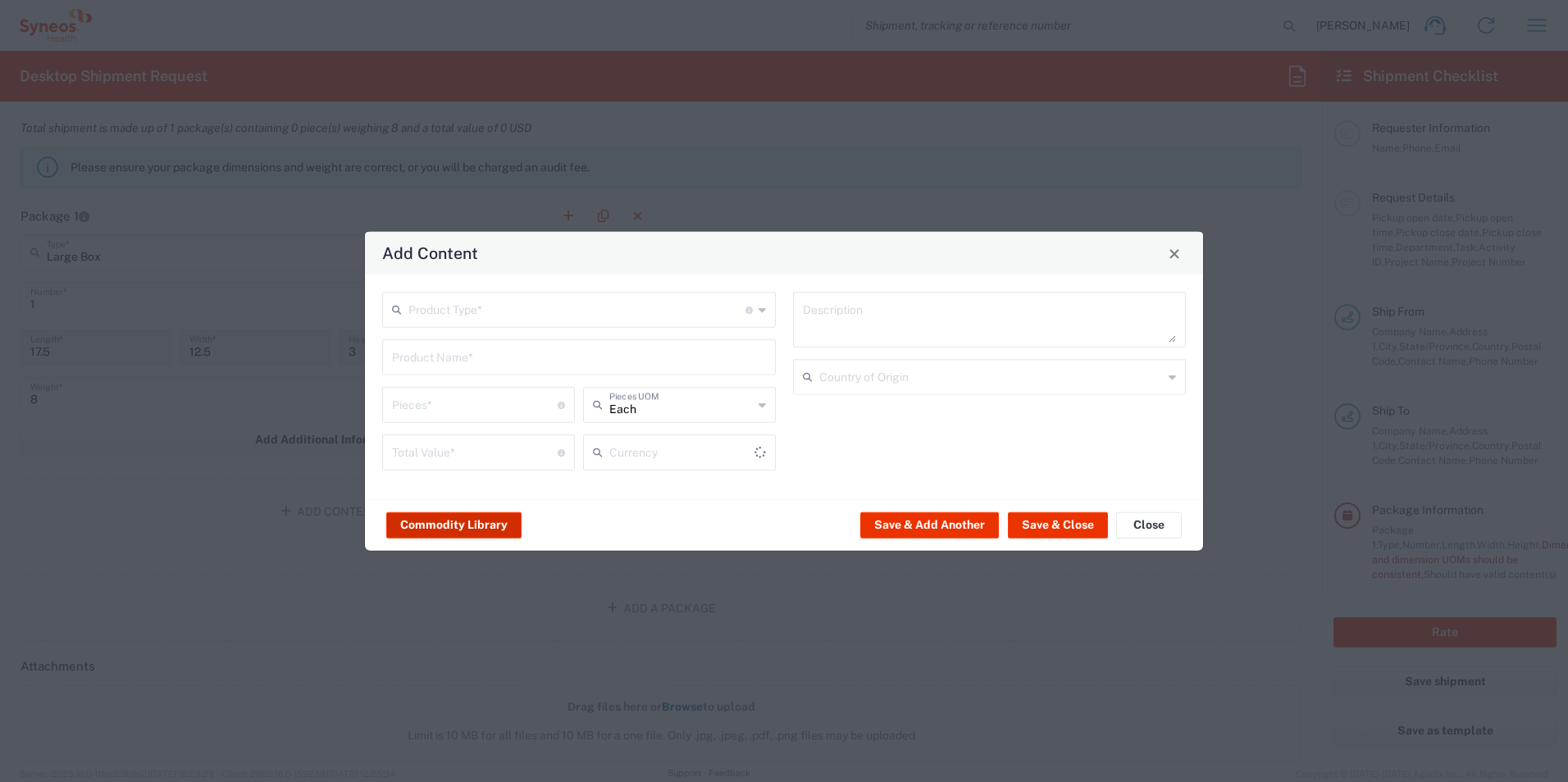
type input "US Dollar"
click at [557, 318] on input "text" at bounding box center [577, 309] width 337 height 29
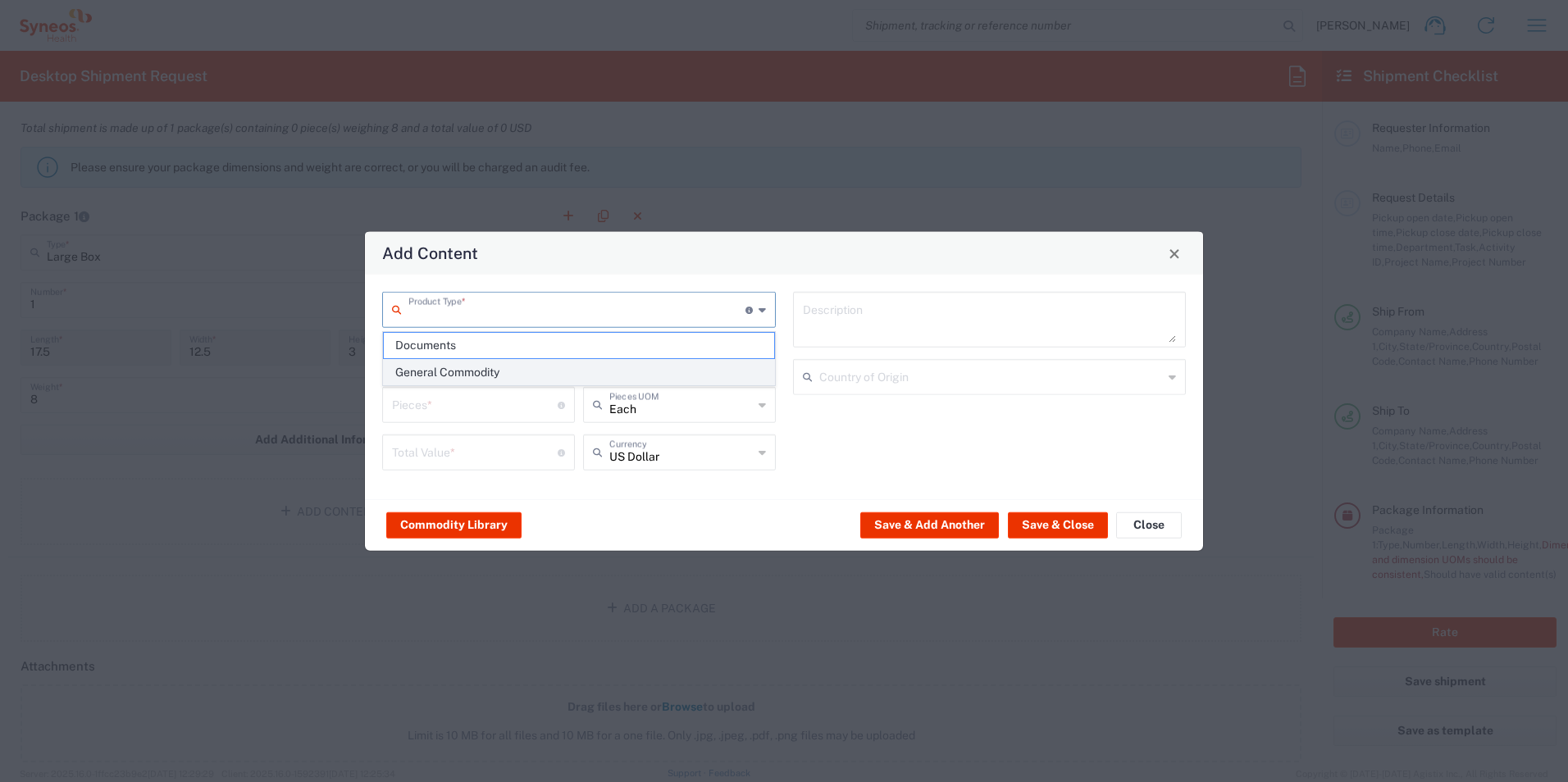
click at [498, 373] on span "General Commodity" at bounding box center [579, 373] width 391 height 26
type input "General Commodity"
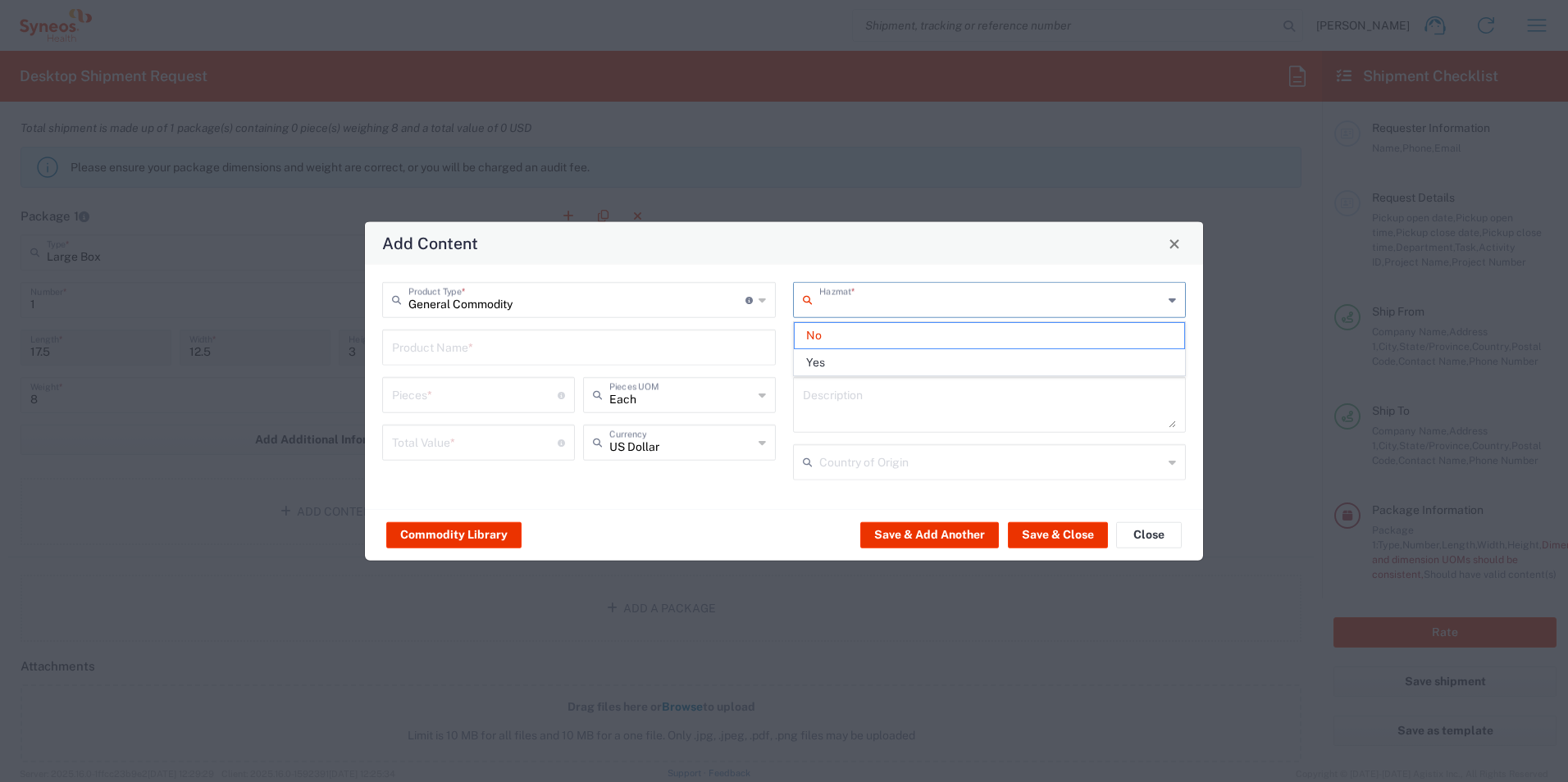
click at [879, 301] on input "text" at bounding box center [991, 299] width 344 height 29
click at [645, 266] on div "General Commodity Product Type * Document: Paper document generated internally …" at bounding box center [784, 386] width 838 height 244
type input "No"
click at [587, 351] on input "text" at bounding box center [579, 347] width 374 height 29
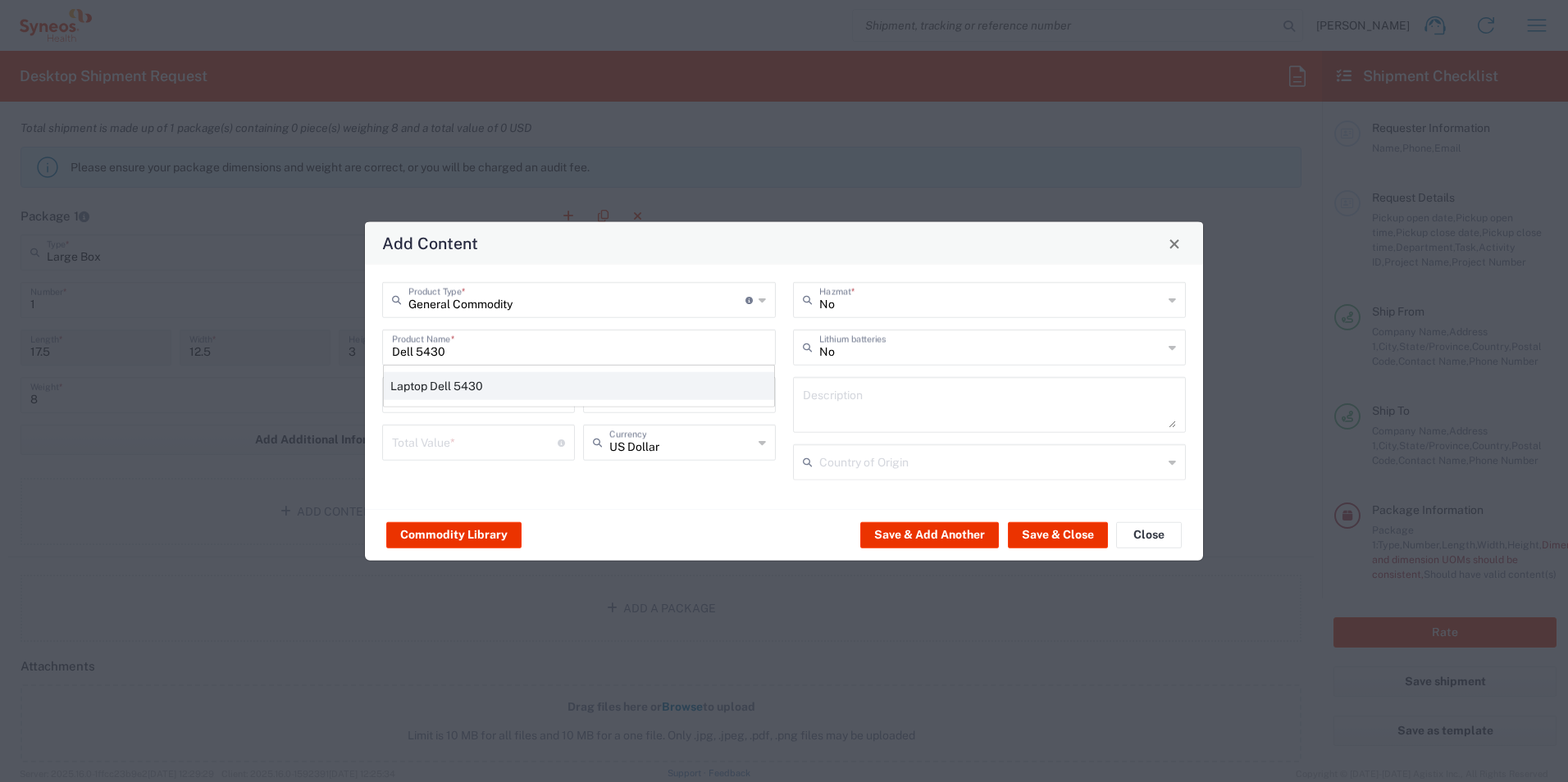
click at [469, 388] on div "Laptop Dell 5430" at bounding box center [579, 386] width 391 height 28
type input "Laptop Dell 5430"
type textarea "Laptop Dell Latitude 5430"
type input "Yes"
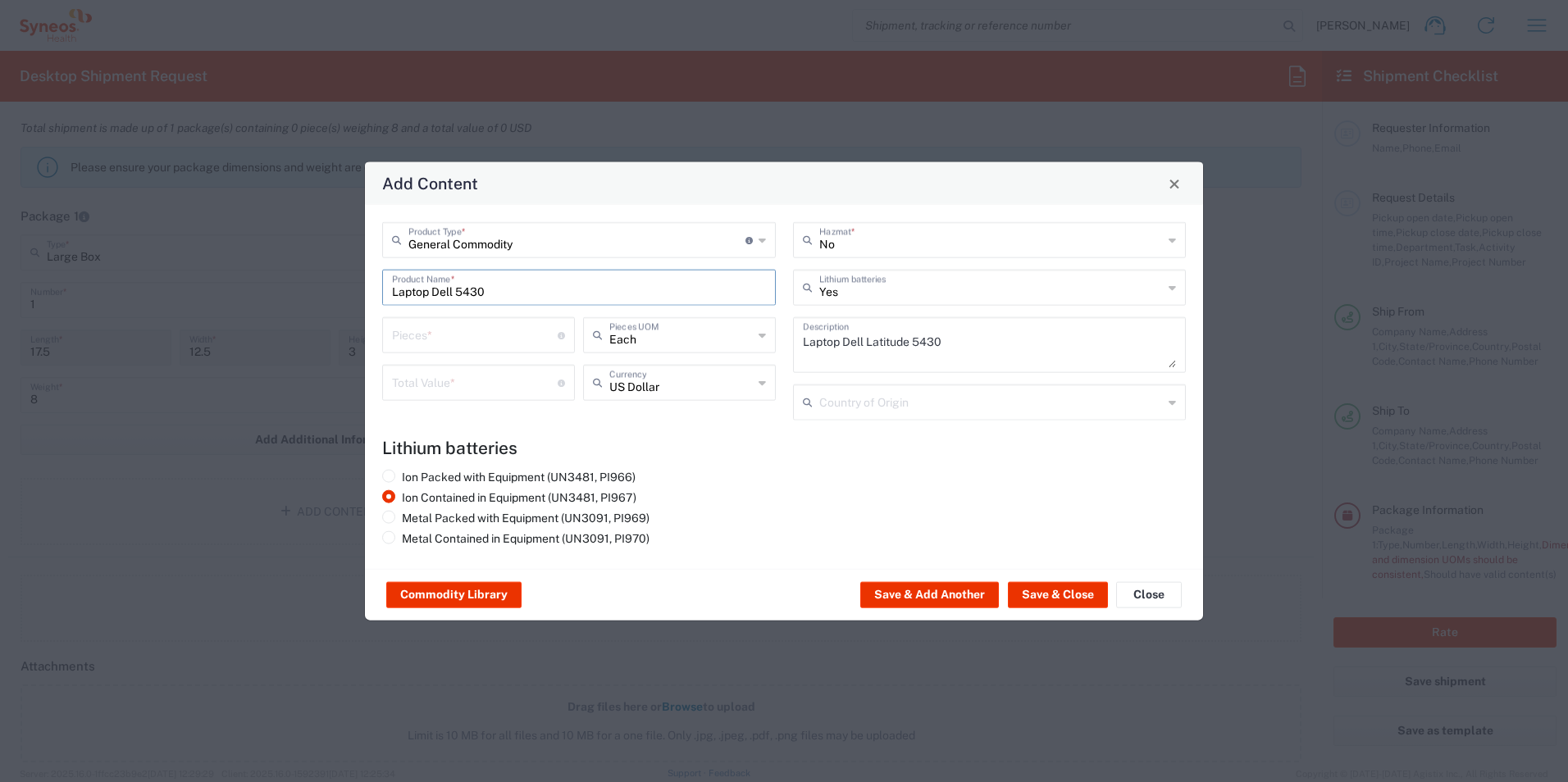
click at [498, 337] on input "number" at bounding box center [474, 334] width 165 height 29
type input "1"
click at [715, 461] on agx-lithium-batteries-content "Lithium batteries Ion Packed with Equipment (UN3481, PI966) Ion Contained in Eq…" at bounding box center [784, 494] width 803 height 114
click at [1028, 598] on button "Save & Close" at bounding box center [1058, 595] width 100 height 27
click at [420, 383] on input "number" at bounding box center [474, 382] width 165 height 29
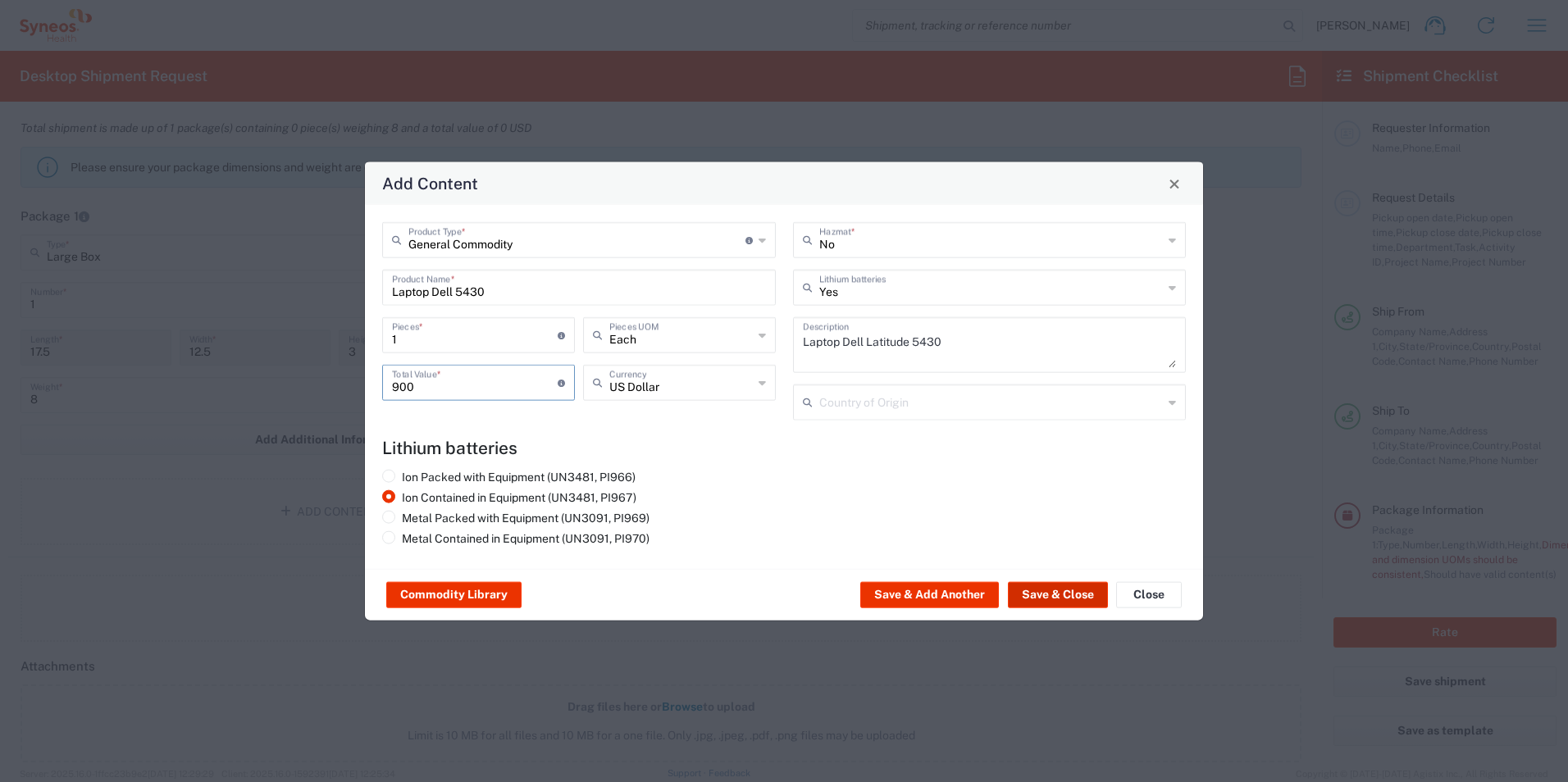
type input "900"
click at [1044, 600] on button "Save & Close" at bounding box center [1058, 595] width 100 height 27
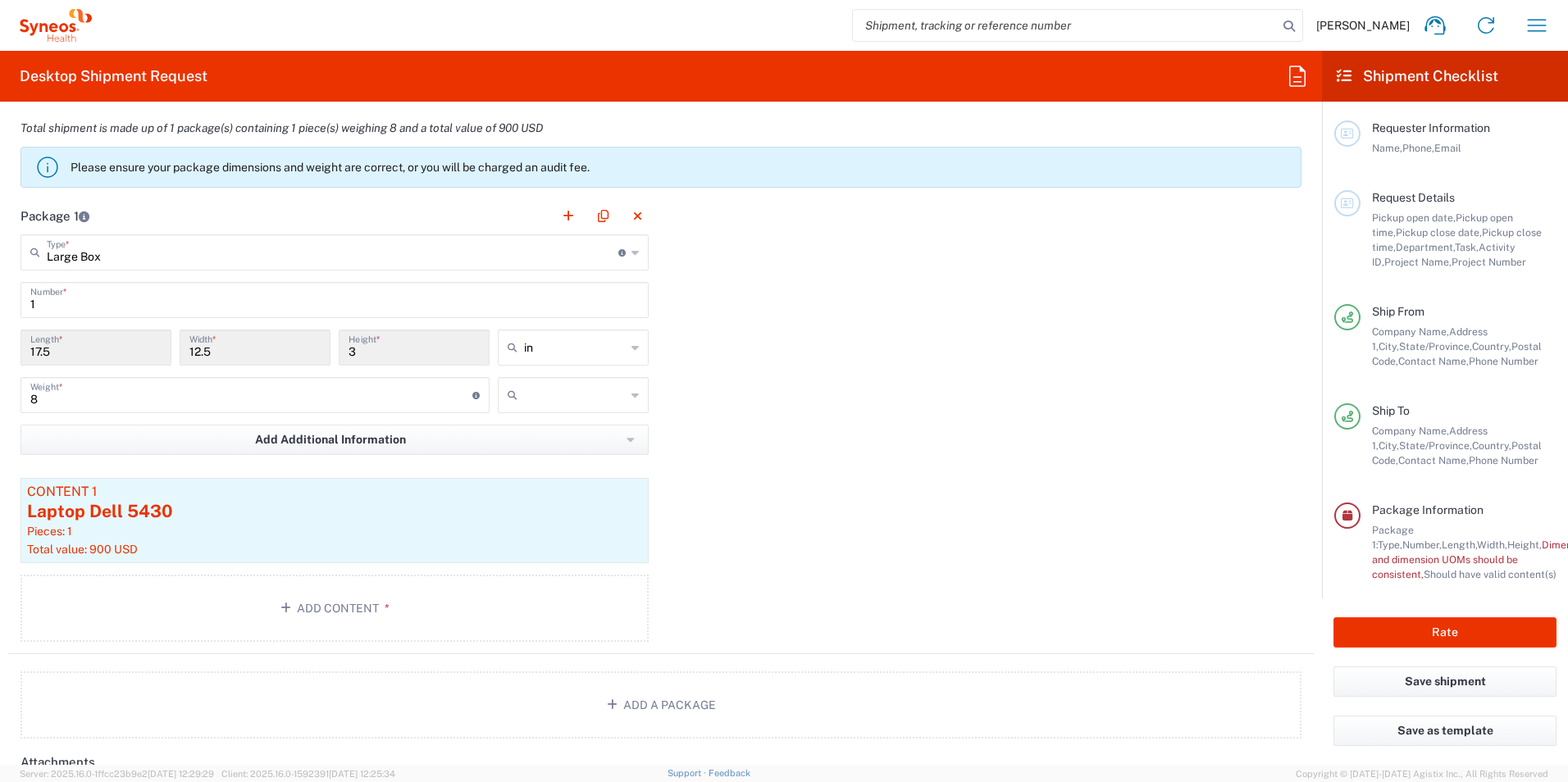
click at [907, 534] on div "Package 1 Large Box Type * Material used to package goods Medium Box Envelope L…" at bounding box center [661, 426] width 1305 height 457
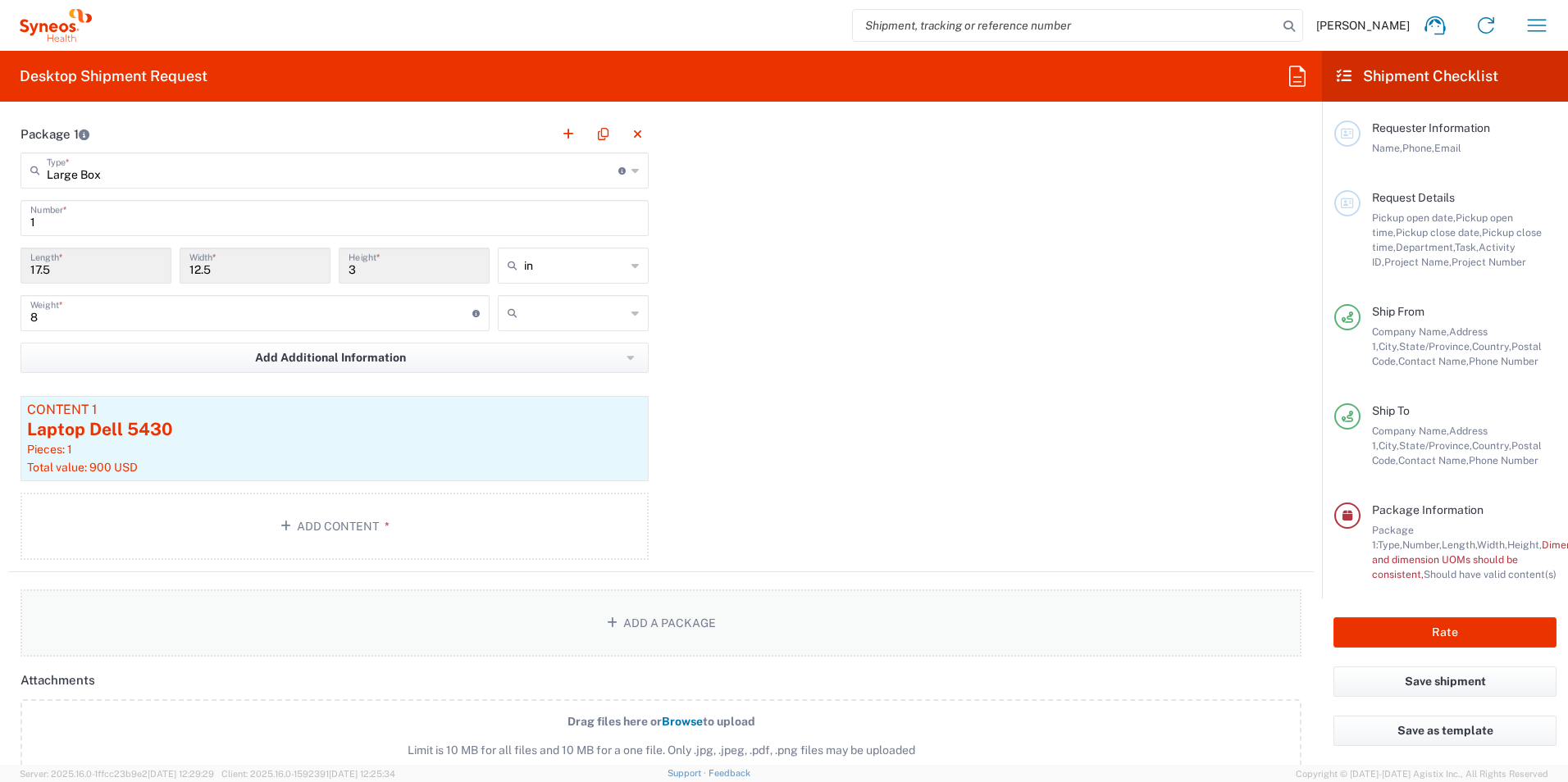
click at [643, 616] on button "Add a Package" at bounding box center [661, 623] width 1281 height 68
click at [1279, 133] on button "button" at bounding box center [1290, 134] width 23 height 23
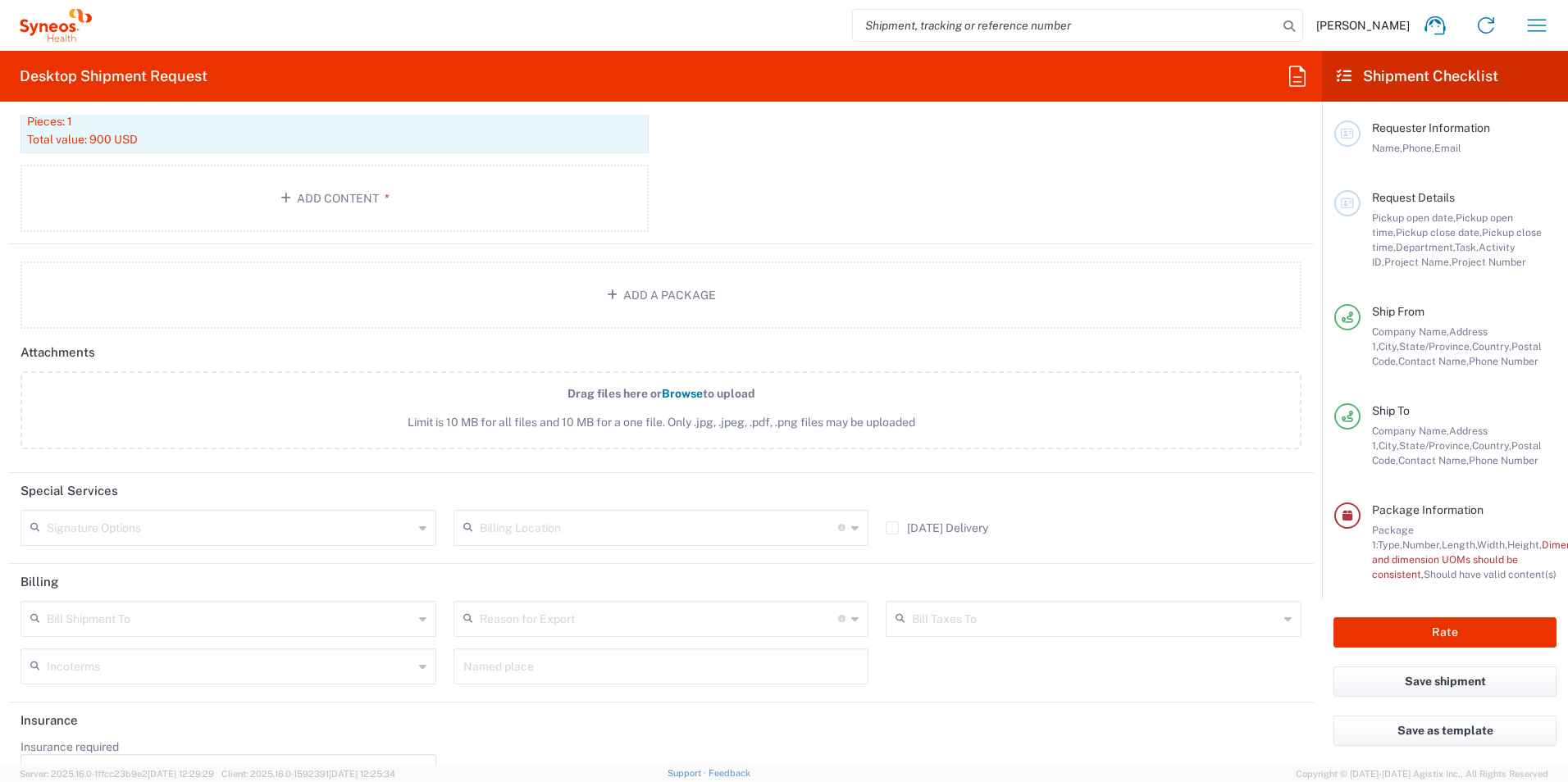
scroll to position [1848, 0]
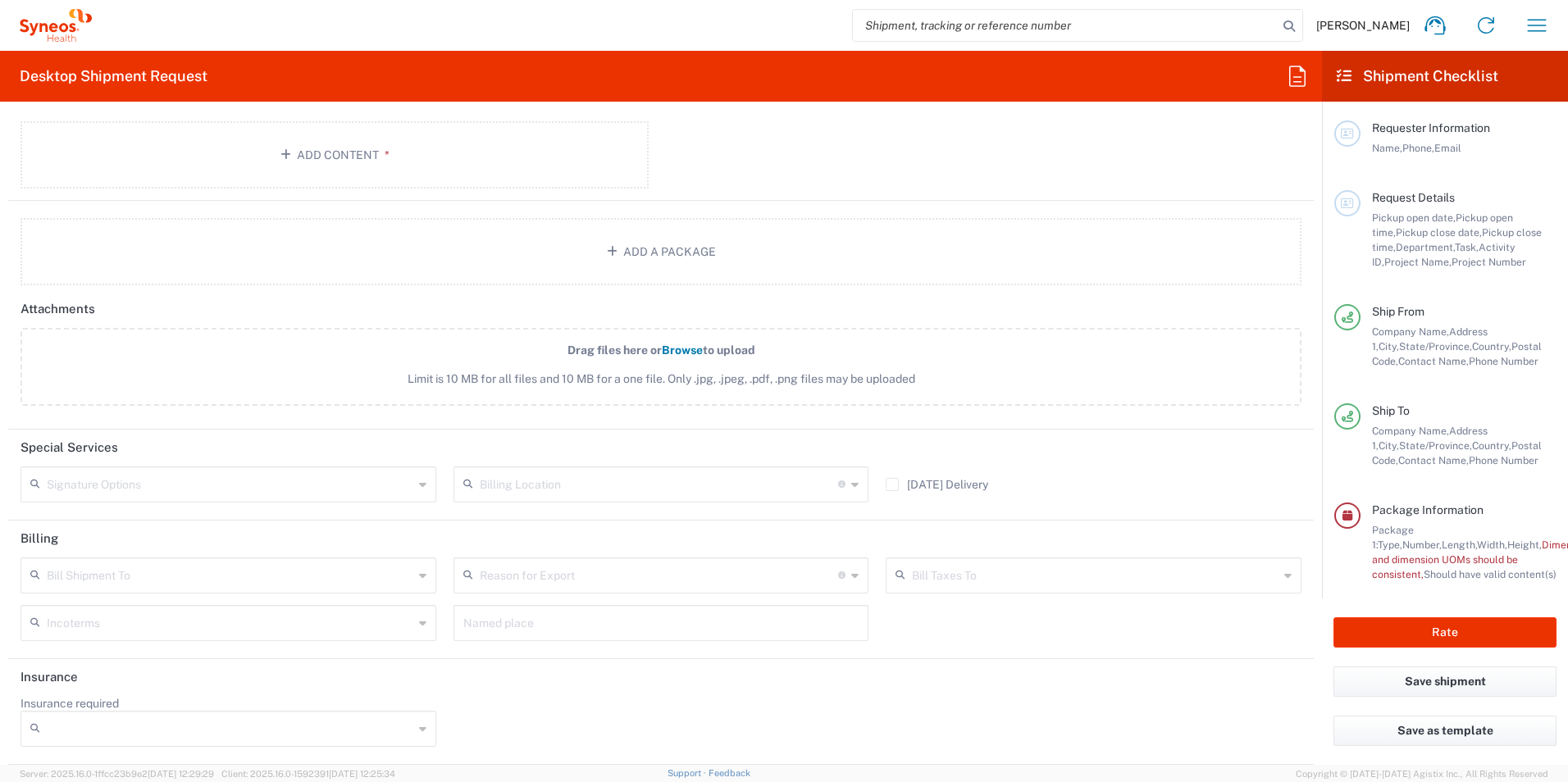
click at [387, 725] on input "Insurance required" at bounding box center [230, 729] width 367 height 27
click at [510, 713] on div "Insurance required No Yes" at bounding box center [661, 727] width 1298 height 63
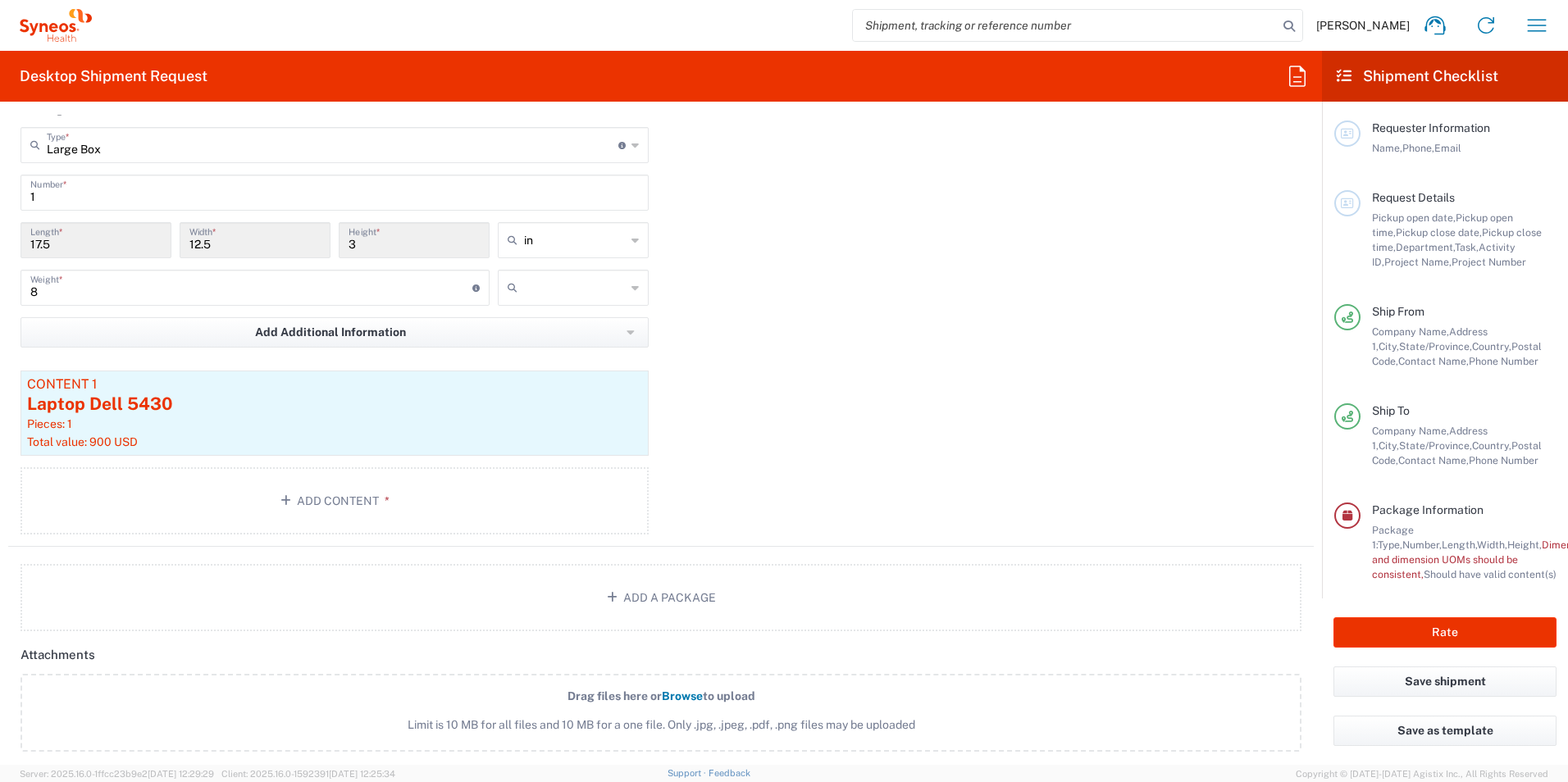
scroll to position [1356, 0]
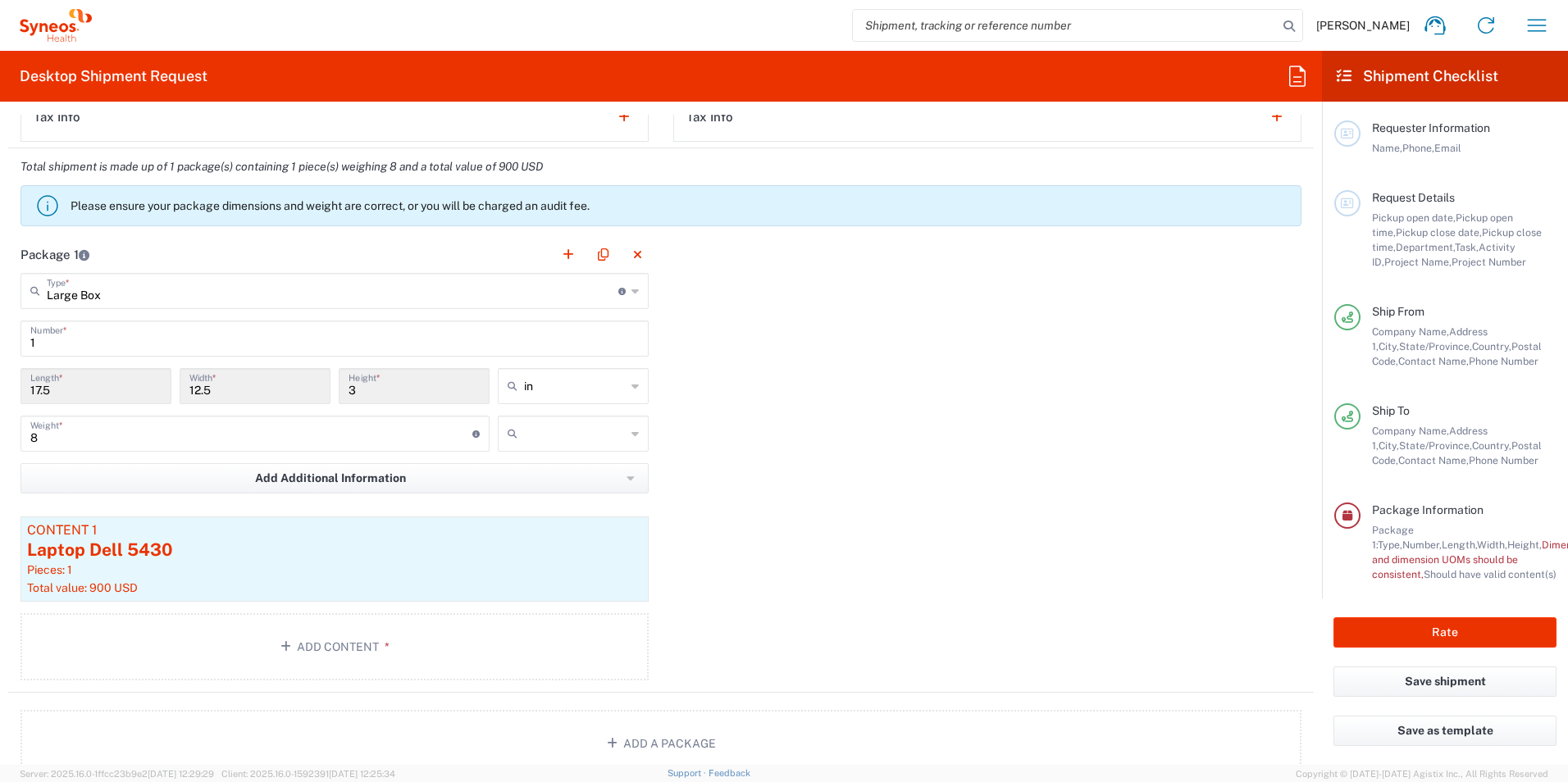
click at [113, 383] on input "17.5" at bounding box center [95, 385] width 131 height 29
click at [829, 452] on div "Package 1 Large Box Type * Material used to package goods Medium Box Envelope L…" at bounding box center [661, 464] width 1305 height 457
click at [739, 523] on div "Package 1 Large Box Type * Material used to package goods Medium Box Envelope L…" at bounding box center [661, 464] width 1305 height 457
drag, startPoint x: 1459, startPoint y: 549, endPoint x: 1462, endPoint y: 558, distance: 9.5
click at [1462, 558] on div "Package 1: Type, Number, Length, Width, Height, Dimension, Weight, Weight and d…" at bounding box center [1464, 552] width 184 height 59
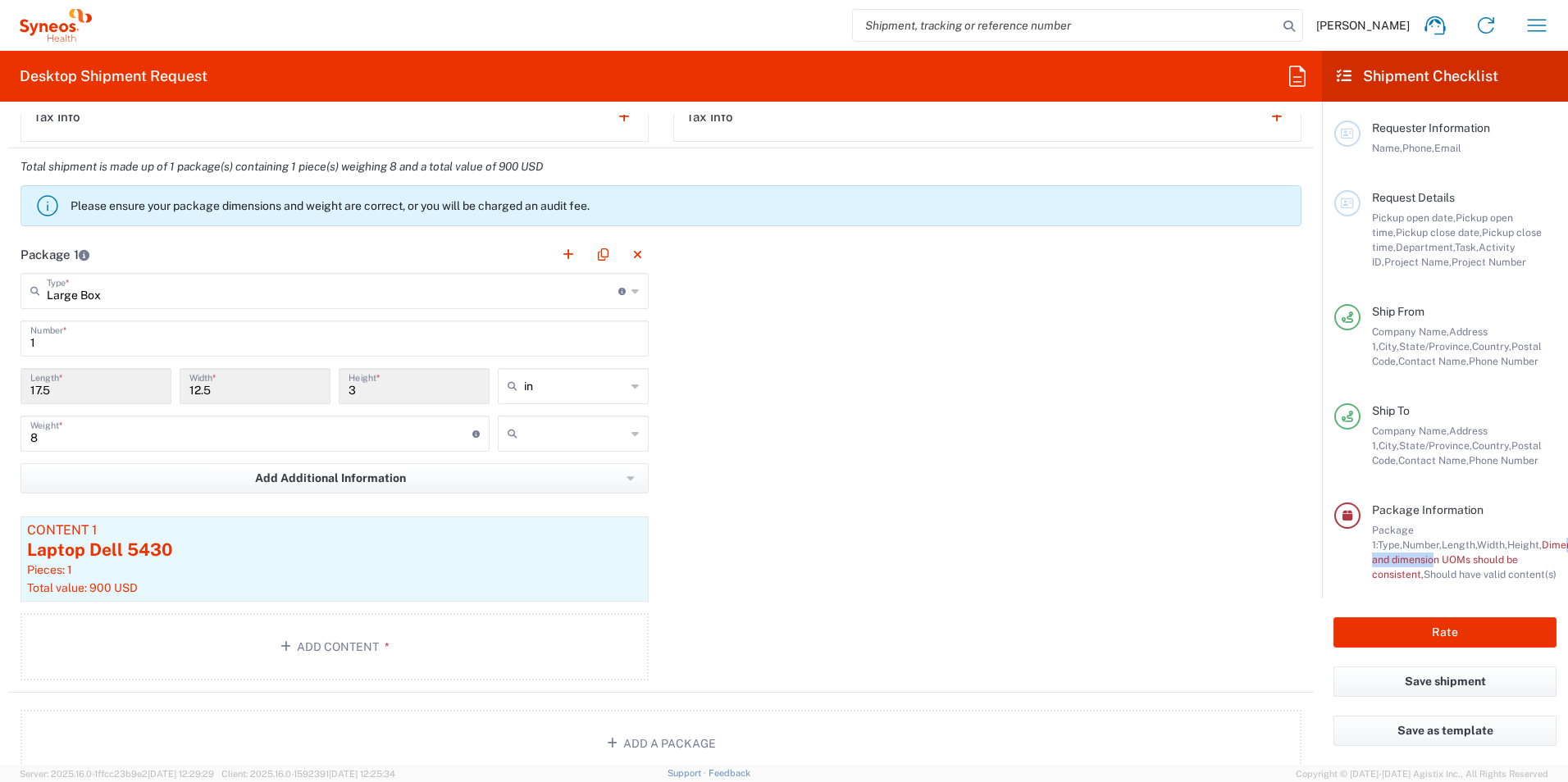
drag, startPoint x: 1462, startPoint y: 558, endPoint x: 1441, endPoint y: 551, distance: 22.1
click at [1458, 552] on div "Package 1: Type, Number, Length, Width, Height, Dimension, Weight, Weight and d…" at bounding box center [1464, 552] width 184 height 59
click at [96, 382] on input "17.5" at bounding box center [95, 385] width 131 height 29
click at [563, 392] on input "text" at bounding box center [575, 386] width 102 height 27
click at [526, 429] on span "in" at bounding box center [567, 422] width 146 height 26
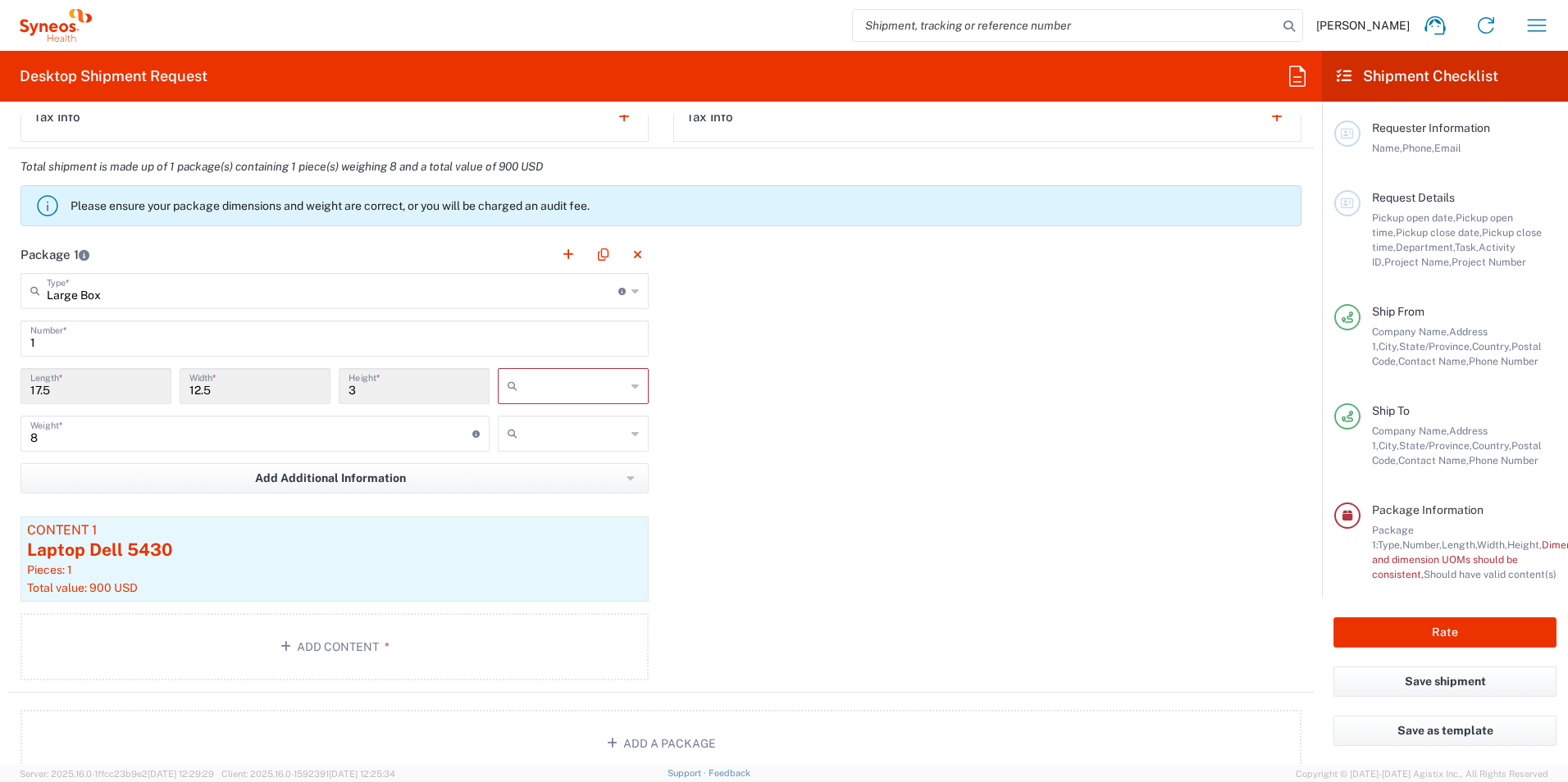
click at [616, 391] on input "text" at bounding box center [575, 386] width 102 height 27
click at [526, 472] on span "in" at bounding box center [567, 476] width 146 height 26
type input "in"
click at [777, 405] on div "Package 1 Large Box Type * Material used to package goods Medium Box Envelope L…" at bounding box center [661, 464] width 1305 height 457
click at [371, 392] on input "3" at bounding box center [414, 385] width 131 height 29
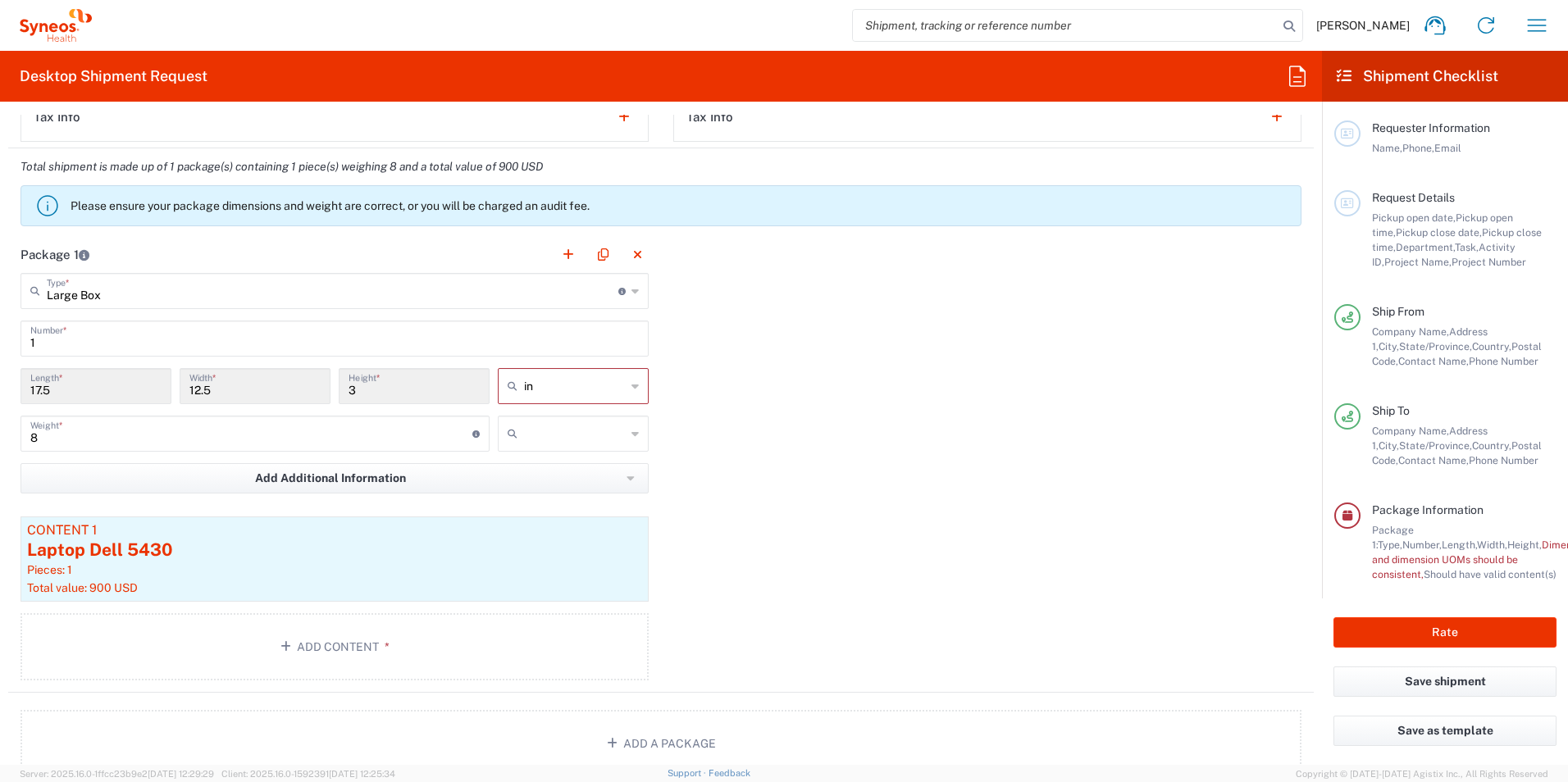
drag, startPoint x: 356, startPoint y: 392, endPoint x: 324, endPoint y: 391, distance: 32.0
click at [324, 391] on div "17.5 Length * 12.5 Width * 3 Height * in cm ft in" at bounding box center [334, 392] width 636 height 48
drag, startPoint x: 322, startPoint y: 391, endPoint x: 263, endPoint y: 391, distance: 59.0
click at [275, 391] on input "12.5" at bounding box center [254, 385] width 131 height 29
click at [238, 391] on input "12.5" at bounding box center [254, 385] width 131 height 29
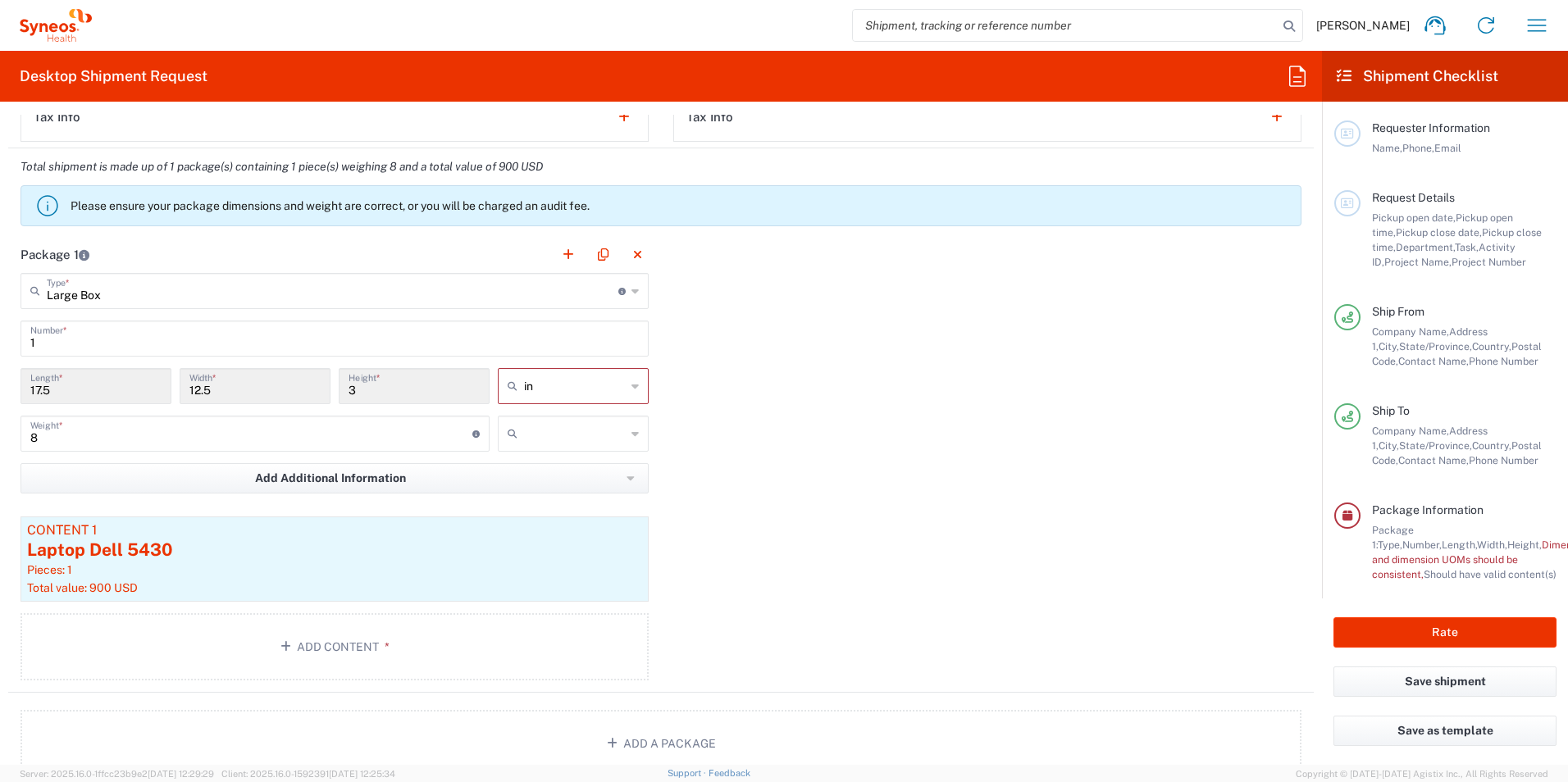
click at [237, 391] on input "12.5" at bounding box center [254, 385] width 131 height 29
drag, startPoint x: 237, startPoint y: 391, endPoint x: 723, endPoint y: 381, distance: 486.1
click at [723, 381] on div "Package 1 Large Box Type * Material used to package goods Medium Box Envelope L…" at bounding box center [661, 464] width 1305 height 457
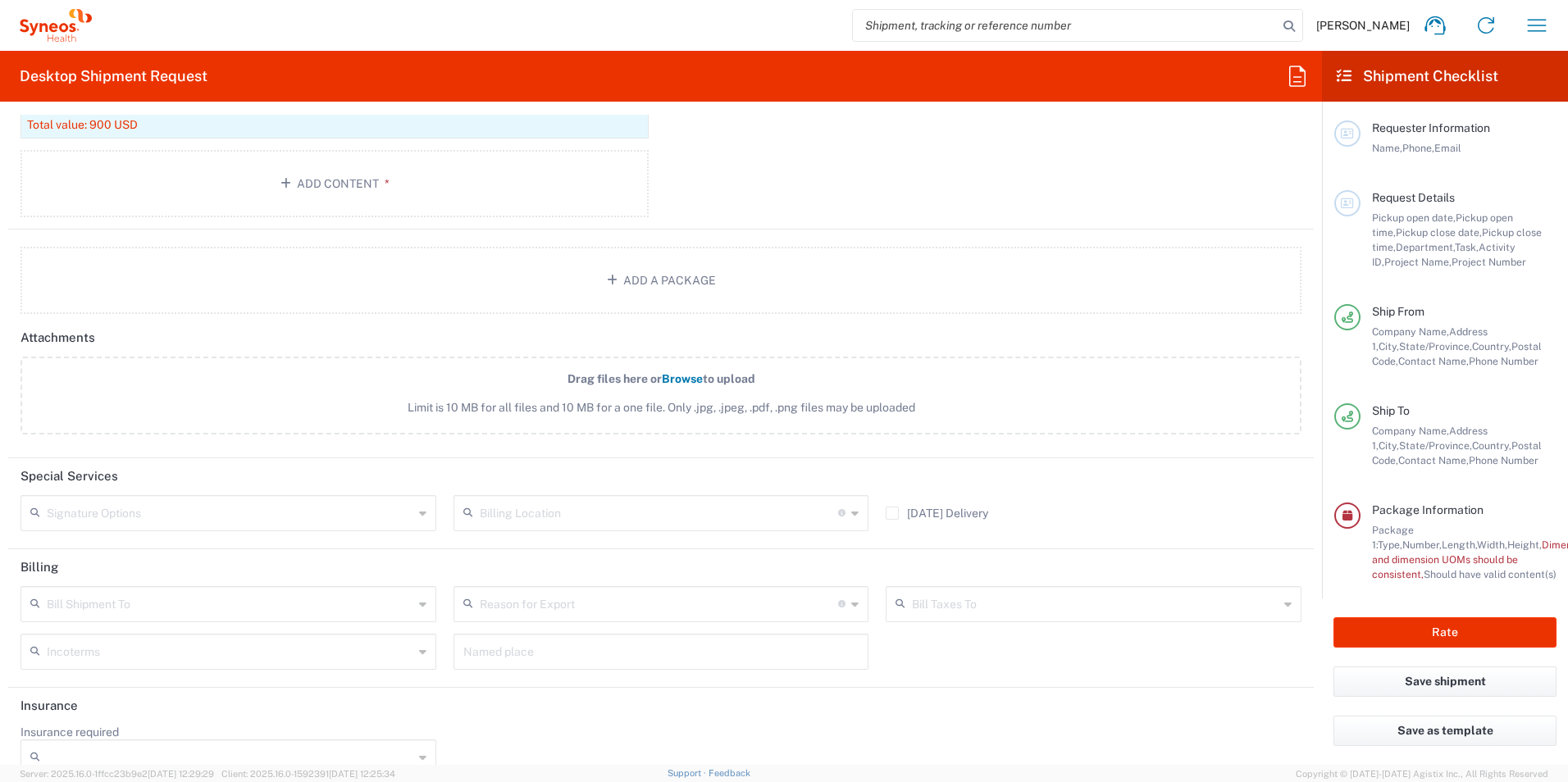
scroll to position [1848, 0]
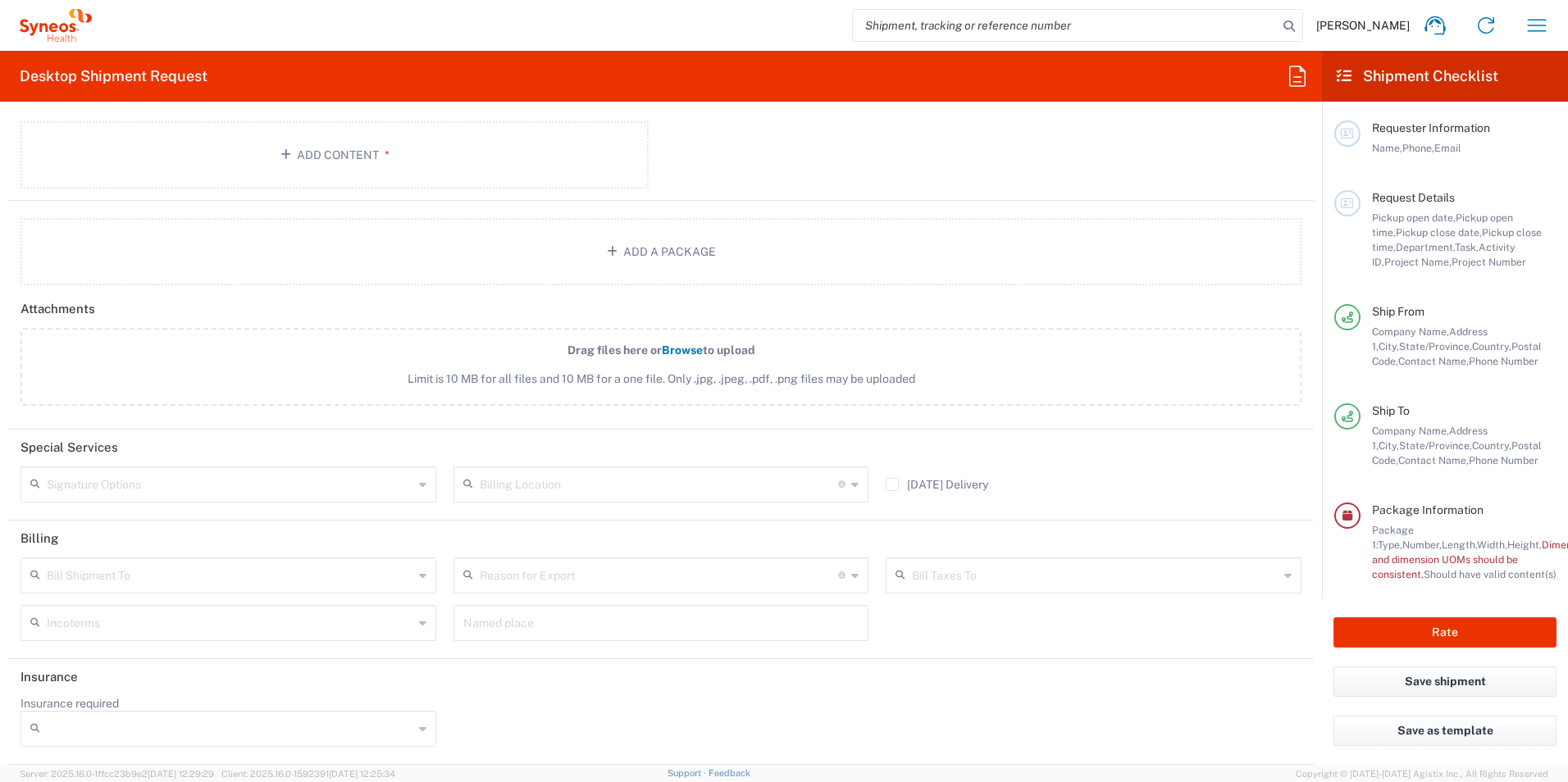
click at [411, 572] on div "Bill Shipment To" at bounding box center [228, 576] width 415 height 36
click at [414, 538] on header "Billing" at bounding box center [661, 539] width 1305 height 37
click at [1416, 641] on button "Rate" at bounding box center [1445, 632] width 223 height 30
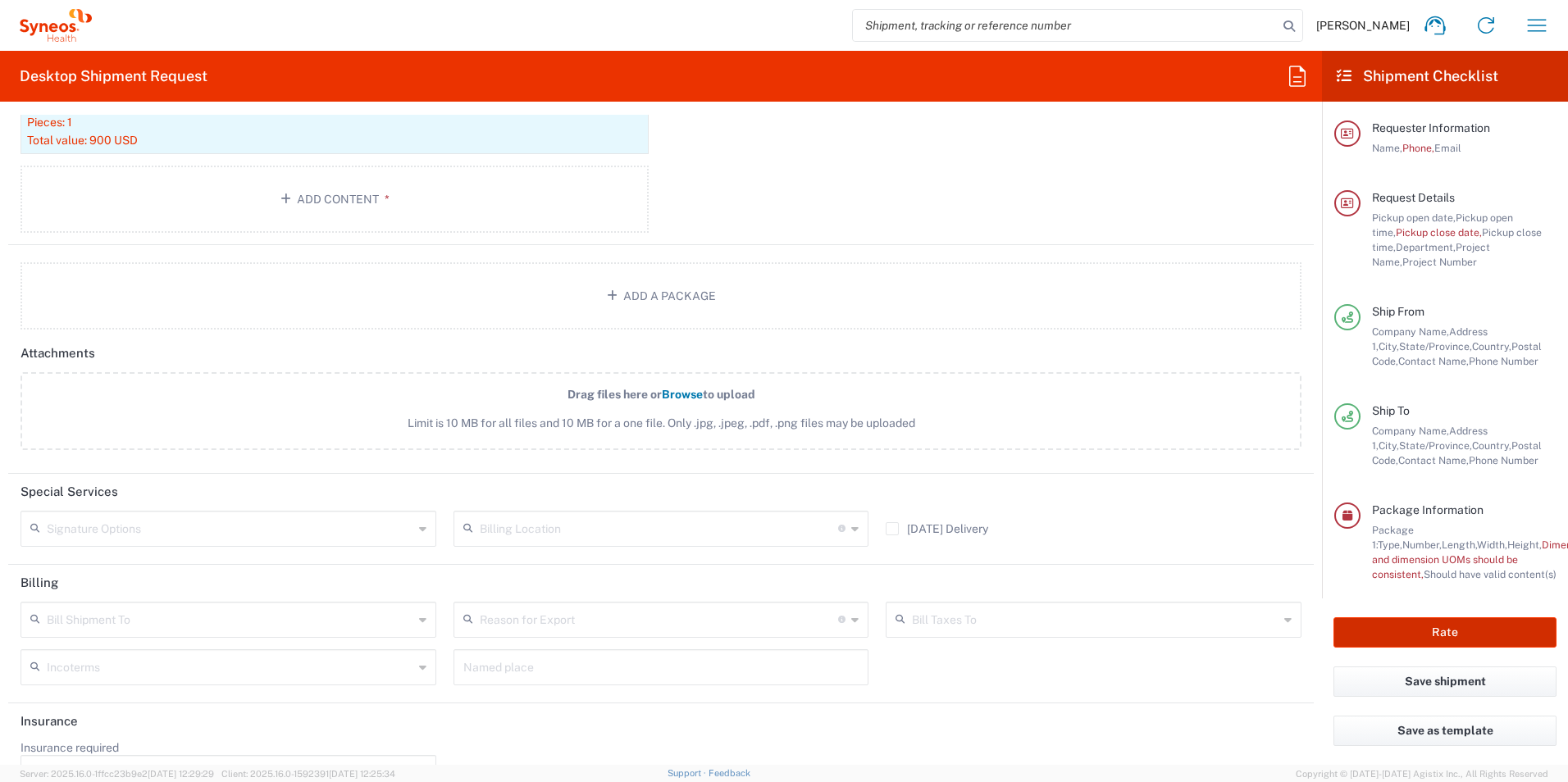
scroll to position [33, 0]
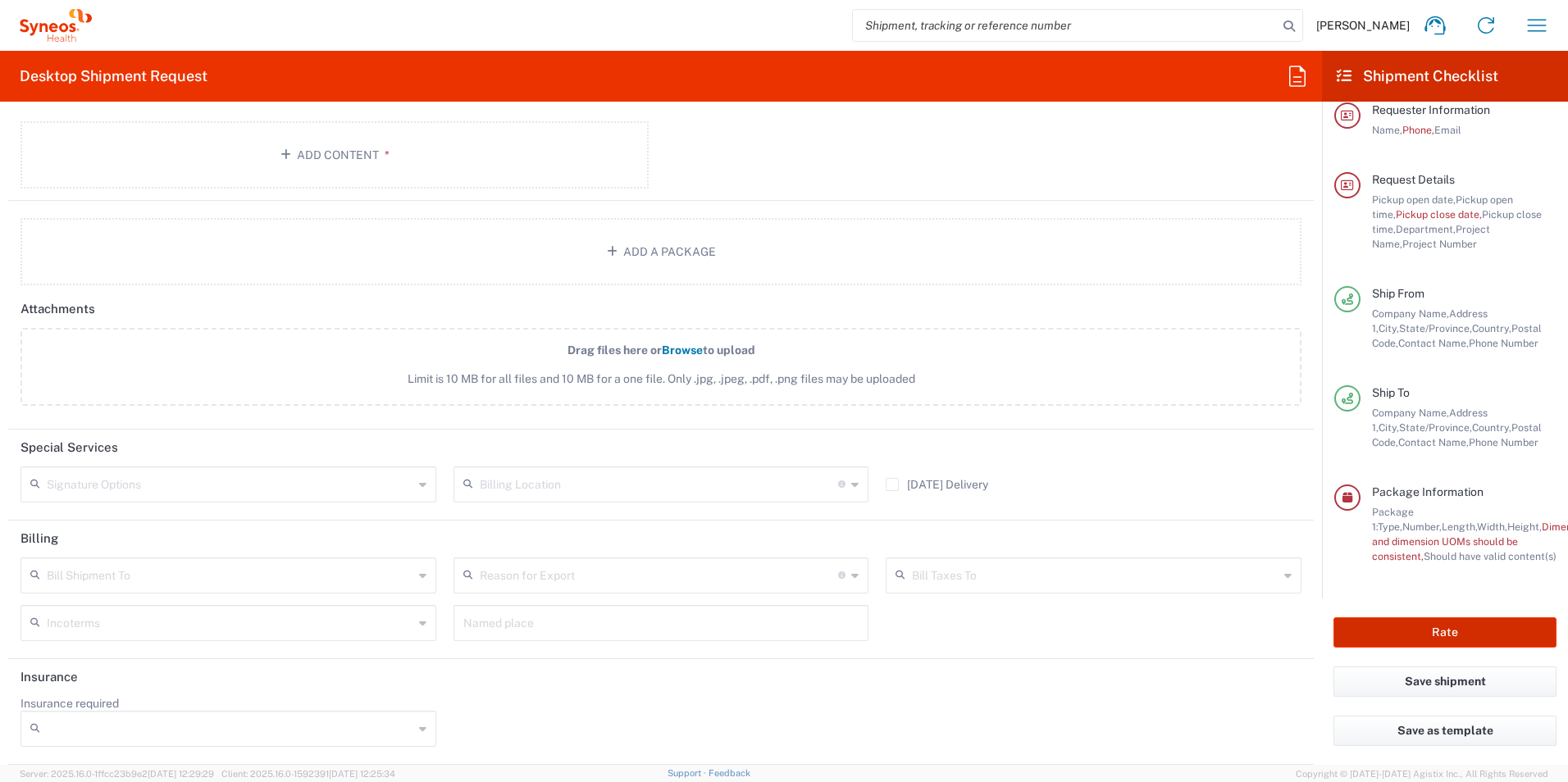
type input "**6183 DEPARTMENTAL EXPENSE"
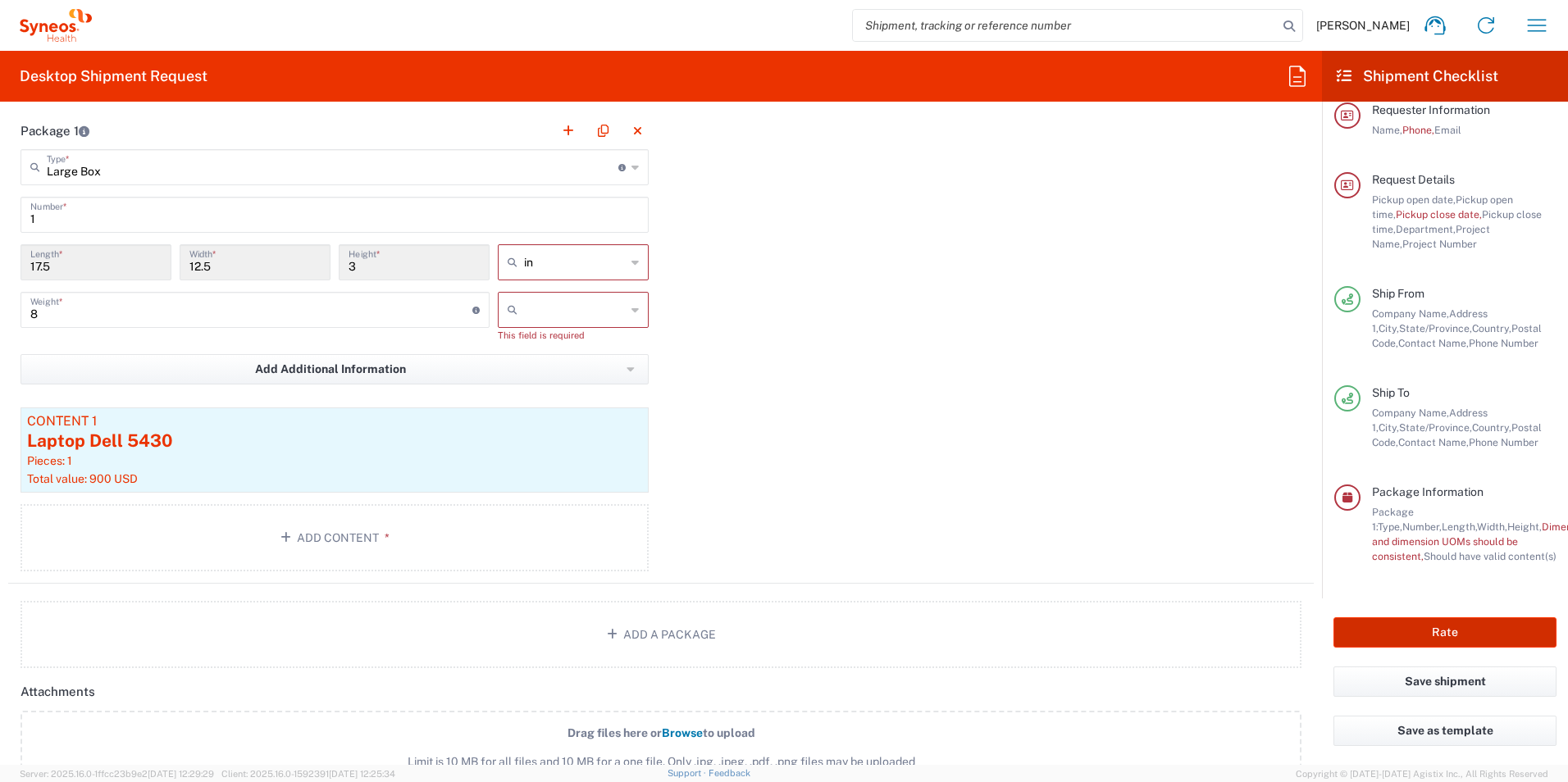
scroll to position [1482, 0]
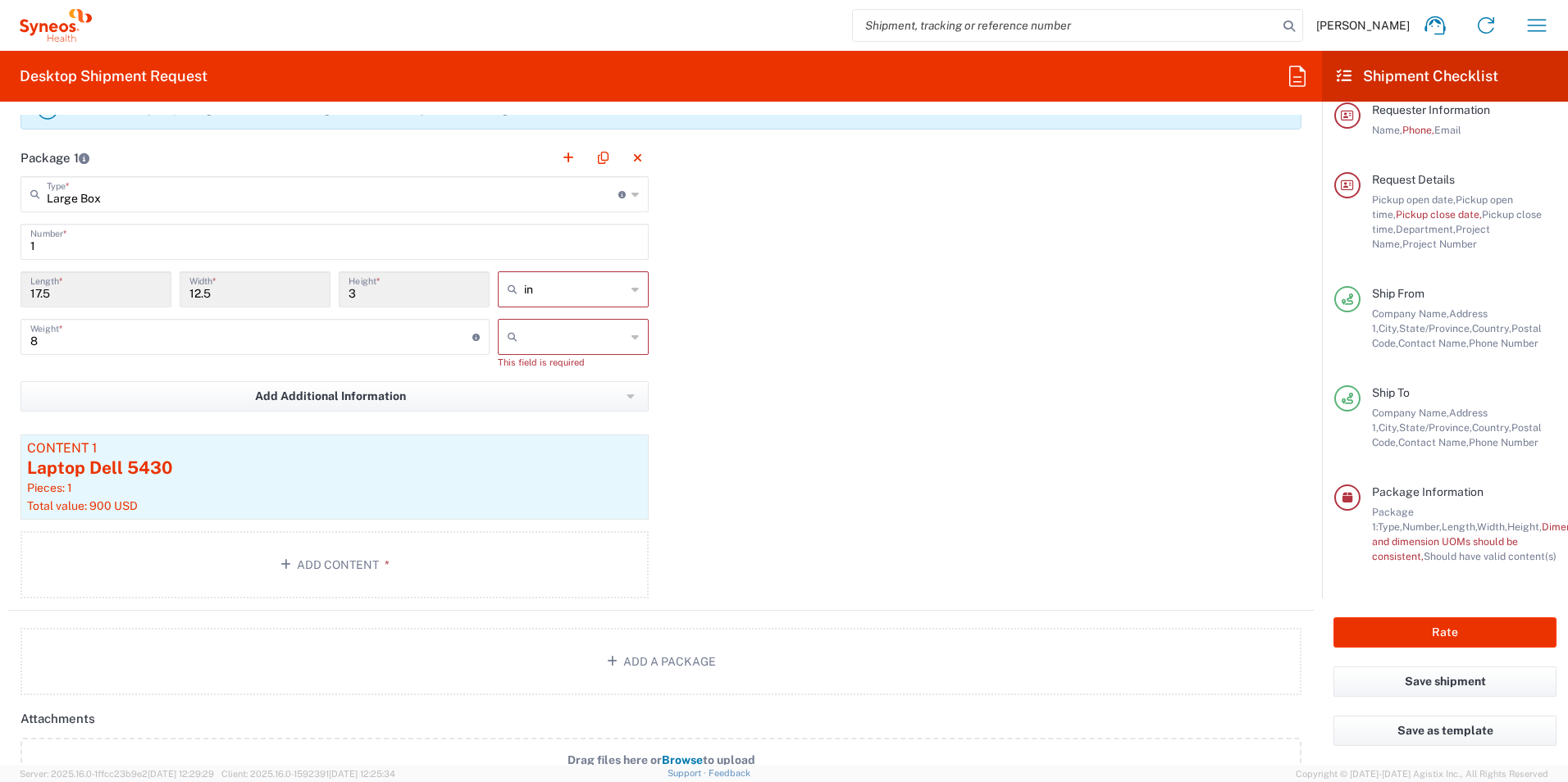
click at [599, 340] on input "text" at bounding box center [575, 337] width 102 height 27
click at [552, 397] on span "lbs" at bounding box center [567, 400] width 146 height 26
type input "lbs"
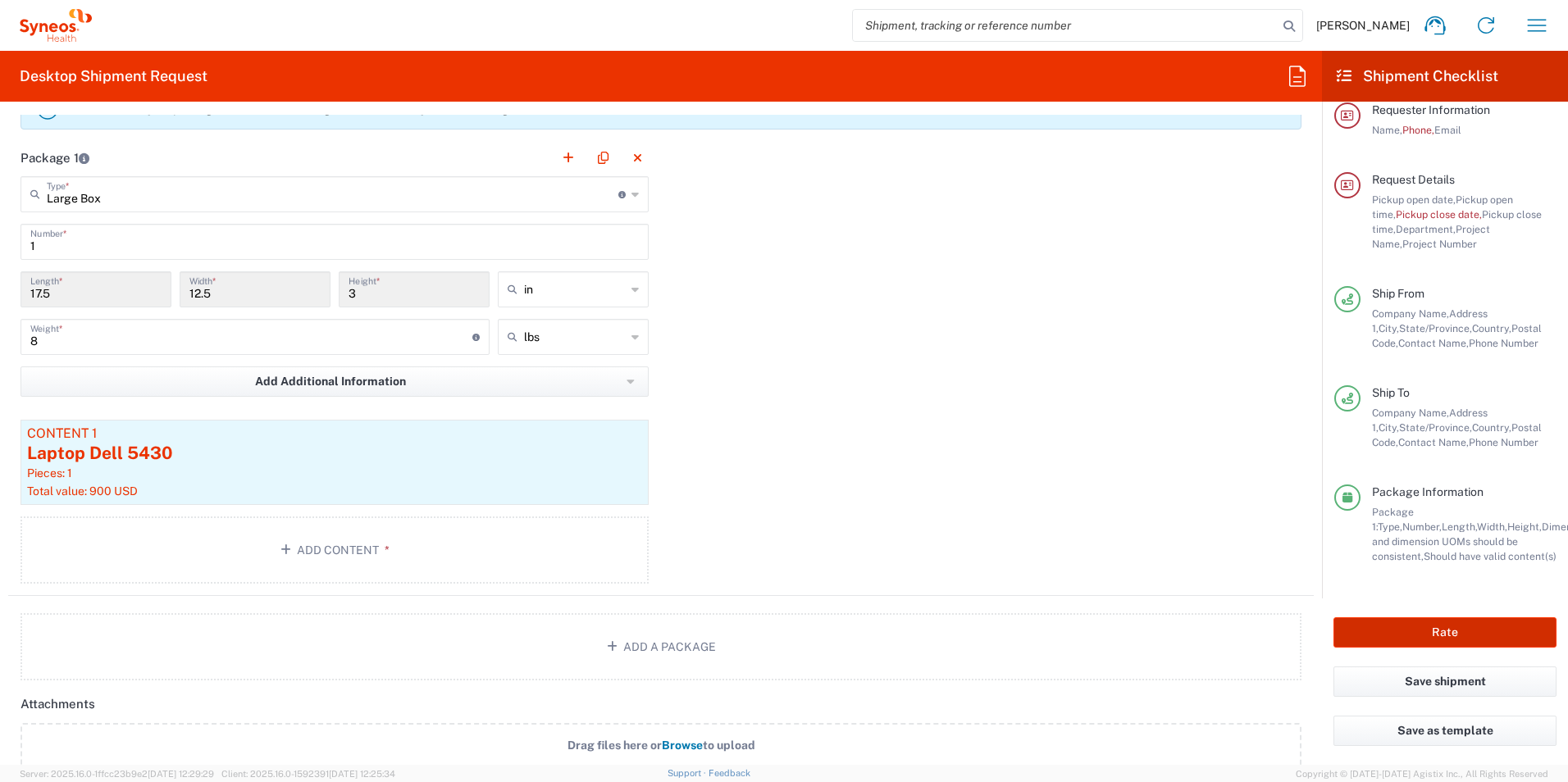
click at [1445, 636] on button "Rate" at bounding box center [1445, 632] width 223 height 30
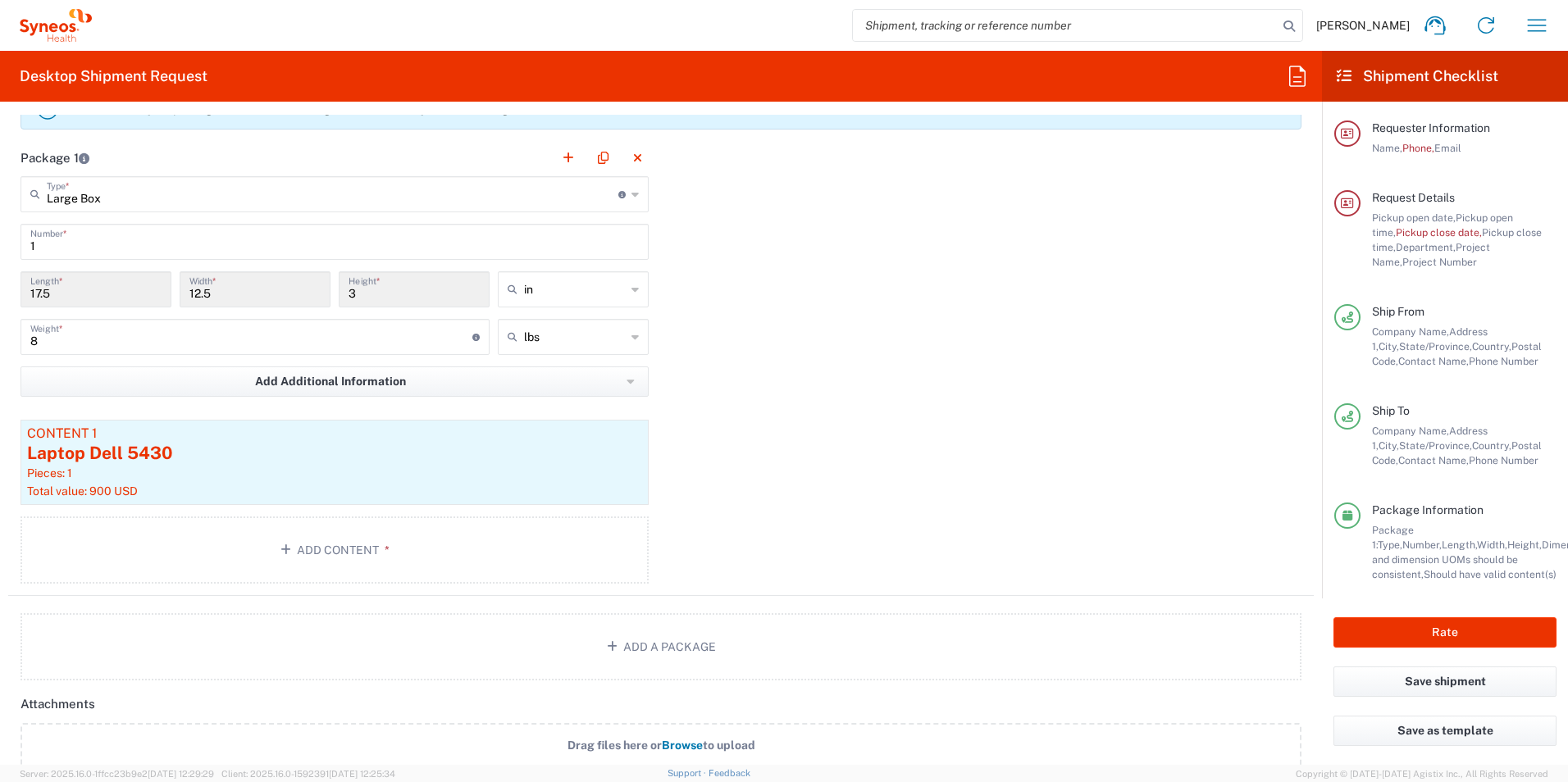
click at [1352, 209] on div at bounding box center [1347, 203] width 27 height 27
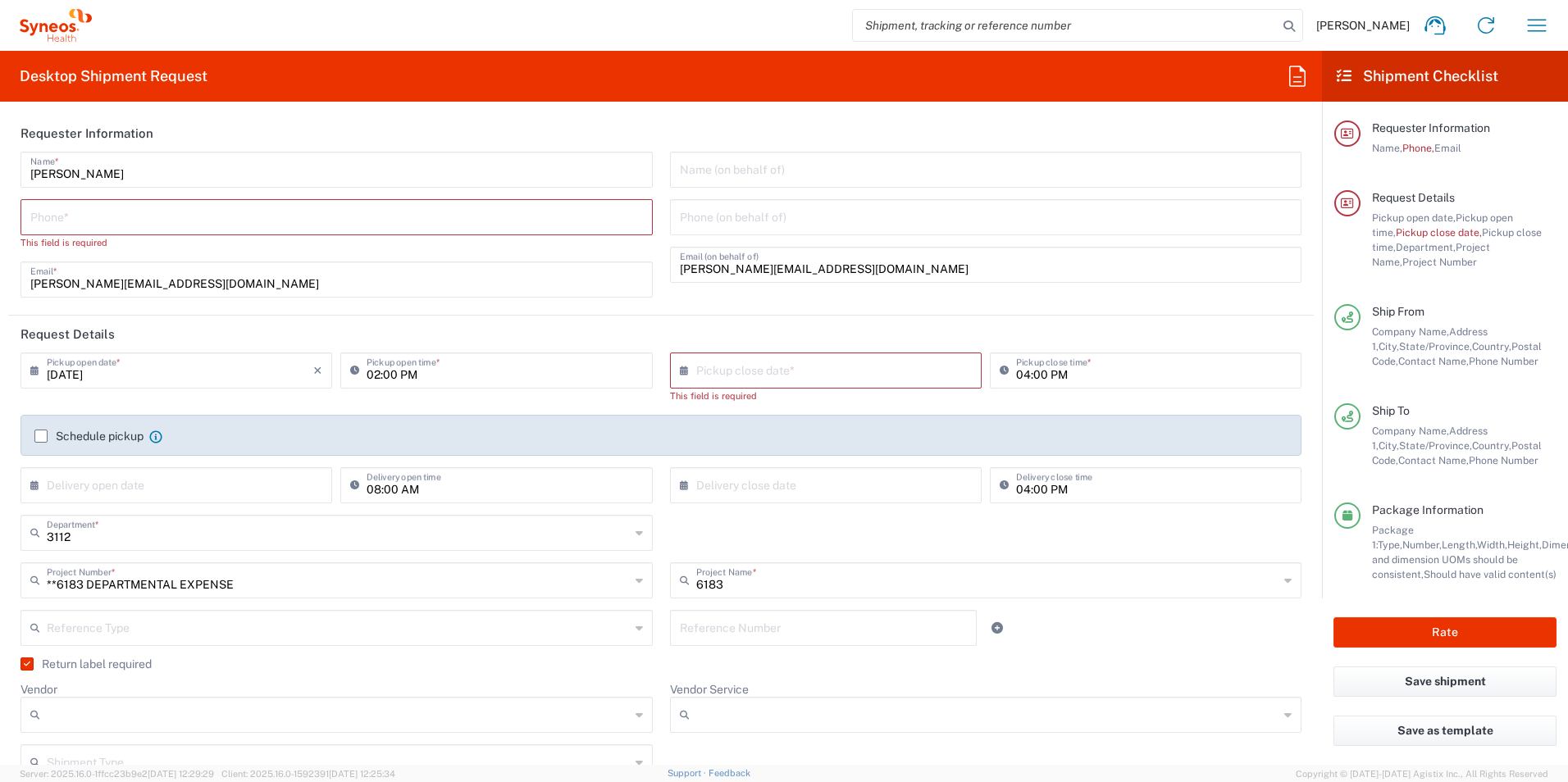
click at [373, 224] on input "tel" at bounding box center [336, 217] width 612 height 29
type input "6103291492"
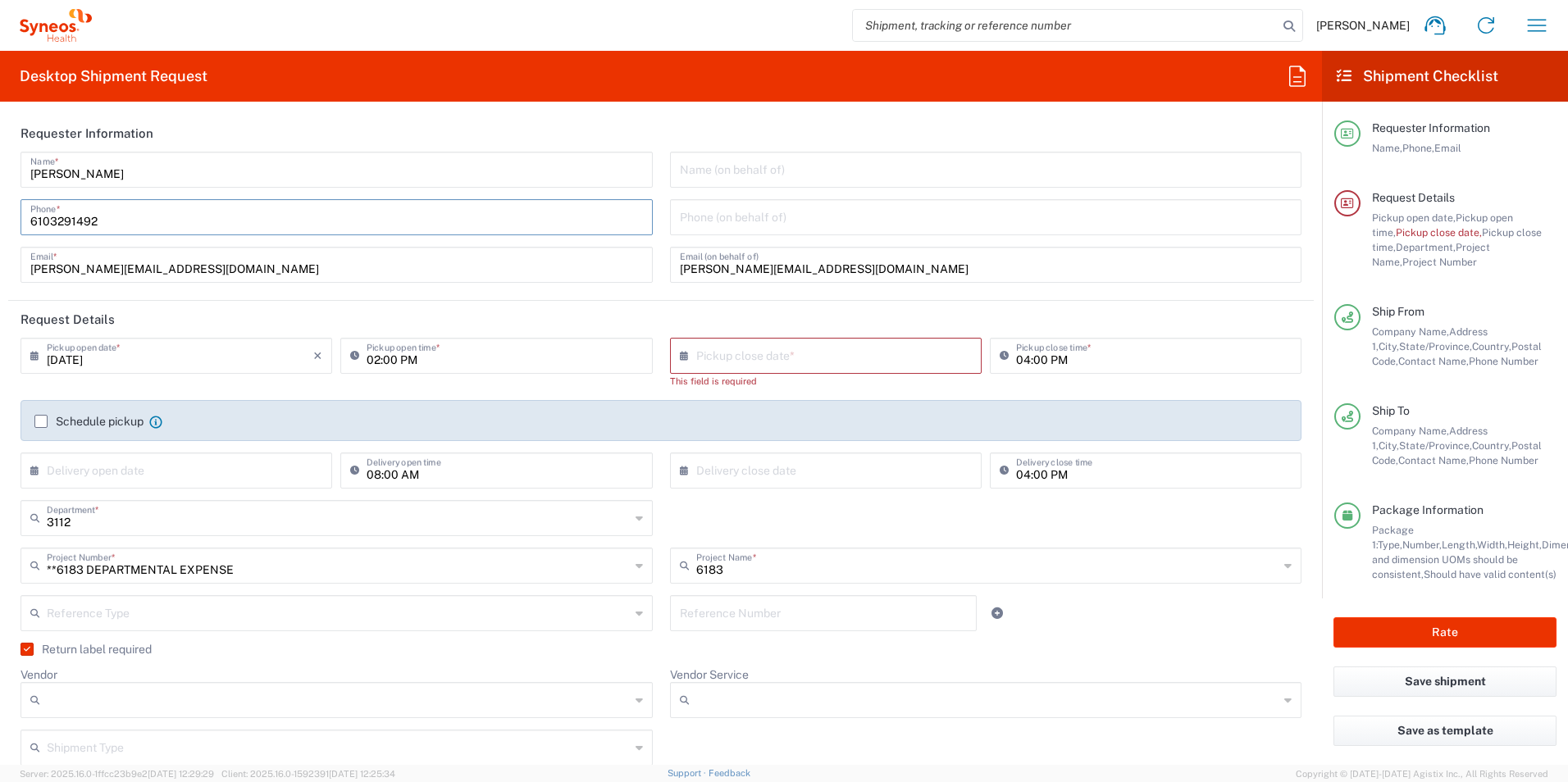
click at [724, 361] on input "text" at bounding box center [829, 355] width 266 height 29
click at [886, 481] on span "16" at bounding box center [891, 481] width 24 height 23
type input "[DATE]"
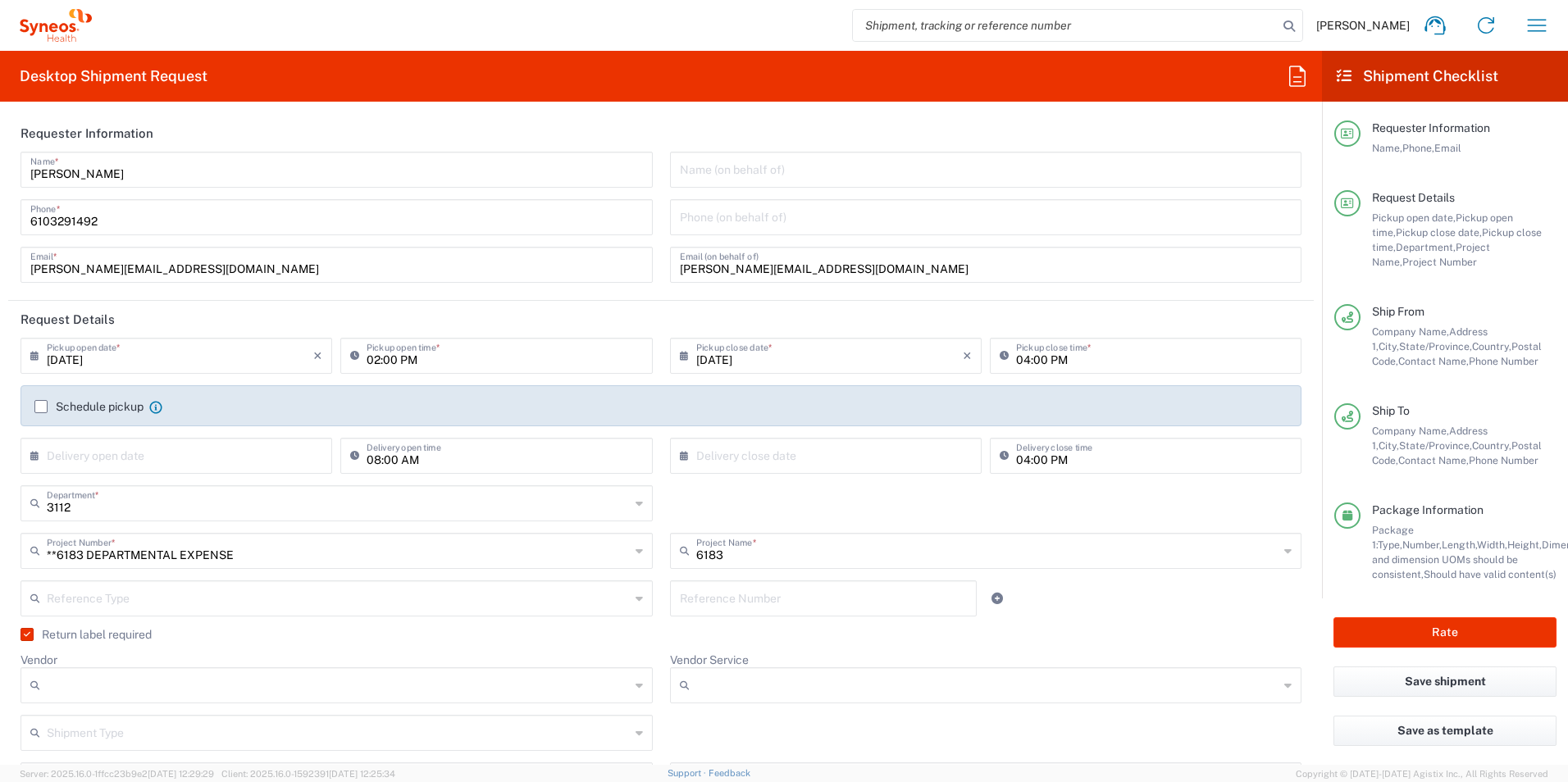
click at [427, 362] on input "02:00 PM" at bounding box center [504, 355] width 276 height 29
drag, startPoint x: 442, startPoint y: 359, endPoint x: 514, endPoint y: 351, distance: 72.4
click at [450, 357] on input "02:00 PM" at bounding box center [504, 355] width 276 height 29
click at [522, 347] on input "02:00 PM" at bounding box center [504, 355] width 276 height 29
click at [404, 339] on div "02:00 PM Pickup open time *" at bounding box center [496, 355] width 312 height 36
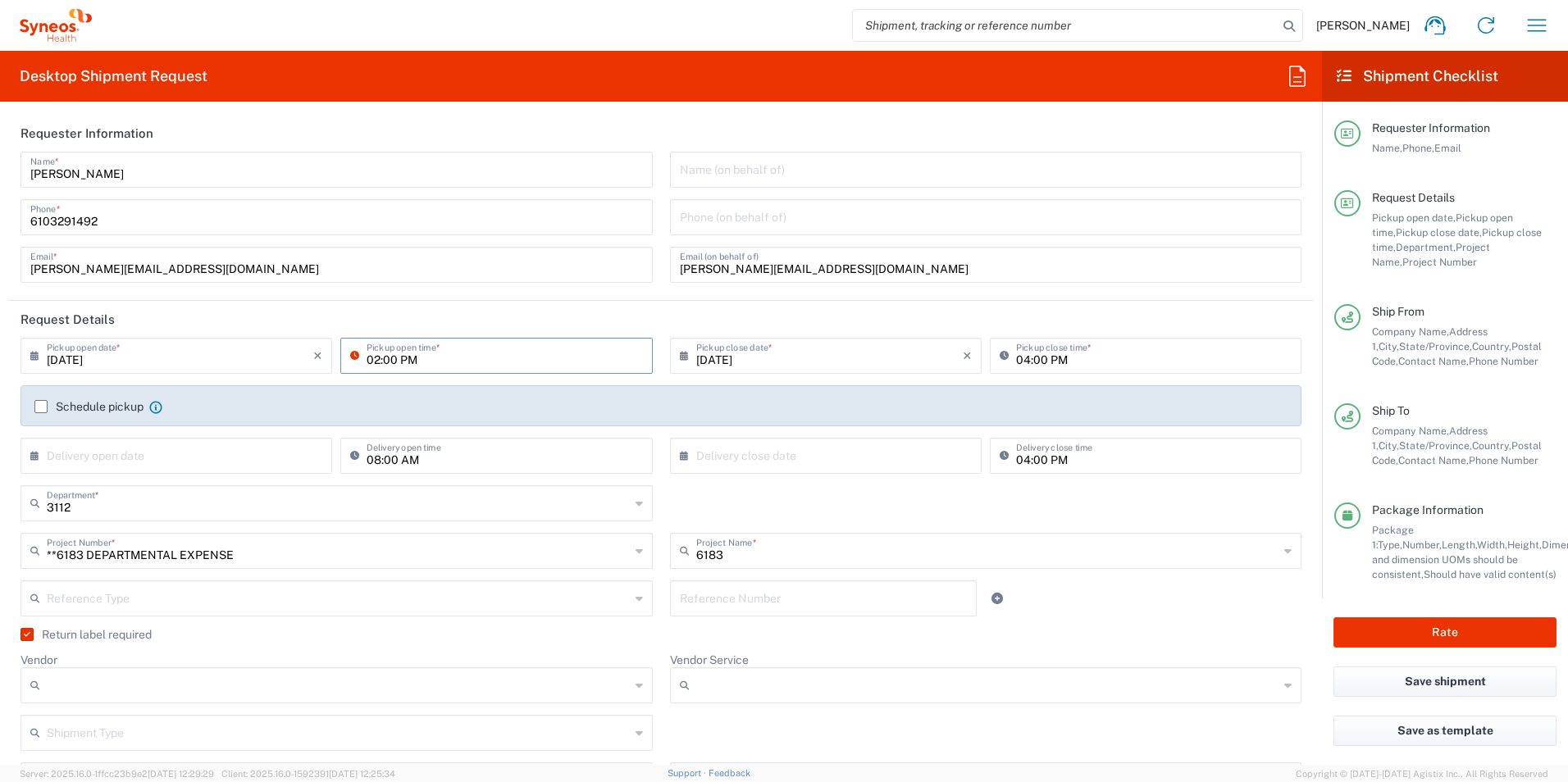
click at [385, 359] on input "02:00 PM" at bounding box center [504, 355] width 276 height 29
click at [1048, 349] on input "04:00 PM" at bounding box center [1154, 355] width 276 height 29
click at [1049, 357] on input "04:00 PM" at bounding box center [1154, 355] width 276 height 29
click at [1029, 360] on input "04:00 PM" at bounding box center [1154, 355] width 276 height 29
click at [1024, 361] on input "04:00 PM" at bounding box center [1154, 355] width 276 height 29
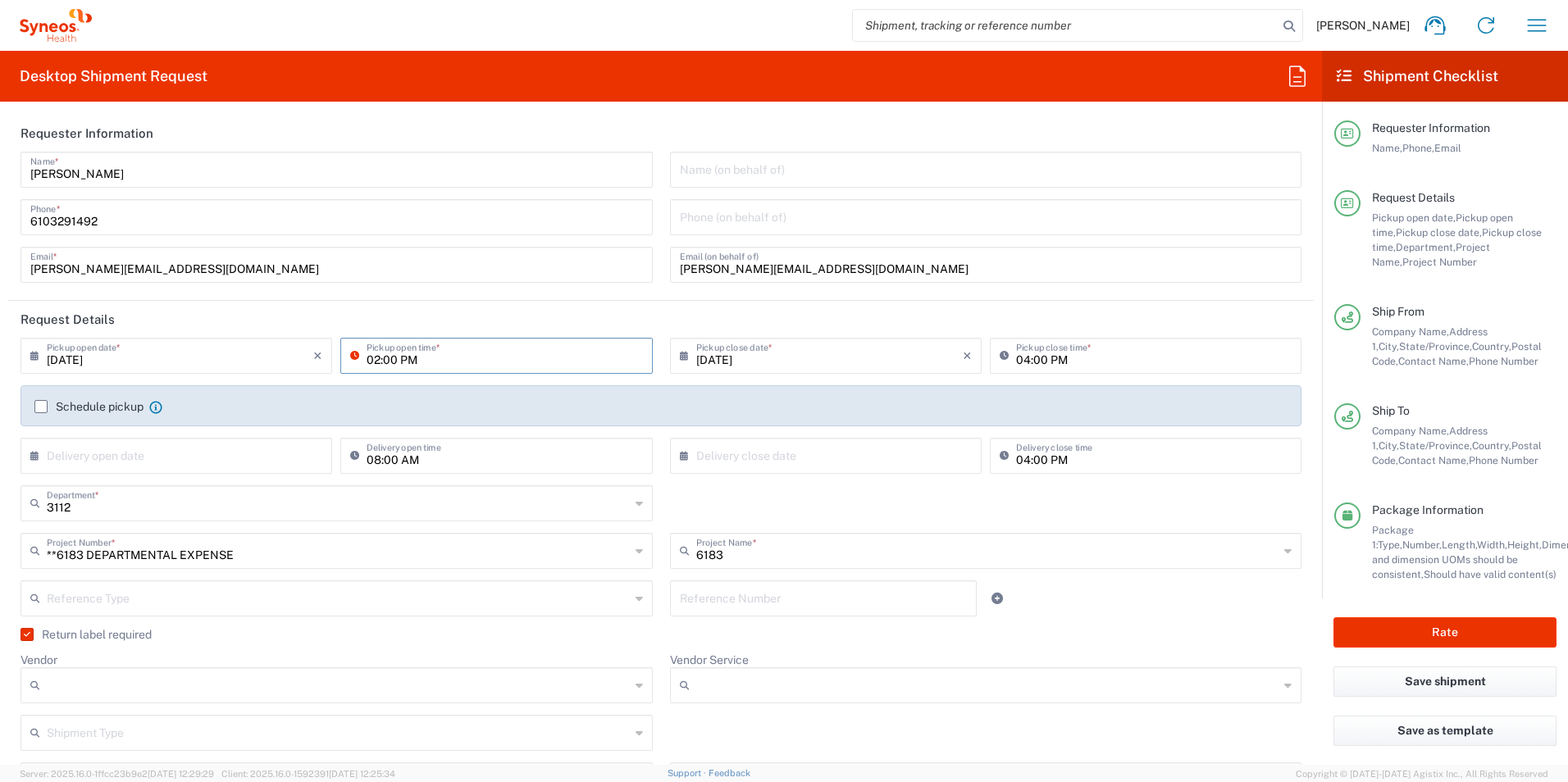
click at [420, 355] on input "02:00 PM" at bounding box center [504, 355] width 276 height 29
drag, startPoint x: 421, startPoint y: 361, endPoint x: 314, endPoint y: 357, distance: 107.1
click at [314, 357] on div "[DATE] × Pickup open date * Cancel Apply 02:00 PM Pickup open time *" at bounding box center [337, 361] width 641 height 48
click at [479, 361] on input at bounding box center [504, 355] width 276 height 29
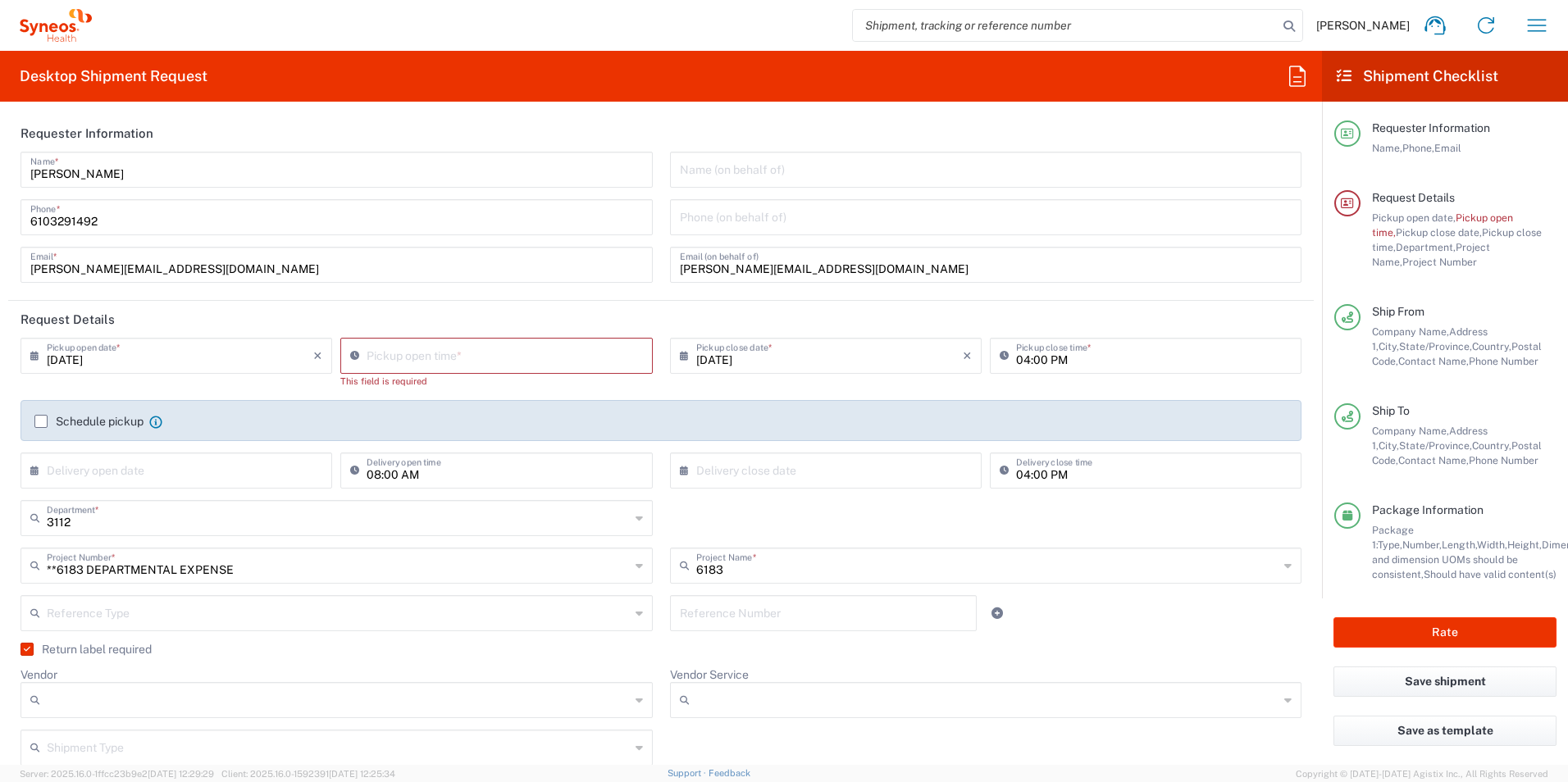
click at [556, 308] on header "Request Details" at bounding box center [661, 319] width 1305 height 37
type input "01:37 PM"
click at [428, 354] on input "01:37 PM" at bounding box center [504, 355] width 276 height 29
drag, startPoint x: 423, startPoint y: 360, endPoint x: 342, endPoint y: 355, distance: 81.2
click at [342, 355] on div "01:37 PM Pickup open time *" at bounding box center [496, 355] width 312 height 36
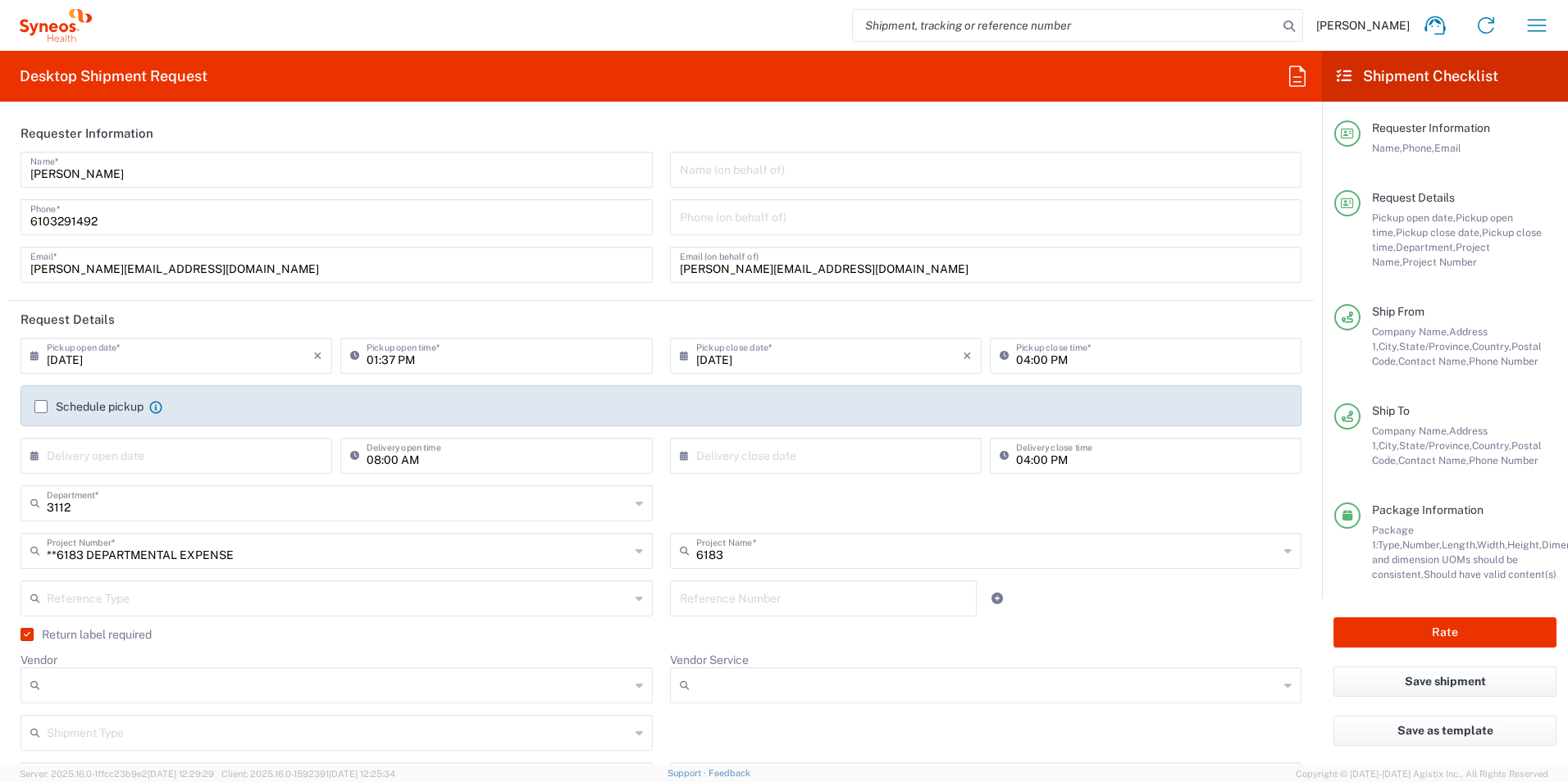
click at [855, 302] on header "Request Details" at bounding box center [661, 319] width 1305 height 37
click at [1434, 633] on button "Rate" at bounding box center [1445, 632] width 223 height 30
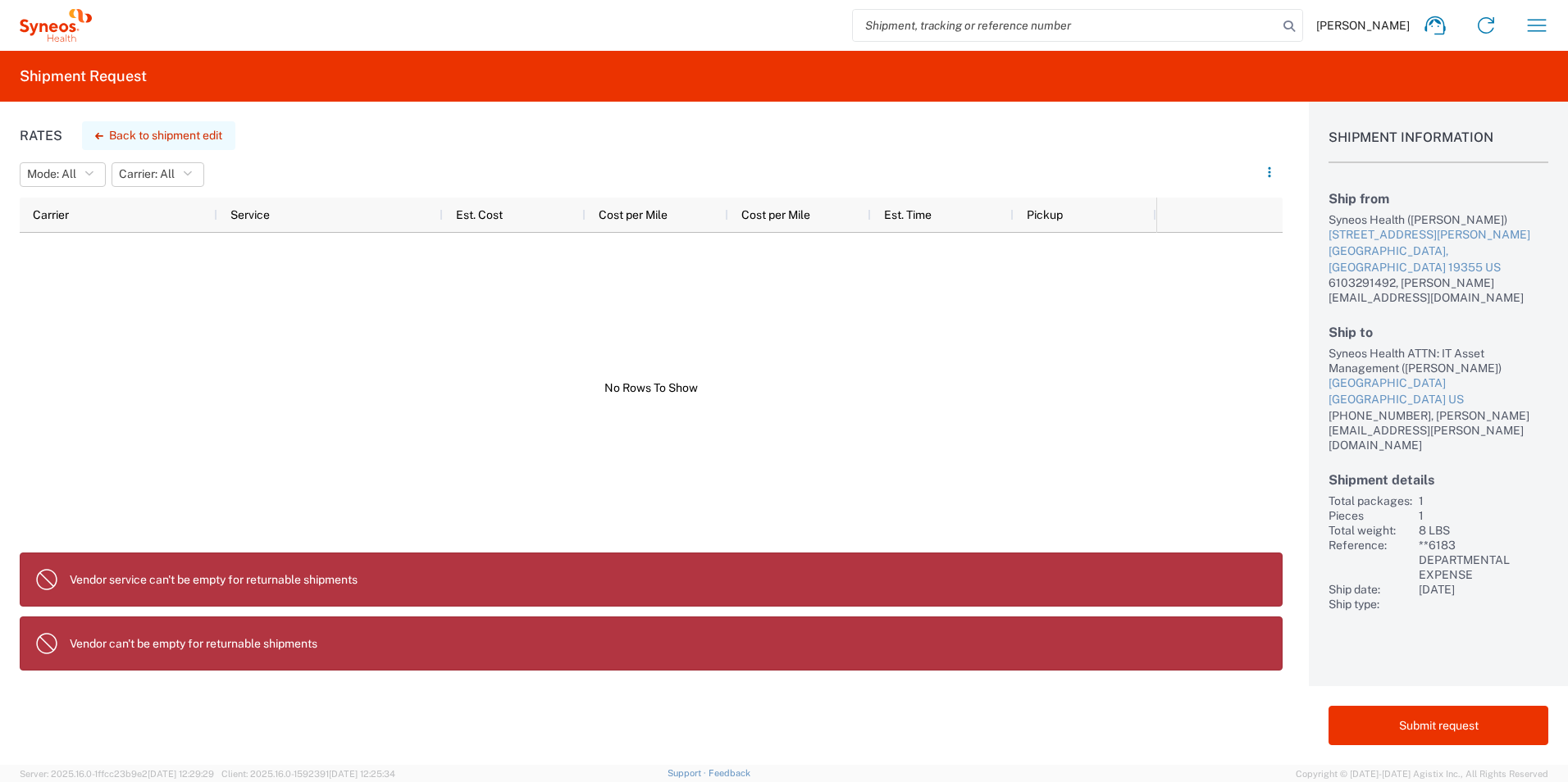
click at [201, 135] on button "Back to shipment edit" at bounding box center [158, 136] width 153 height 29
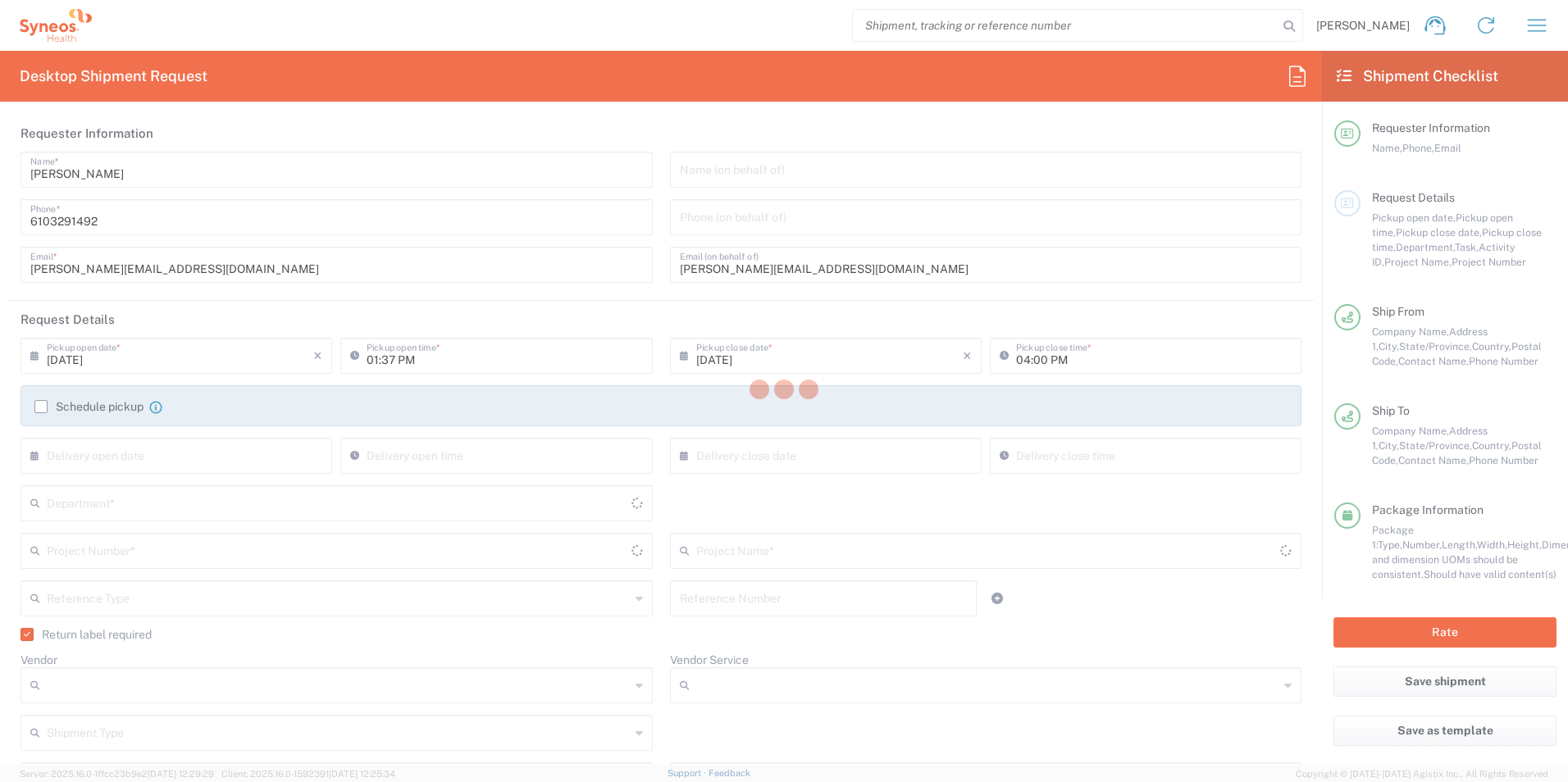
type input "[US_STATE]"
type input "**6183 DEPARTMENTAL EXPENSE"
type input "Large Box"
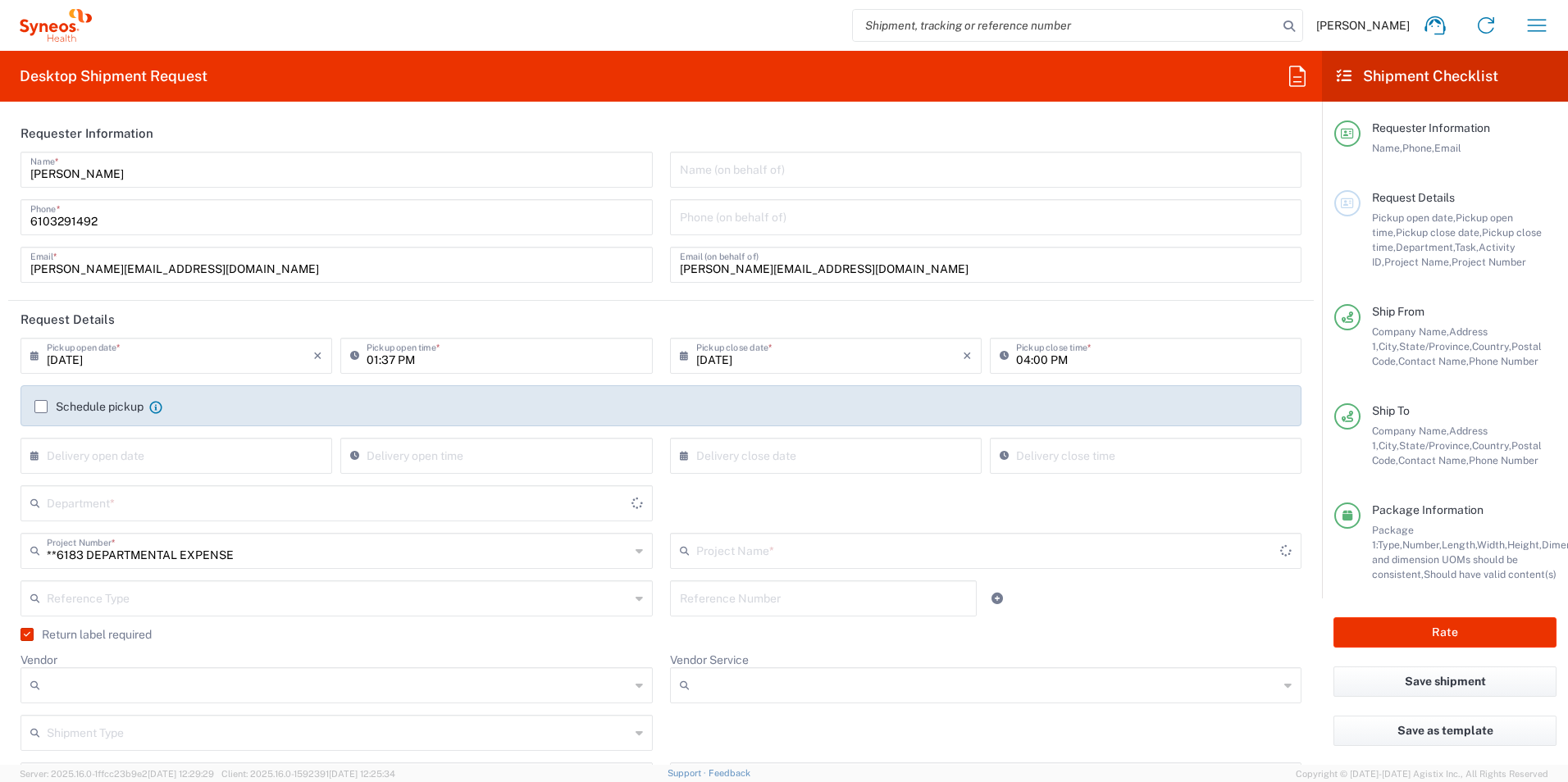
type input "6183"
type input "3112"
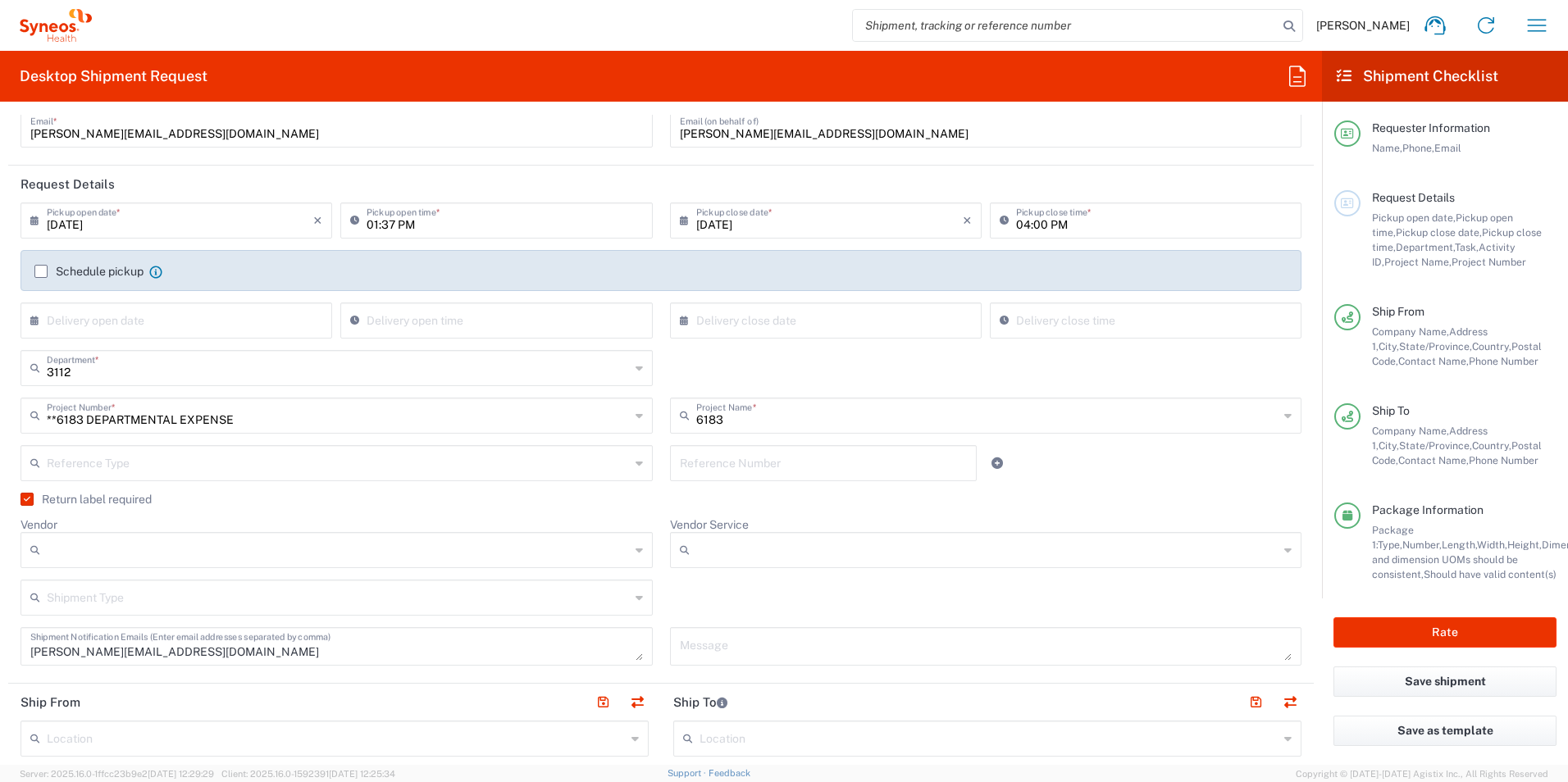
scroll to position [164, 0]
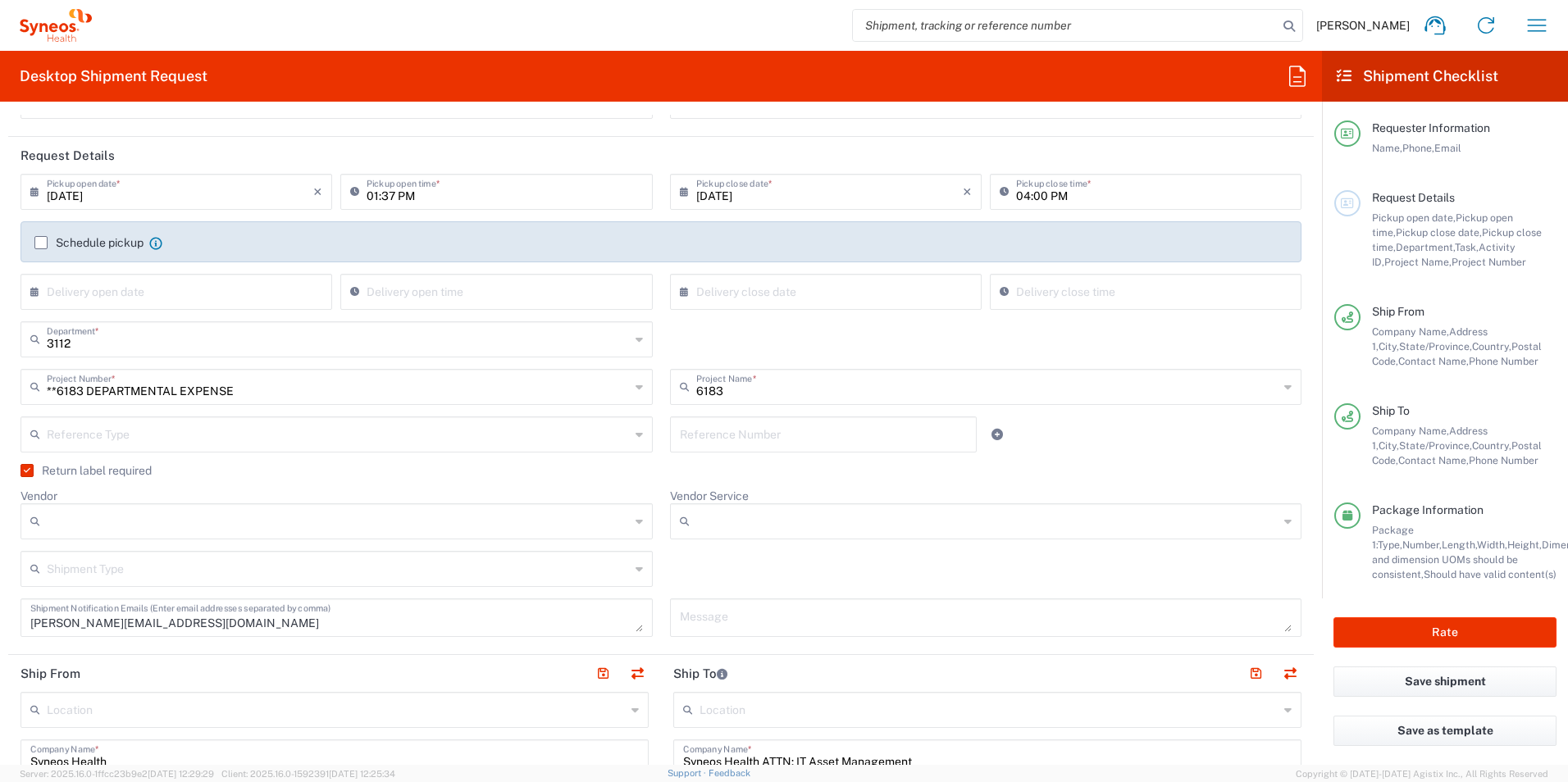
click at [536, 540] on div "Vendor DHL FedEx Express UPS" at bounding box center [337, 520] width 649 height 63
click at [624, 531] on div at bounding box center [337, 522] width 632 height 36
click at [635, 519] on icon at bounding box center [639, 522] width 8 height 27
click at [222, 603] on span "UPS" at bounding box center [333, 612] width 623 height 26
type input "UPS"
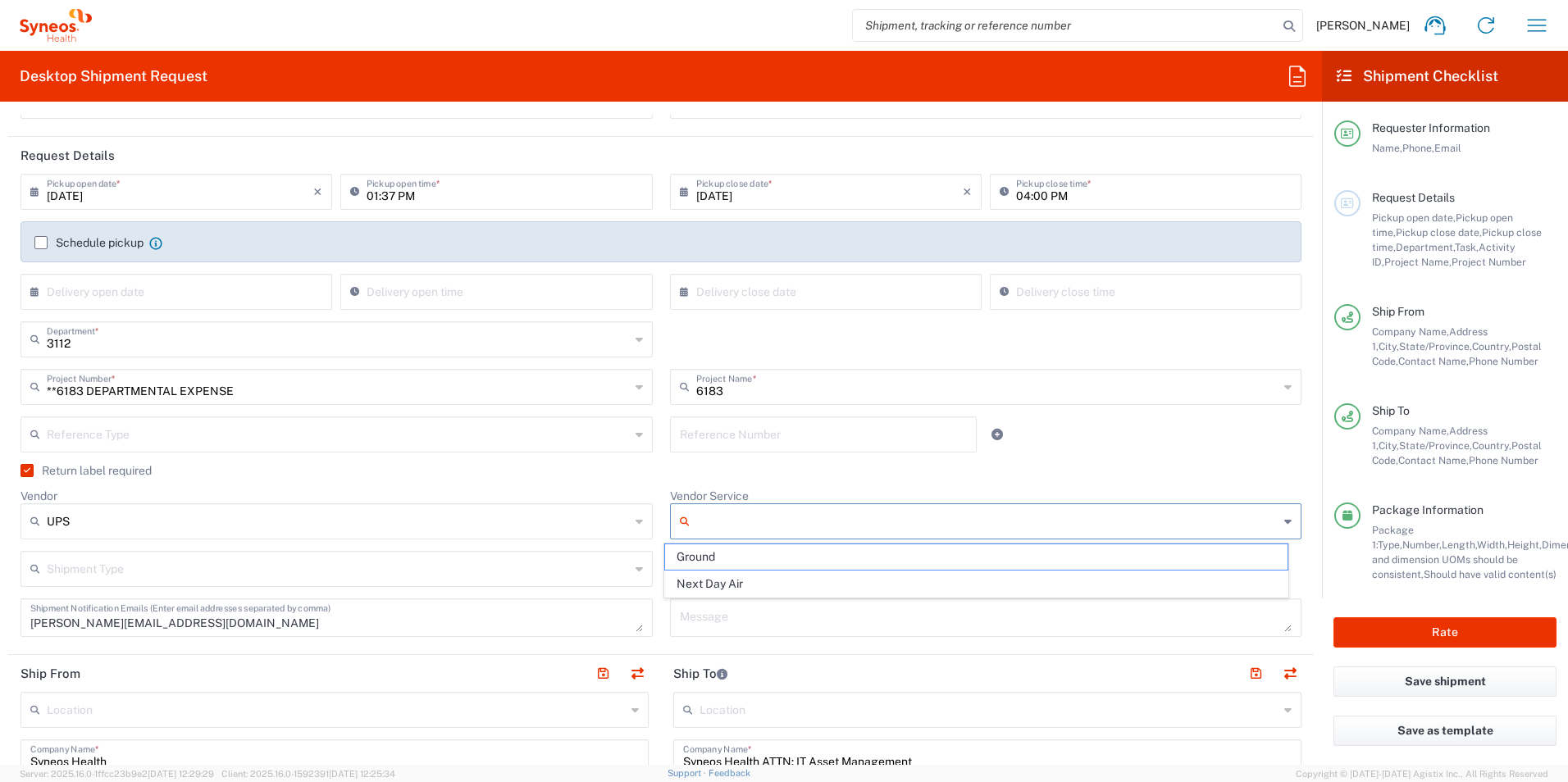
click at [784, 529] on input "Vendor Service" at bounding box center [987, 522] width 583 height 27
click at [713, 557] on span "Ground" at bounding box center [975, 558] width 623 height 26
type input "Ground"
click at [603, 569] on input "text" at bounding box center [338, 568] width 583 height 29
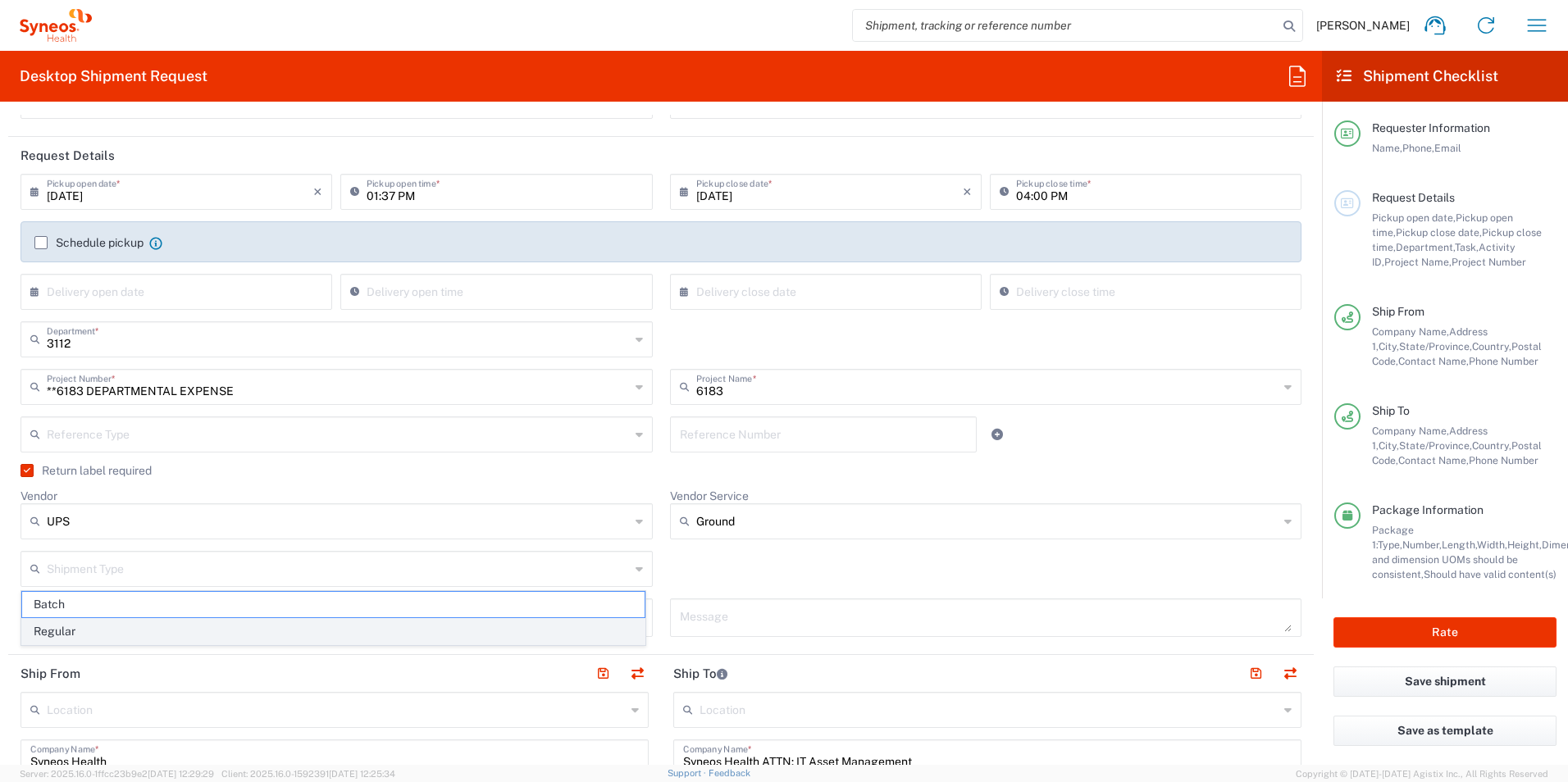
click at [450, 636] on span "Regular" at bounding box center [333, 632] width 623 height 26
type input "Regular"
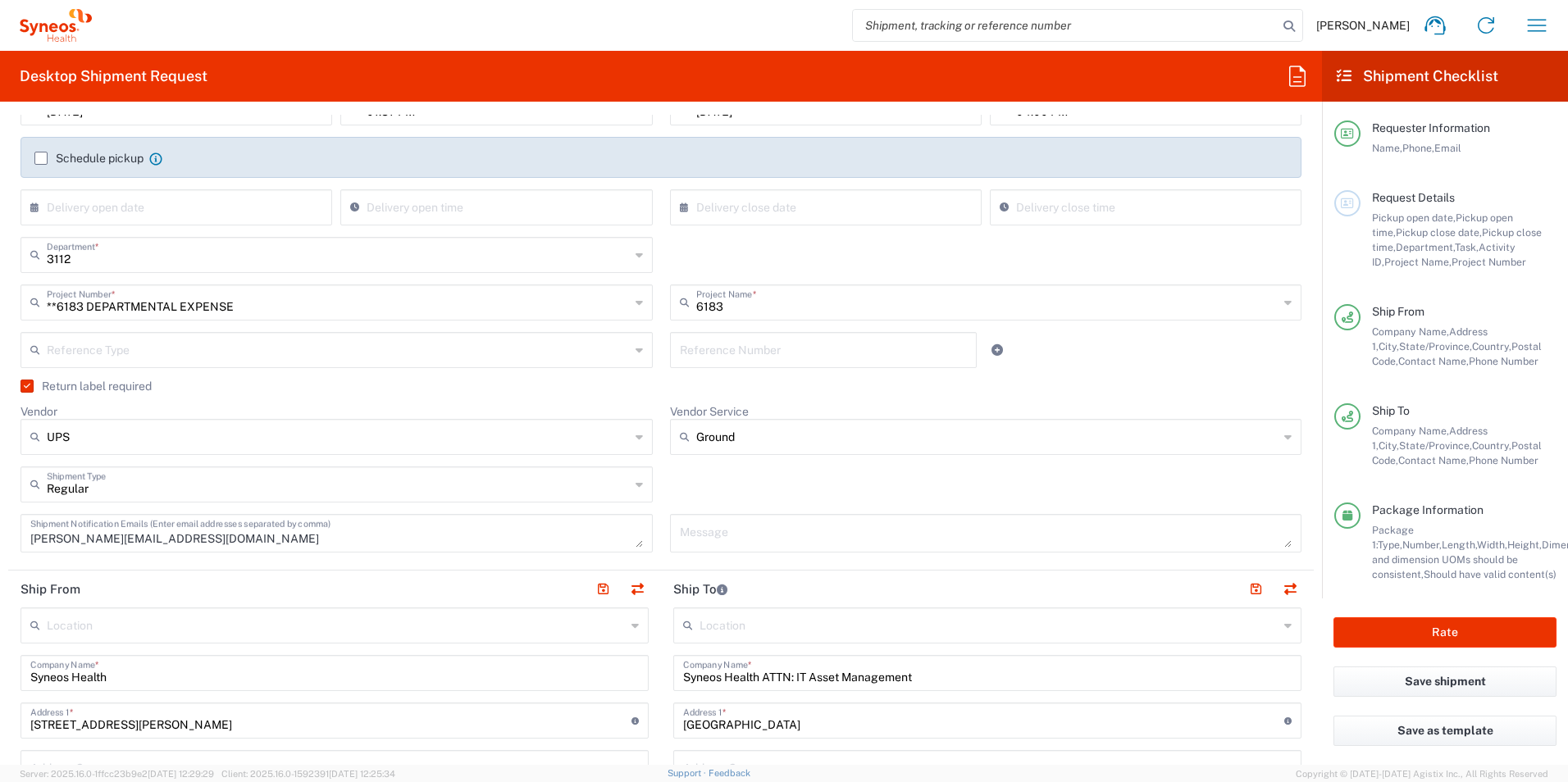
scroll to position [328, 0]
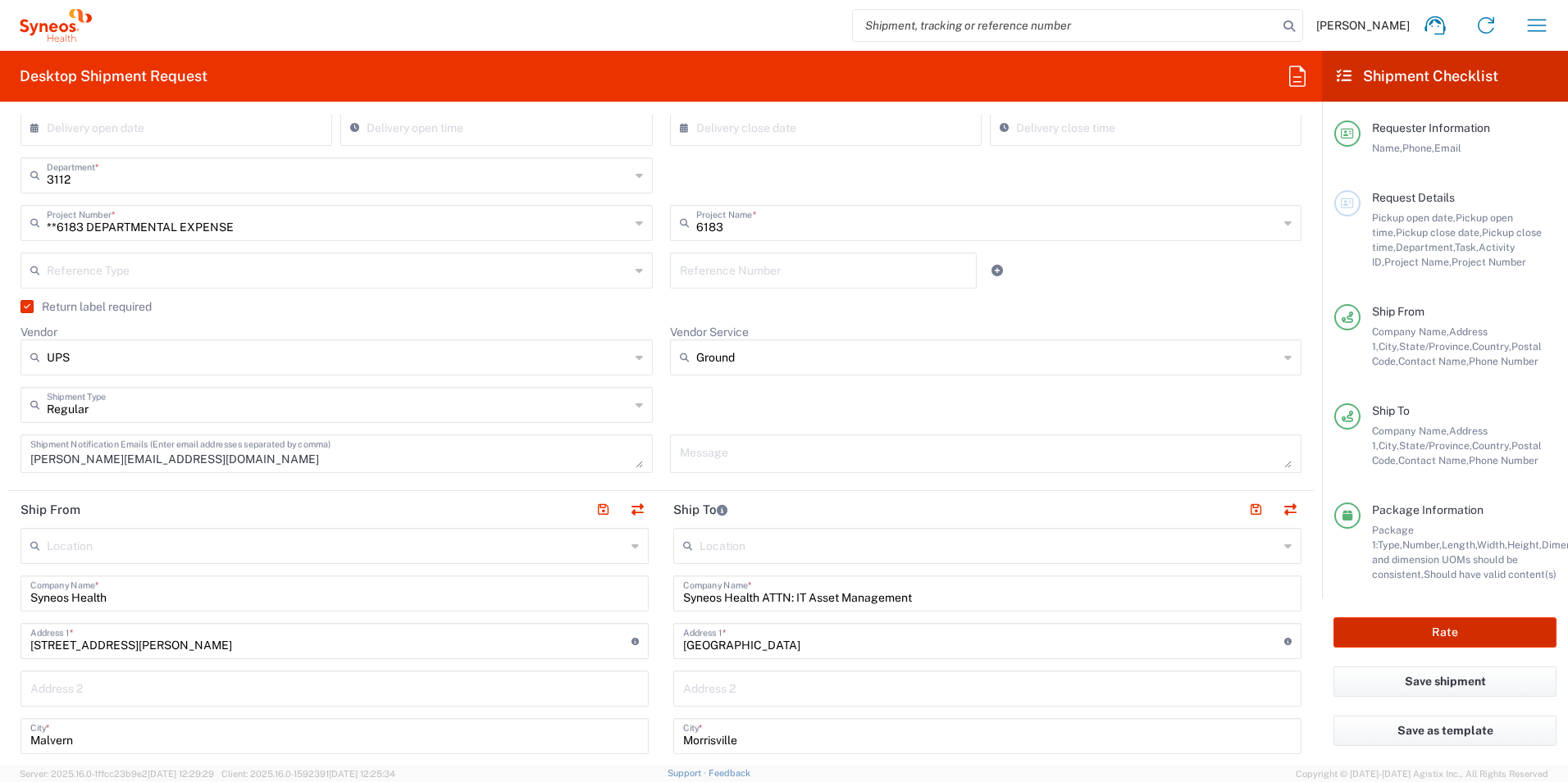
click at [1470, 627] on button "Rate" at bounding box center [1445, 632] width 223 height 30
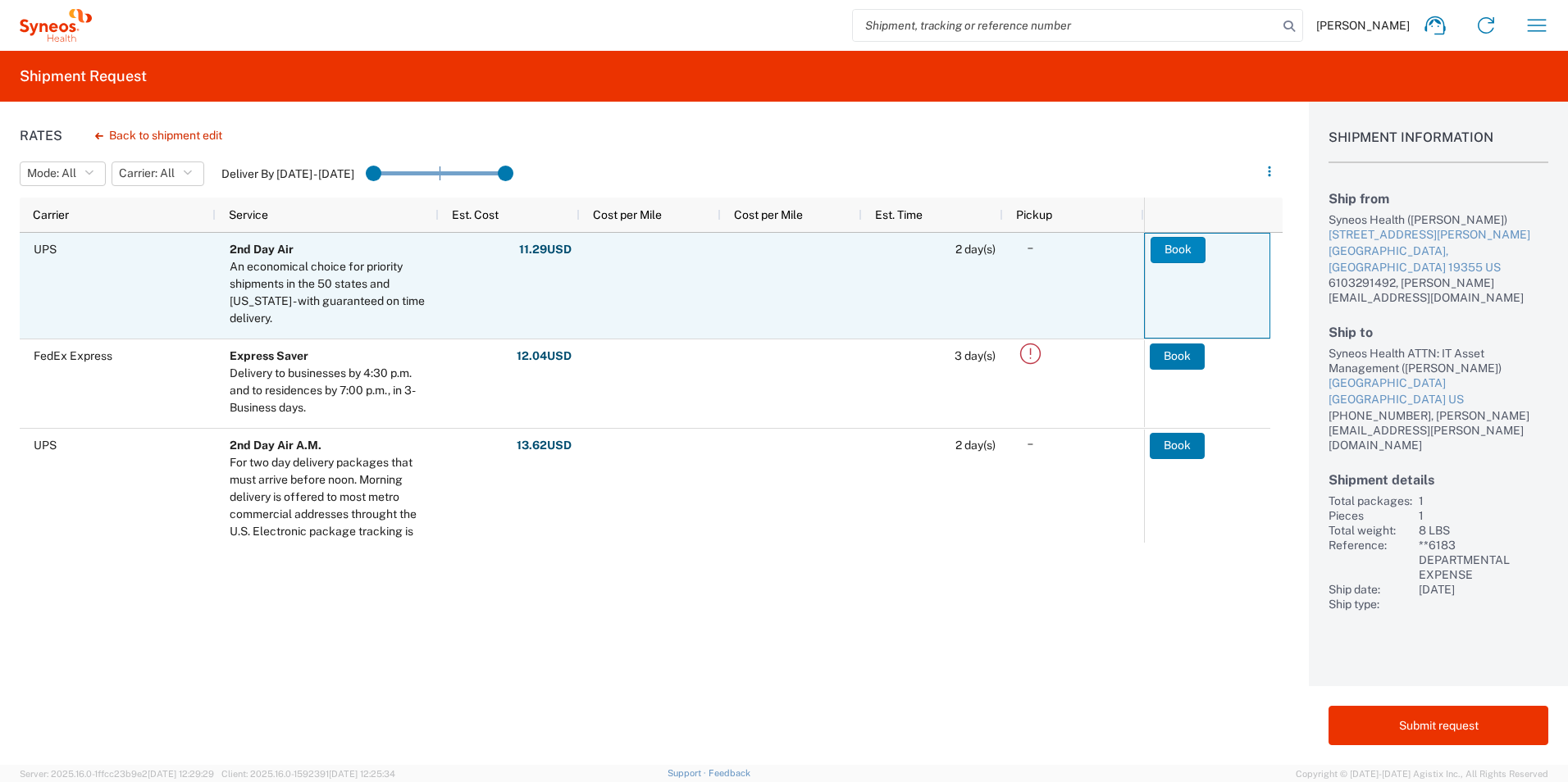
click at [1182, 247] on button "Book" at bounding box center [1177, 250] width 55 height 27
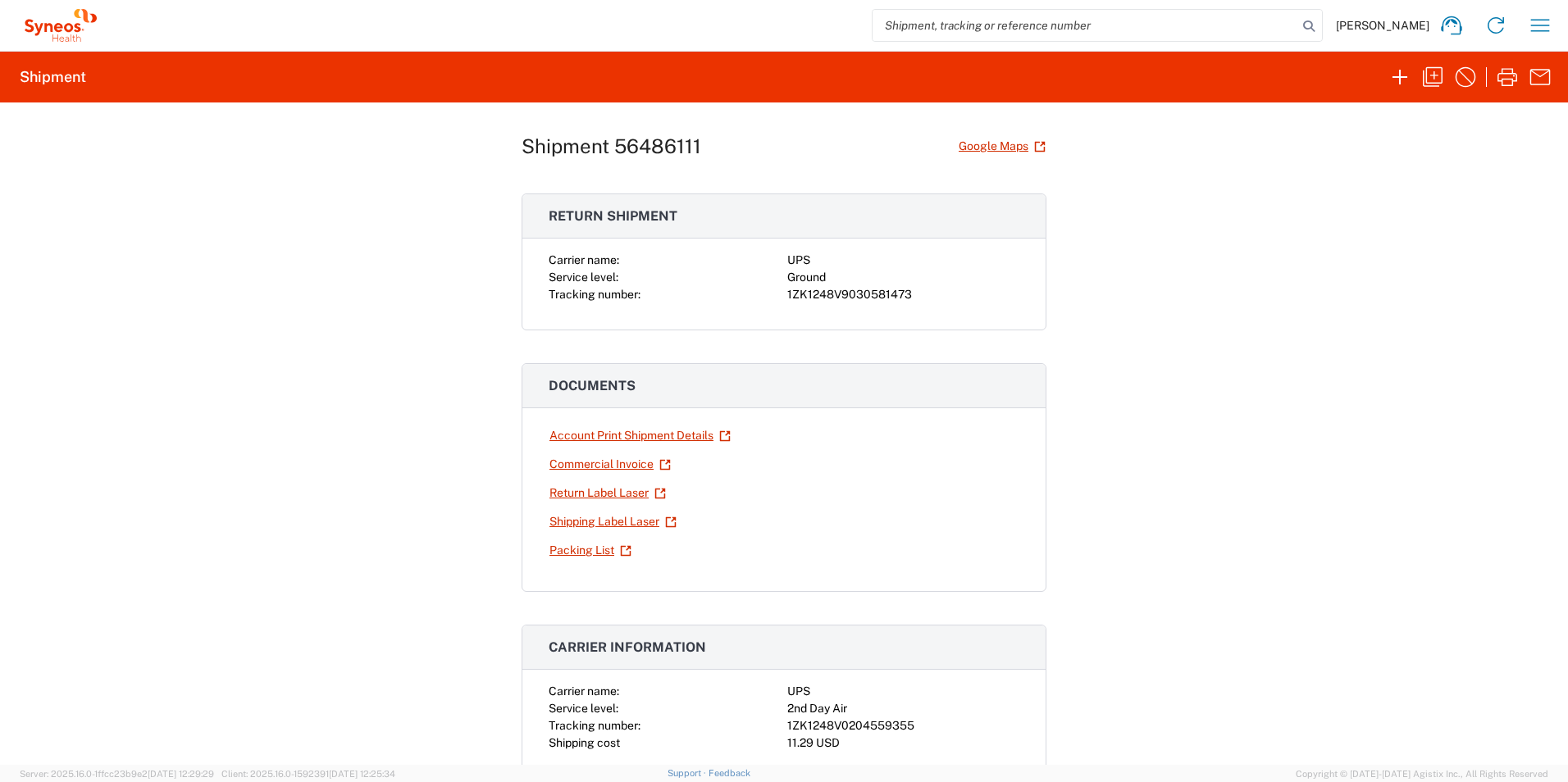
scroll to position [16, 0]
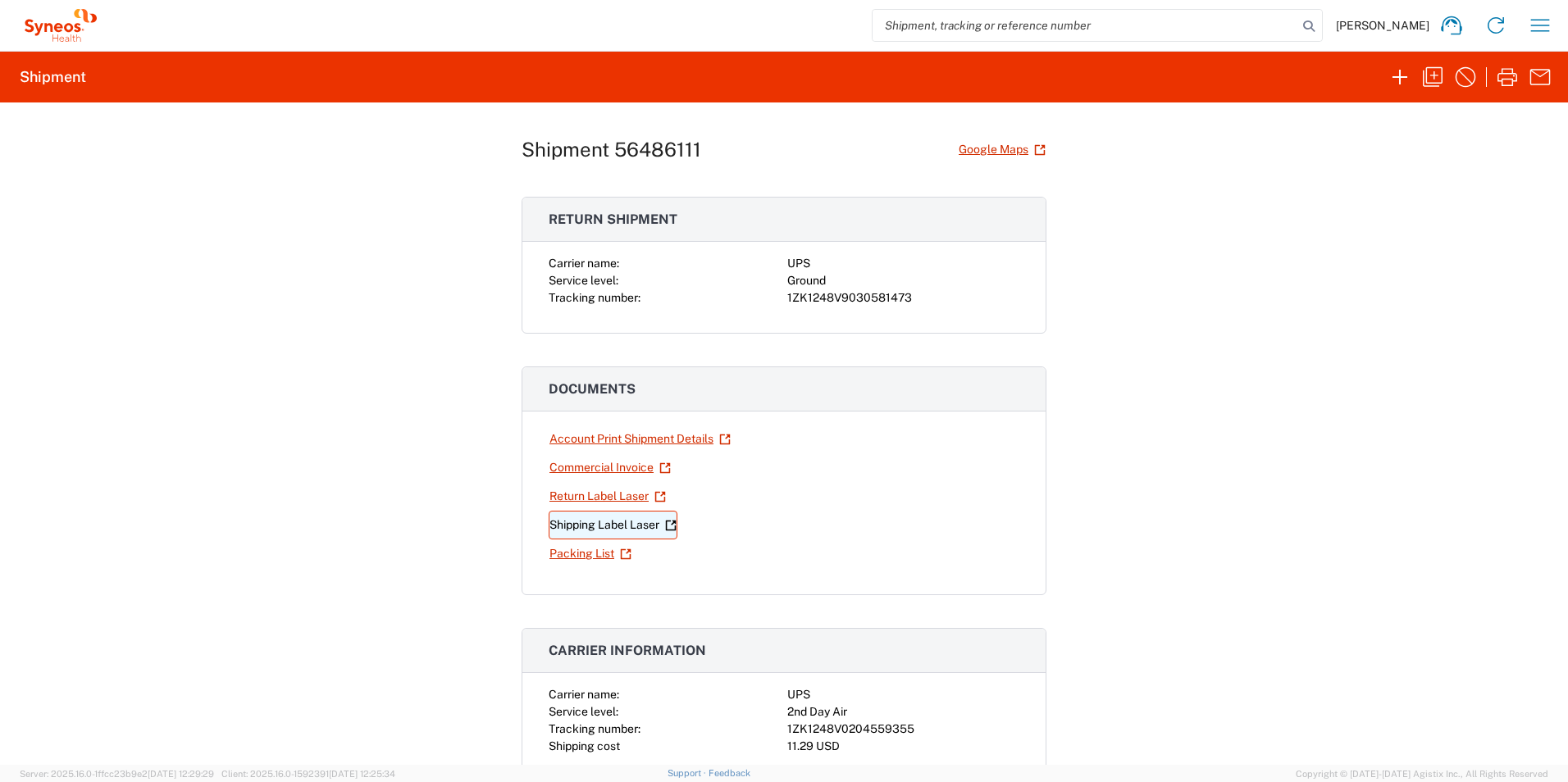
click at [631, 523] on link "Shipping Label Laser" at bounding box center [613, 525] width 128 height 29
